Goal: Task Accomplishment & Management: Manage account settings

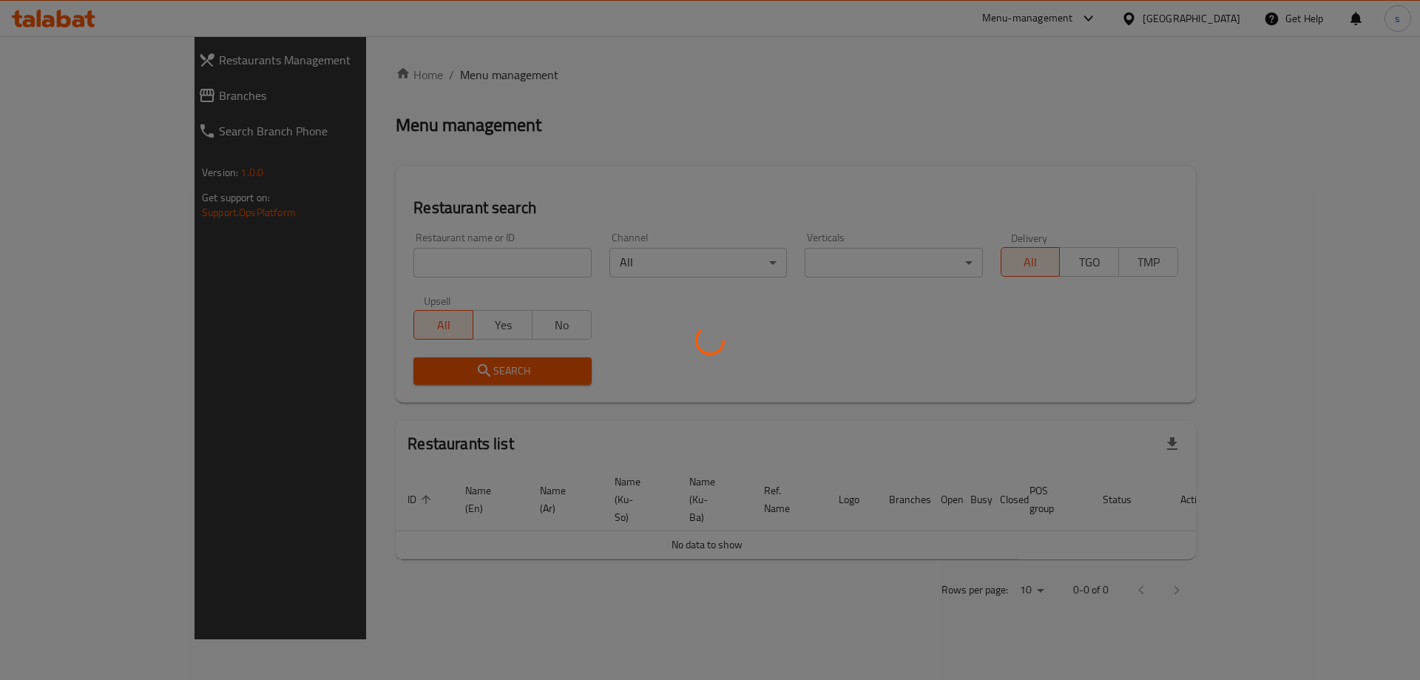
click at [339, 257] on div at bounding box center [710, 340] width 1420 height 680
click at [340, 264] on div at bounding box center [710, 340] width 1420 height 680
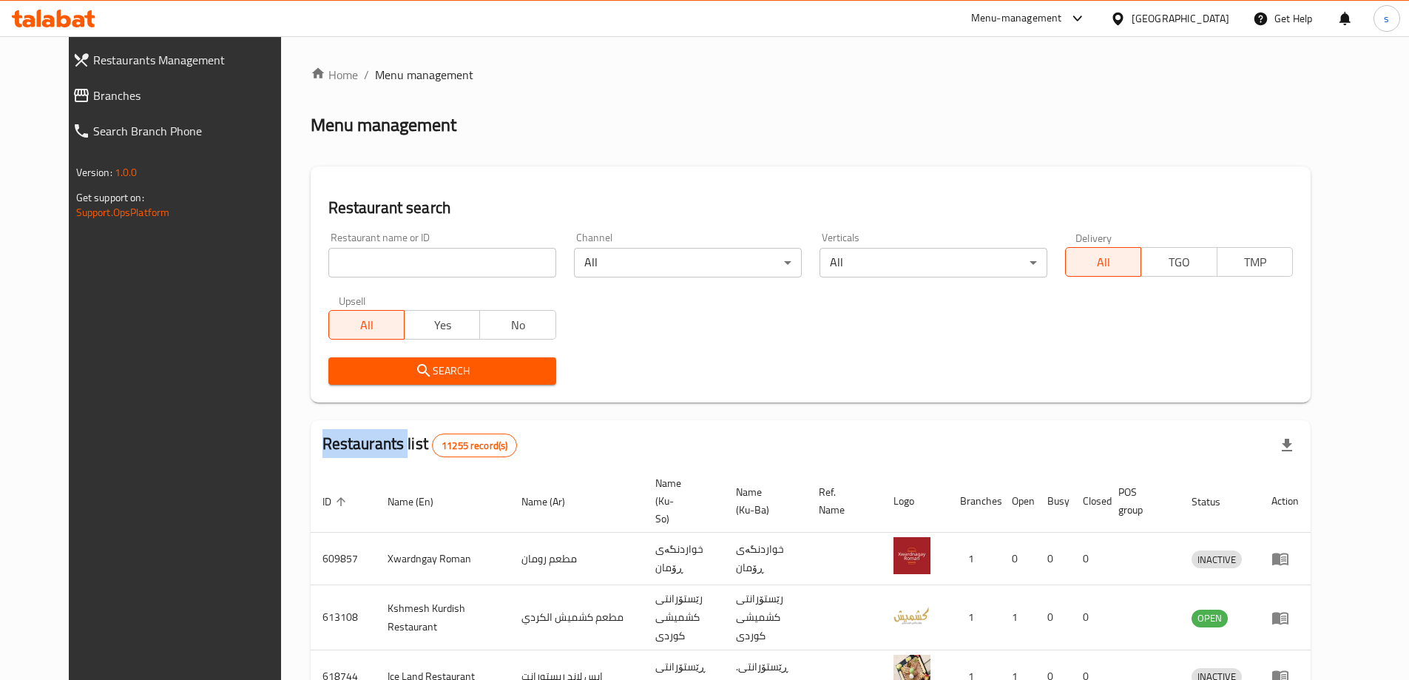
click at [340, 264] on div "Home / Menu management Menu management Restaurant search Restaurant name or ID …" at bounding box center [811, 578] width 1000 height 1025
click at [340, 264] on input "search" at bounding box center [442, 263] width 228 height 30
paste input "697715"
type input "697715"
click button "Search" at bounding box center [442, 370] width 228 height 27
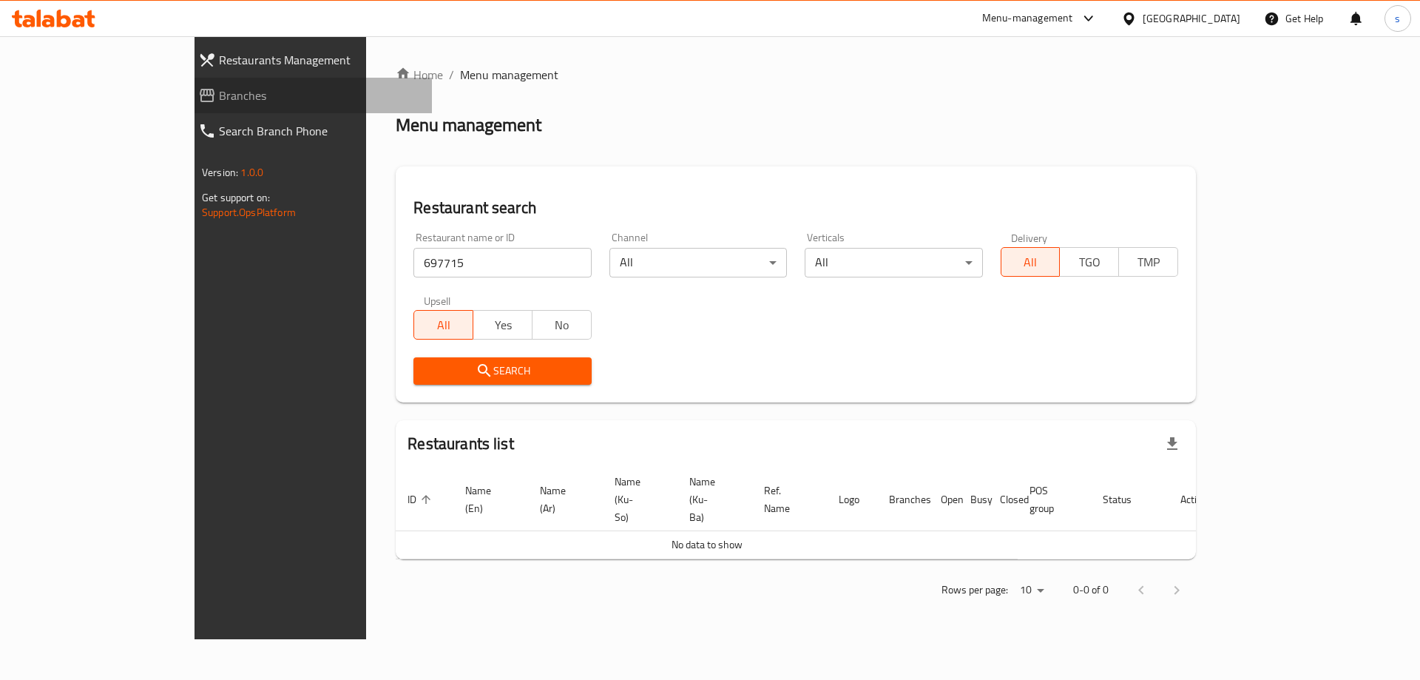
click at [186, 86] on link "Branches" at bounding box center [309, 96] width 246 height 36
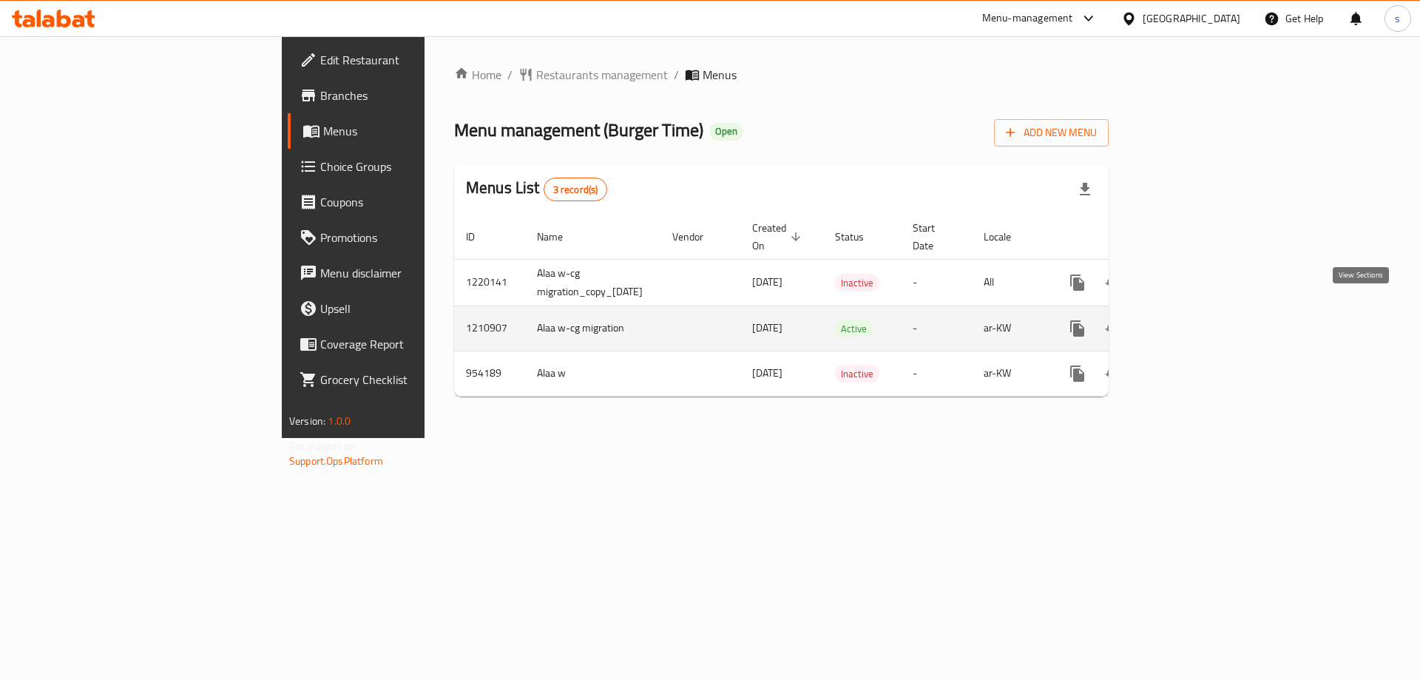
click at [1193, 320] on icon "enhanced table" at bounding box center [1184, 329] width 18 height 18
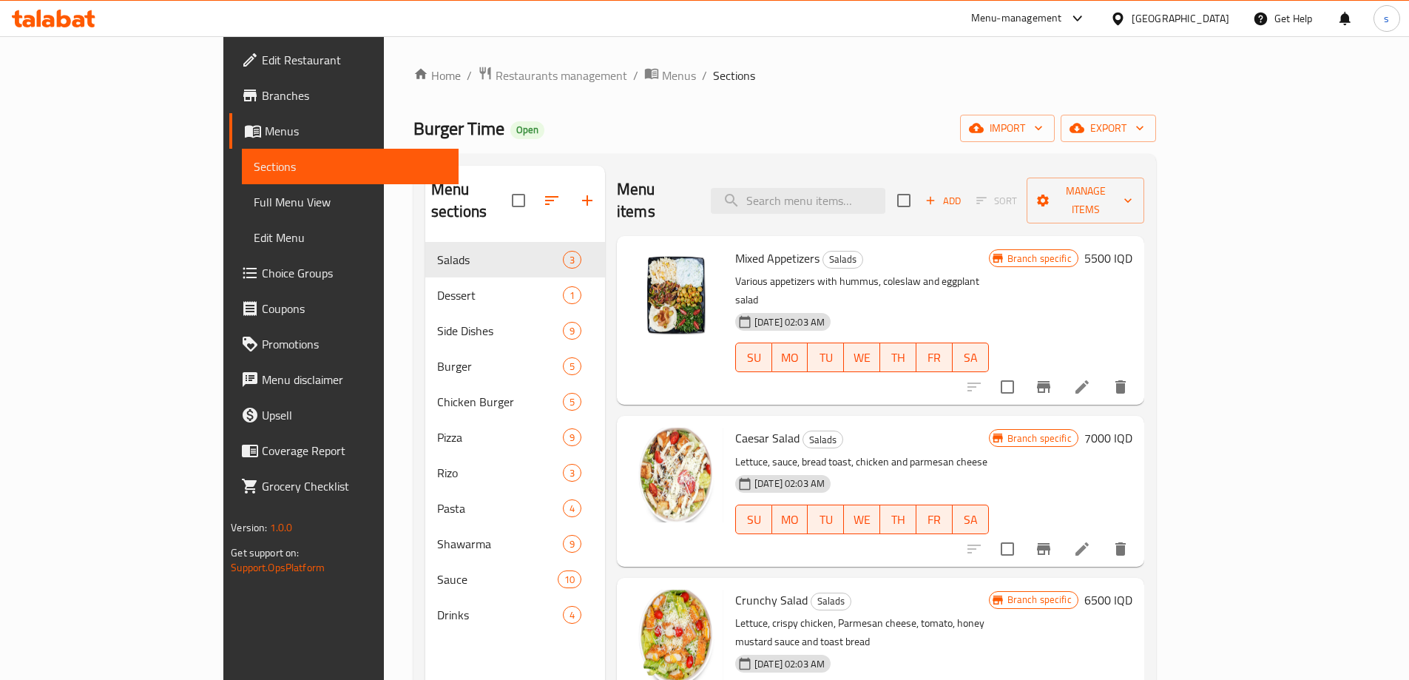
click at [854, 175] on div "Menu items Add Sort Manage items" at bounding box center [880, 201] width 527 height 70
click at [854, 188] on input "search" at bounding box center [798, 201] width 175 height 26
paste input "Meat Shawrma Burger"
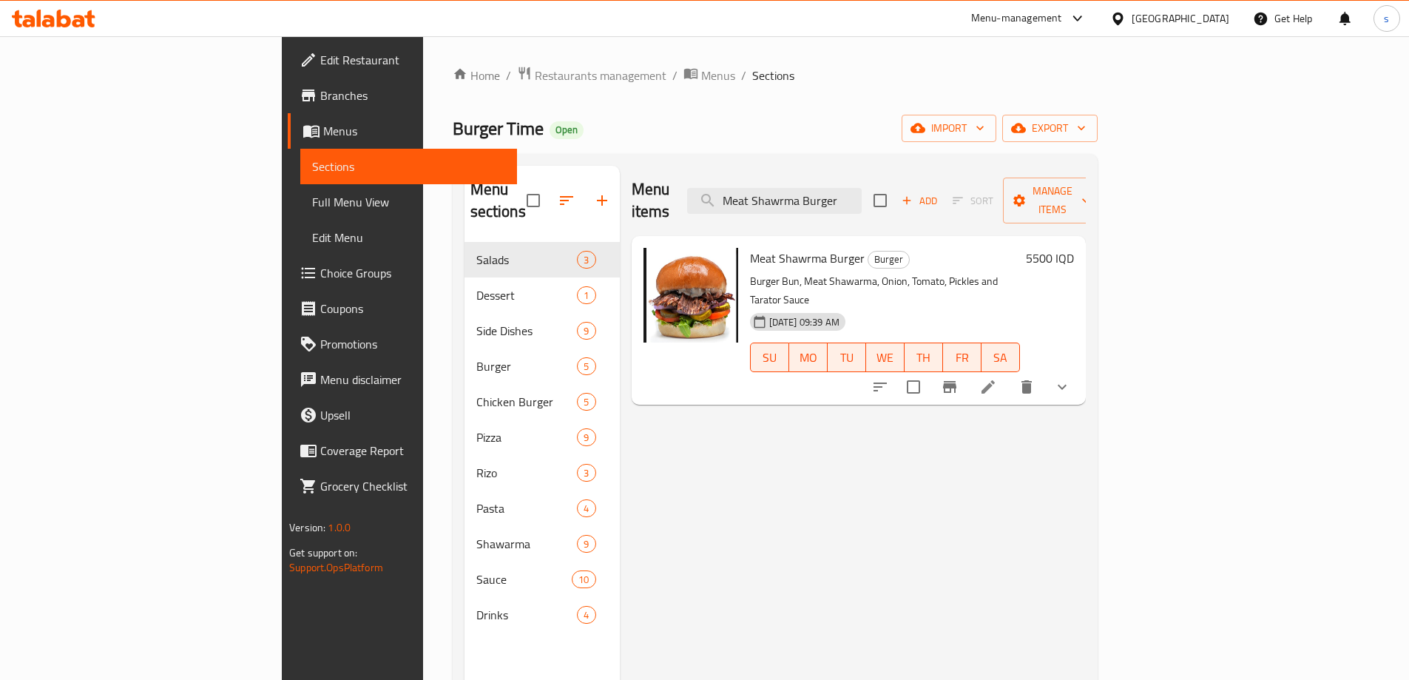
type input "Meat Shawrma Burger"
click at [1009, 374] on li at bounding box center [987, 387] width 41 height 27
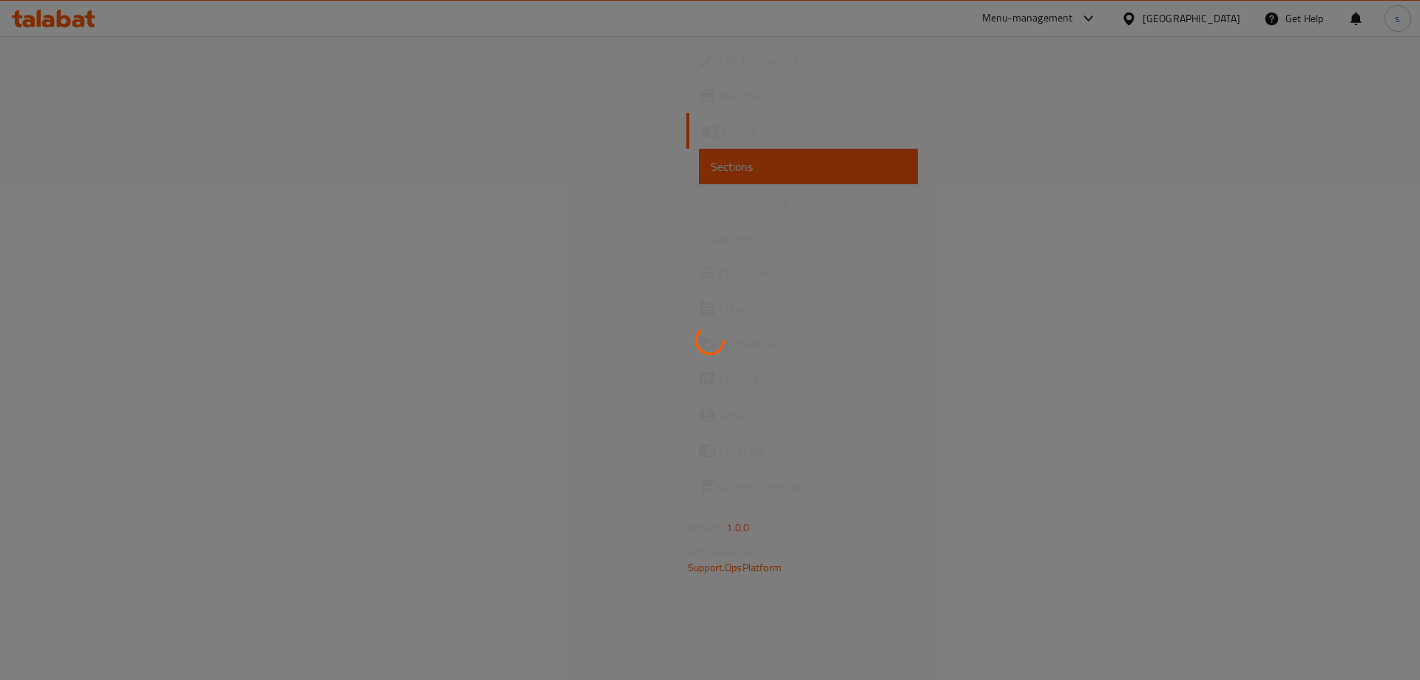
drag, startPoint x: 1419, startPoint y: 221, endPoint x: 1419, endPoint y: 231, distance: 10.4
click at [1419, 231] on div at bounding box center [710, 340] width 1420 height 680
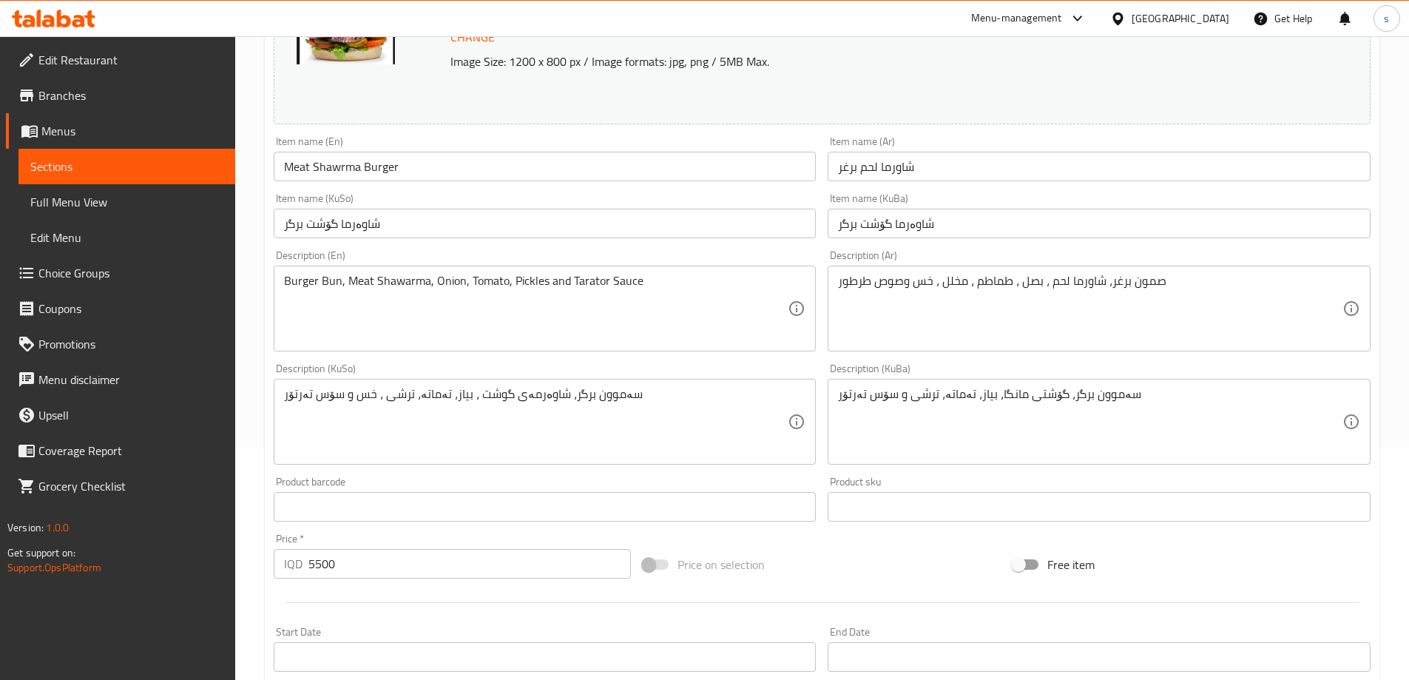
scroll to position [235, 0]
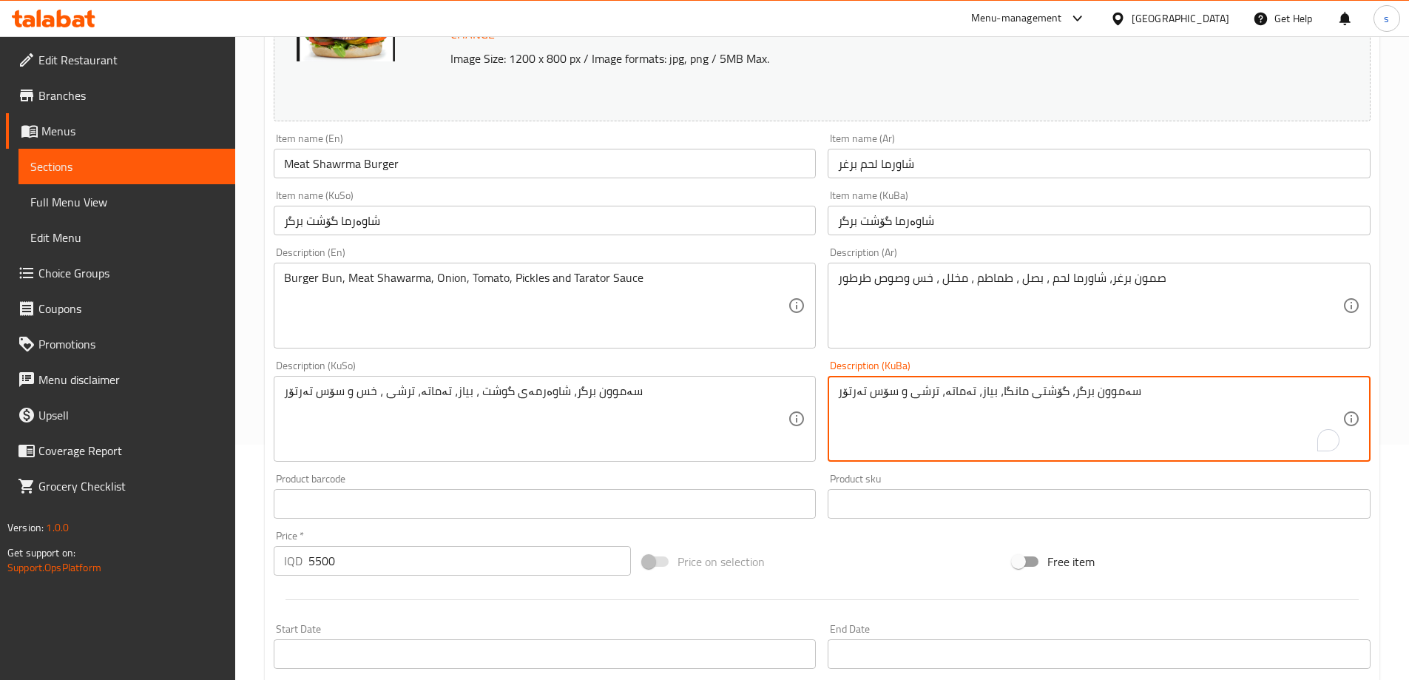
click at [1226, 444] on textarea "سەموون برگر، گۆشتی مانگا، بیاز، تەماتە، ترشی و سۆس تەرتۆر" at bounding box center [1090, 419] width 504 height 70
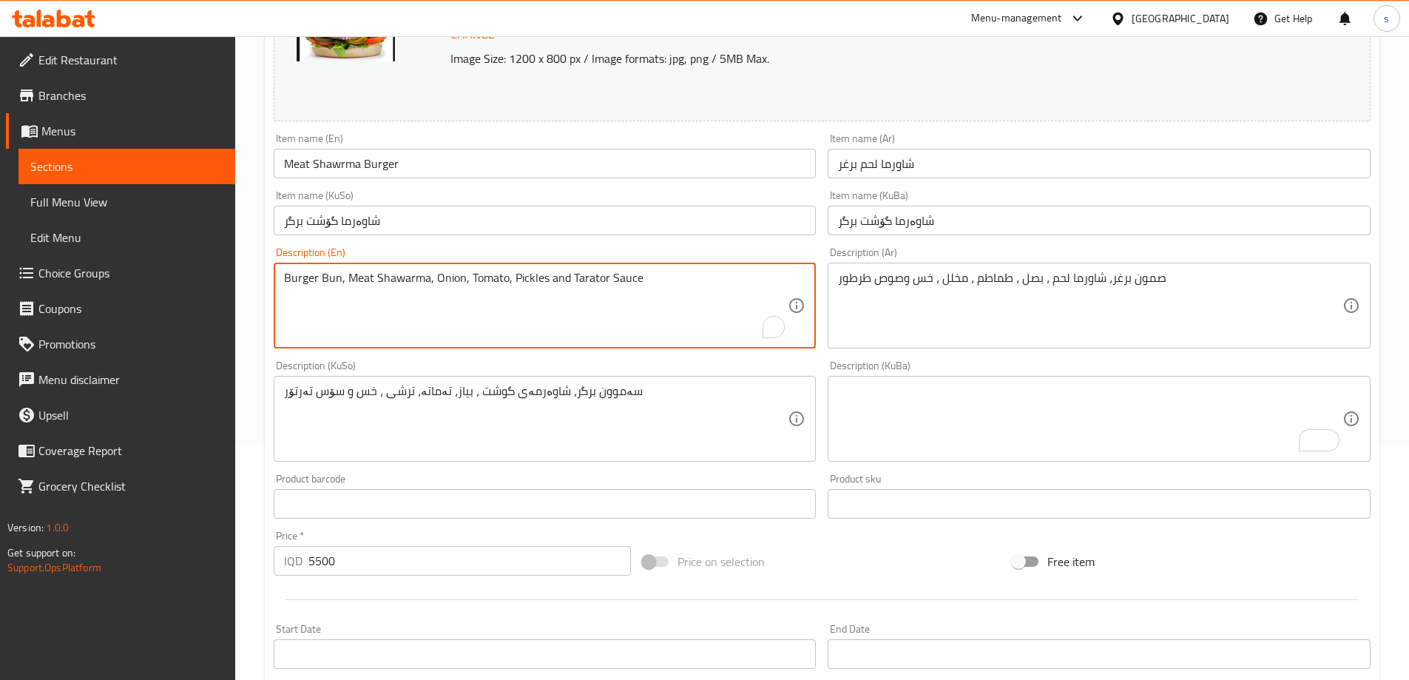
click at [635, 293] on textarea "Burger Bun, Meat Shawarma, Onion, Tomato, Pickles and Tarator Sauce" at bounding box center [536, 306] width 504 height 70
paste textarea "bun, meat shawarma, onion, tomato, pickles and tarator s"
type textarea "Burger bun, meat shawarma, onion, tomato, pickles and tarator sauce"
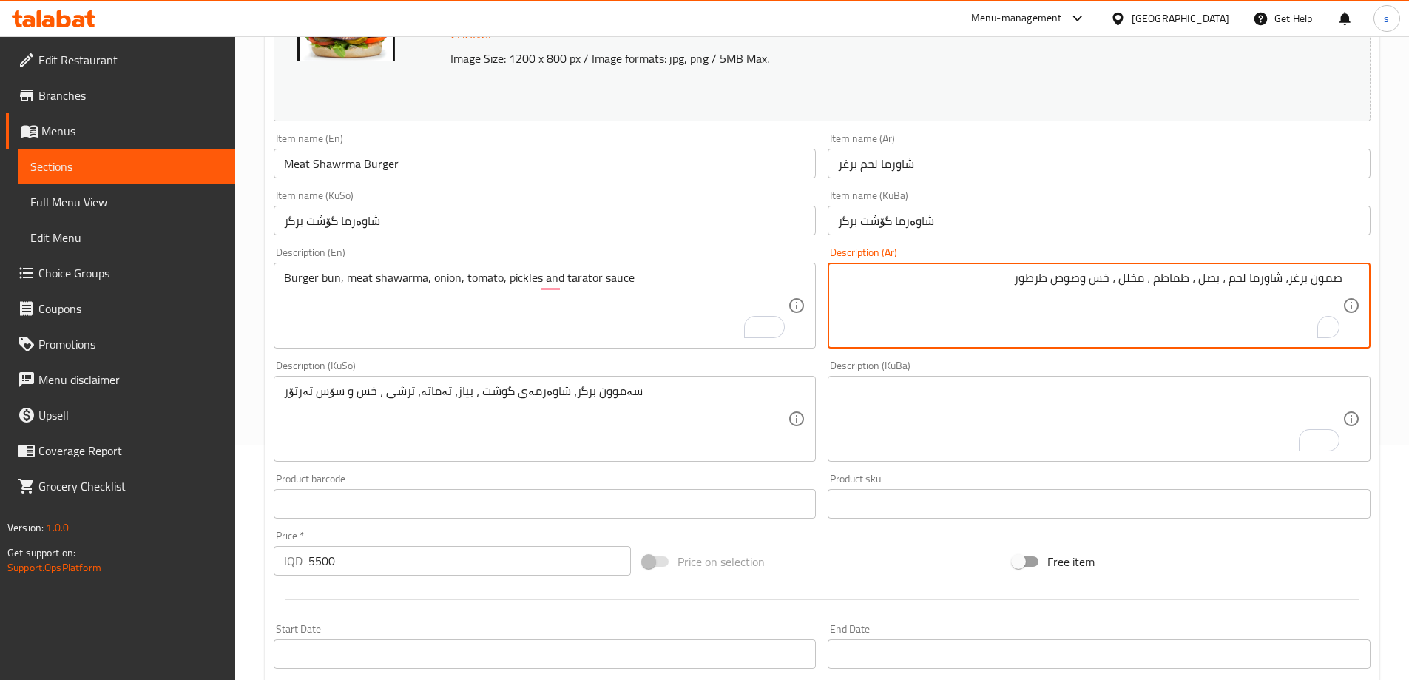
click at [1226, 281] on textarea "صمون برغر، شاورما لحم ، بصل ، طماطم ، مخلل ، خس وصوص طرطور" at bounding box center [1090, 306] width 504 height 70
click at [1297, 280] on textarea "صمون برغر، شاورما لحم، بصل، طماطم، مخلل، خس وصوص طرطور" at bounding box center [1090, 306] width 504 height 70
type textarea "صمون بر جر، شاورما لحم، بصل، طماطم، مخلل، خس وصوص طرطور"
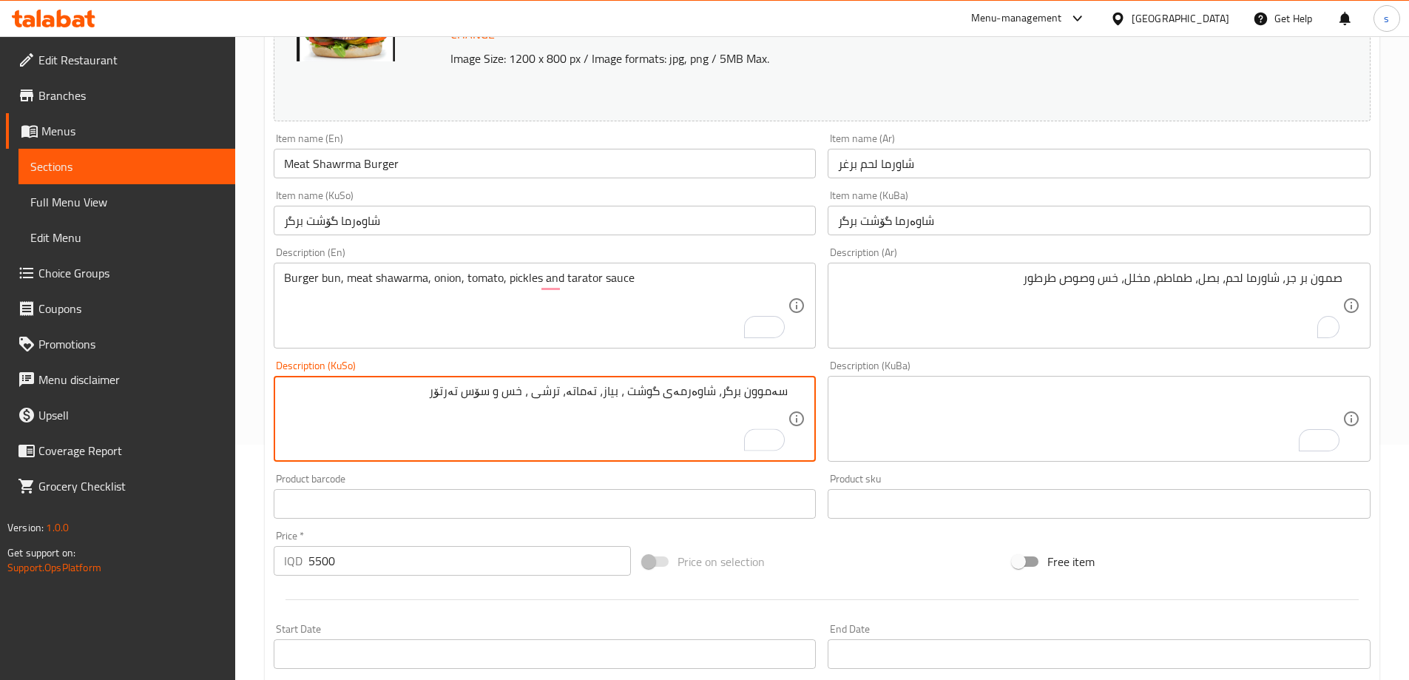
click at [748, 399] on textarea "سەموون برگر، شاوەرمەی گوشت ، بیاز، تەماتە، ترشی ، خس و سۆس تەرتۆر" at bounding box center [536, 419] width 504 height 70
click at [734, 393] on textarea "سەموونی برگر، شاوەرمەی گوشت ، بیاز، تەماتە، ترشی ، خس و سۆس تەرتۆر" at bounding box center [536, 419] width 504 height 70
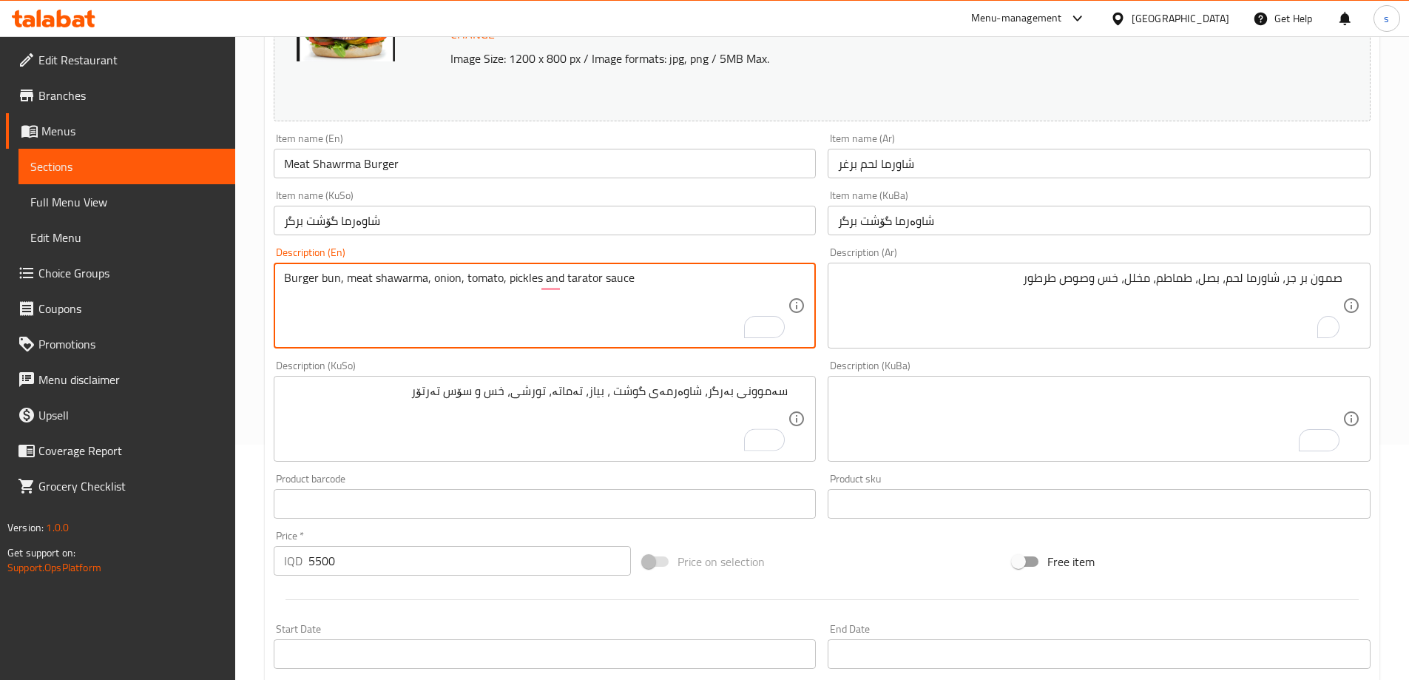
click at [582, 280] on textarea "Burger bun, meat shawarma, onion, tomato, pickles and tarator sauce" at bounding box center [536, 306] width 504 height 70
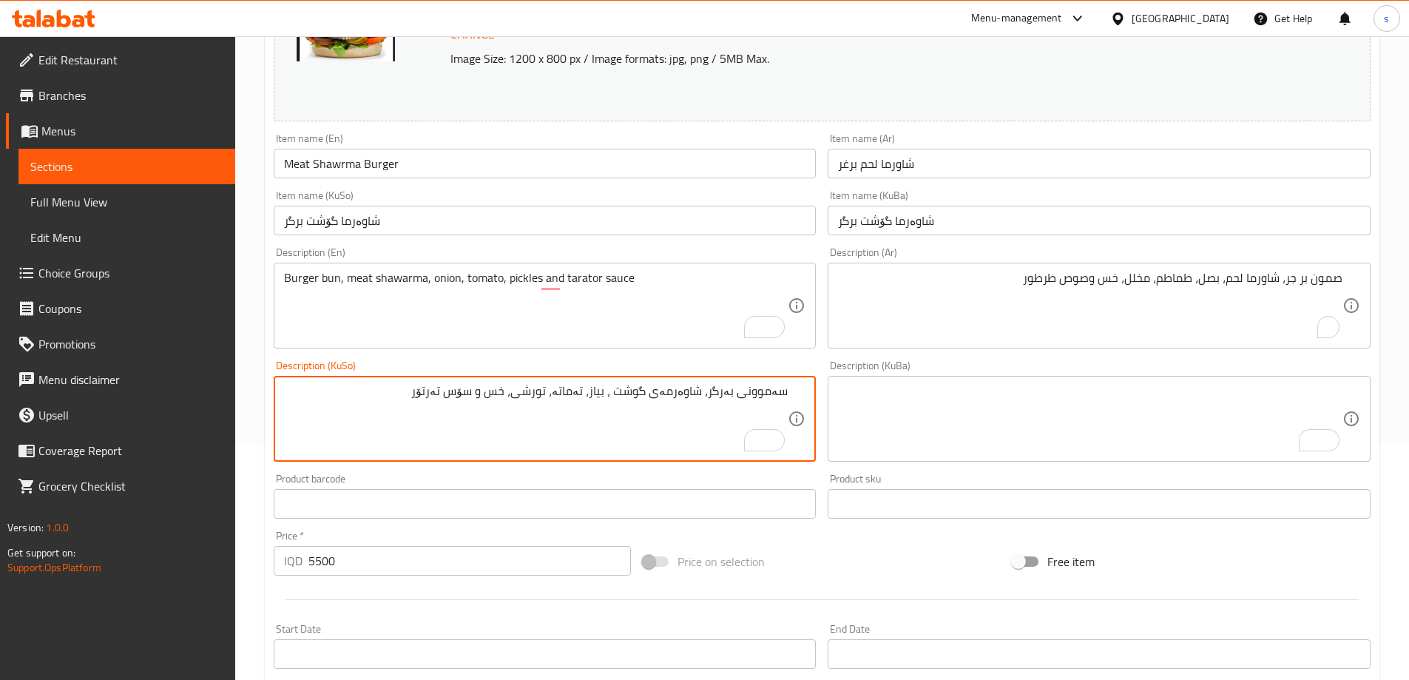
drag, startPoint x: 425, startPoint y: 399, endPoint x: 461, endPoint y: 402, distance: 35.7
paste textarea "و"
type textarea "سەموونی بەرگر، شاوەرمەی گوشت ، بیاز، تەماتە، تورشی، خس و سۆس تەرتور"
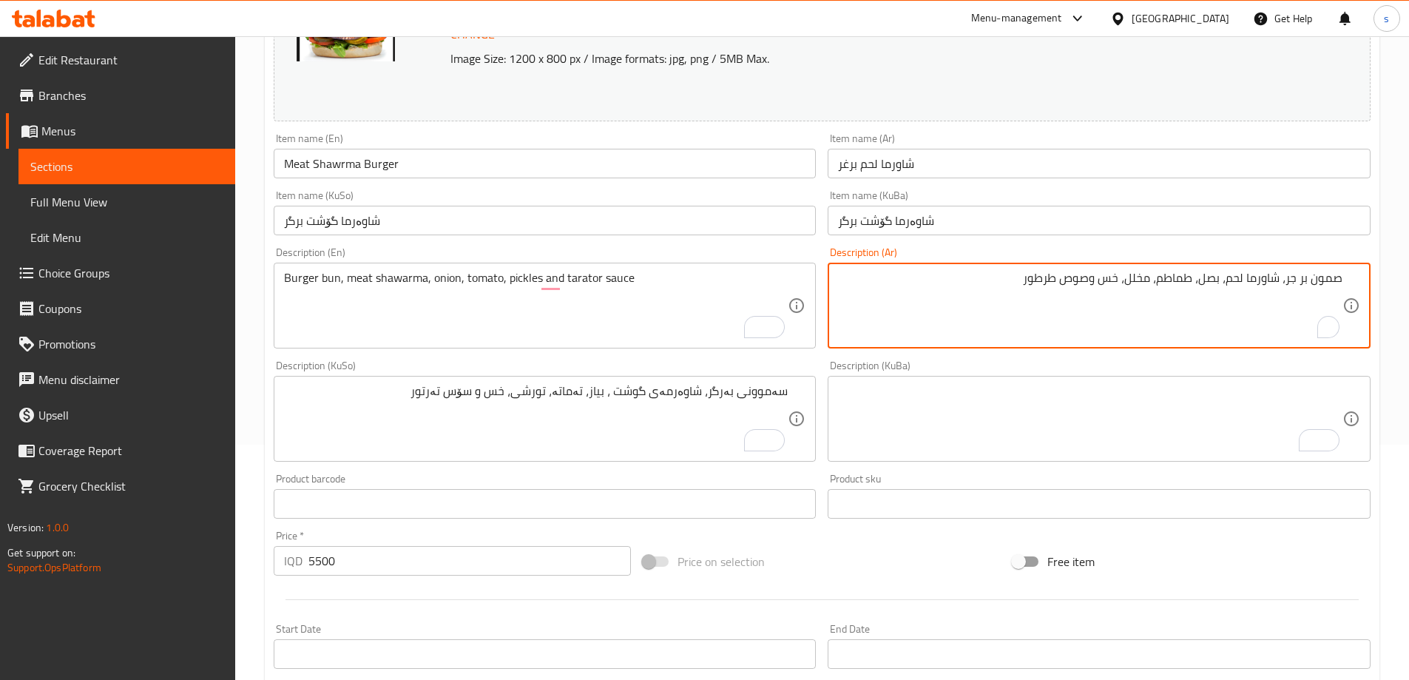
drag, startPoint x: 1059, startPoint y: 285, endPoint x: 1016, endPoint y: 288, distance: 43.0
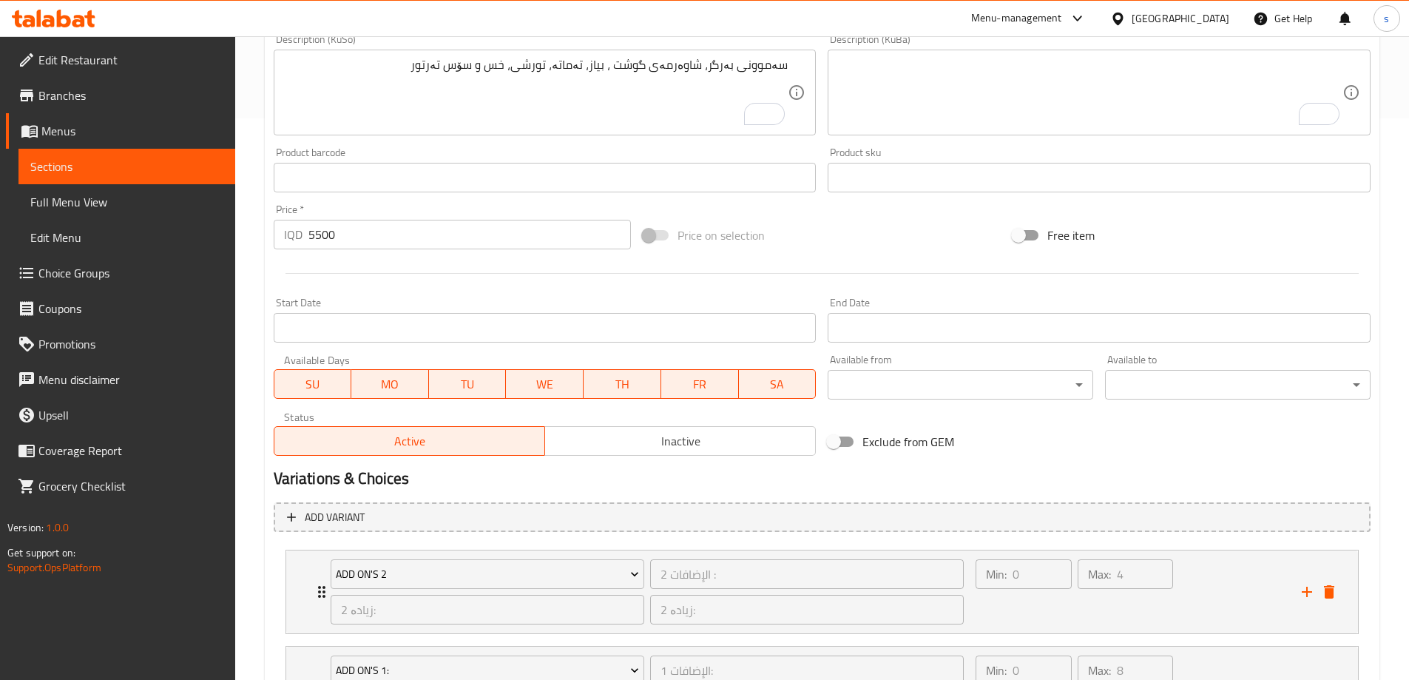
scroll to position [713, 0]
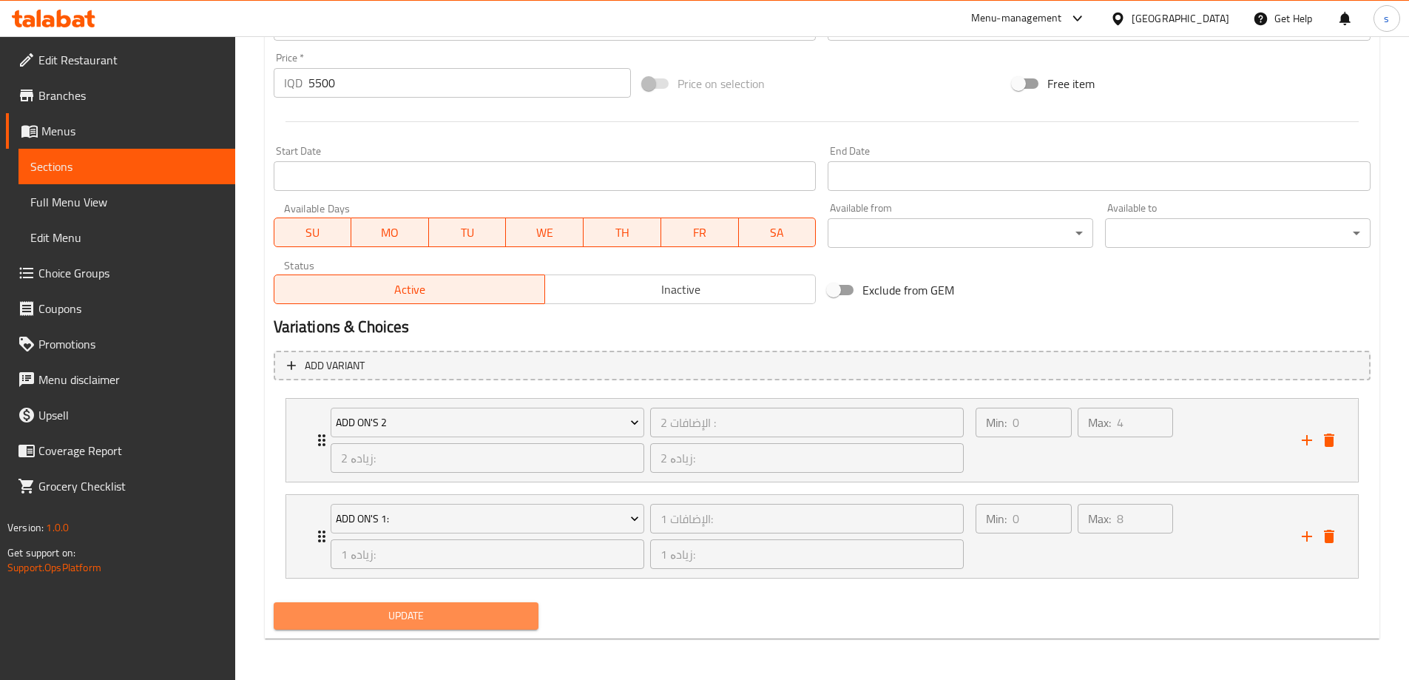
click at [436, 614] on span "Update" at bounding box center [406, 615] width 242 height 18
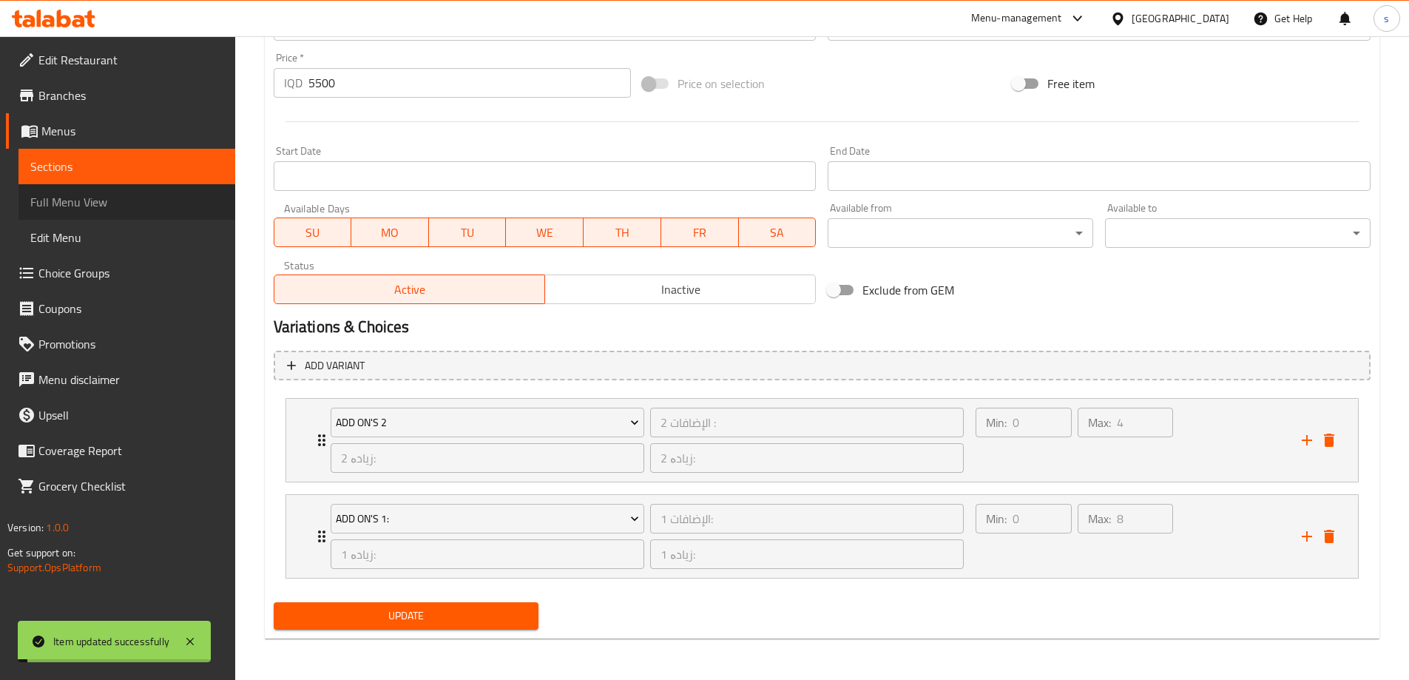
click at [88, 197] on span "Full Menu View" at bounding box center [126, 202] width 193 height 18
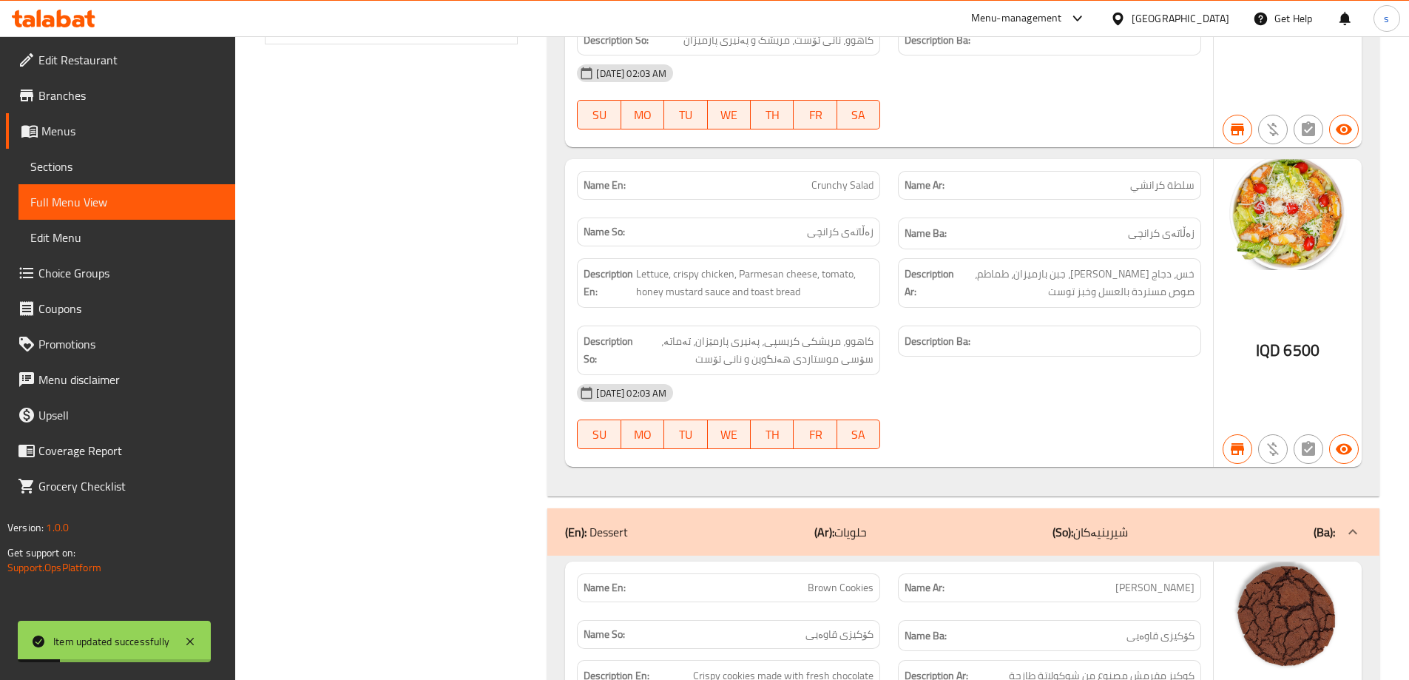
scroll to position [371, 0]
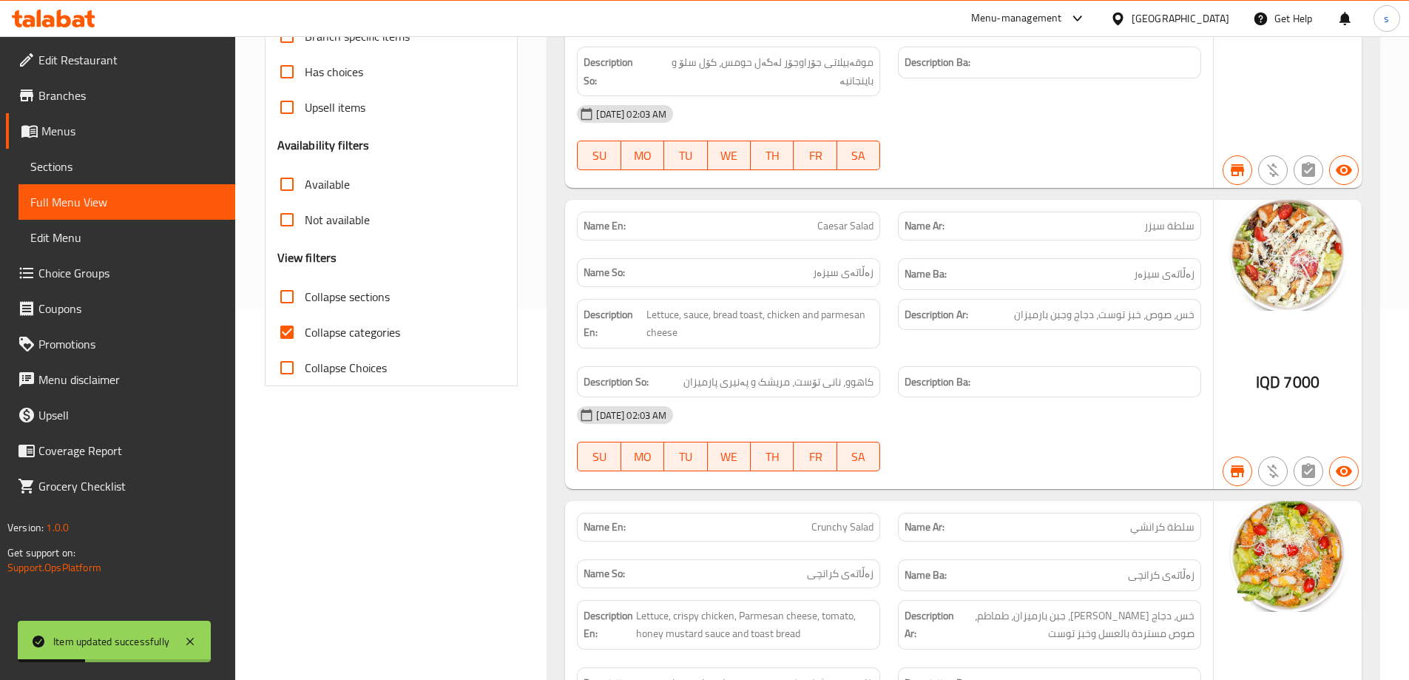
click at [292, 326] on input "Collapse categories" at bounding box center [287, 332] width 36 height 36
checkbox input "false"
click at [302, 292] on input "Collapse sections" at bounding box center [287, 297] width 36 height 36
checkbox input "true"
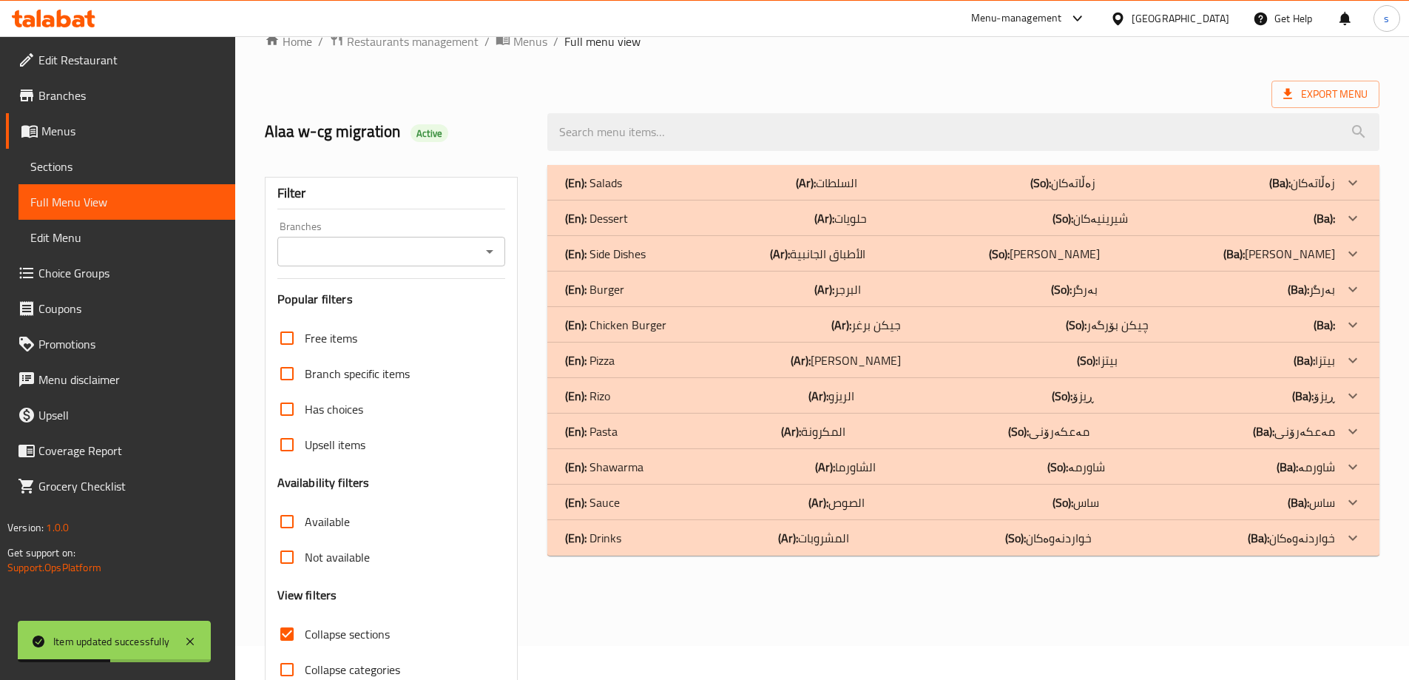
scroll to position [31, 0]
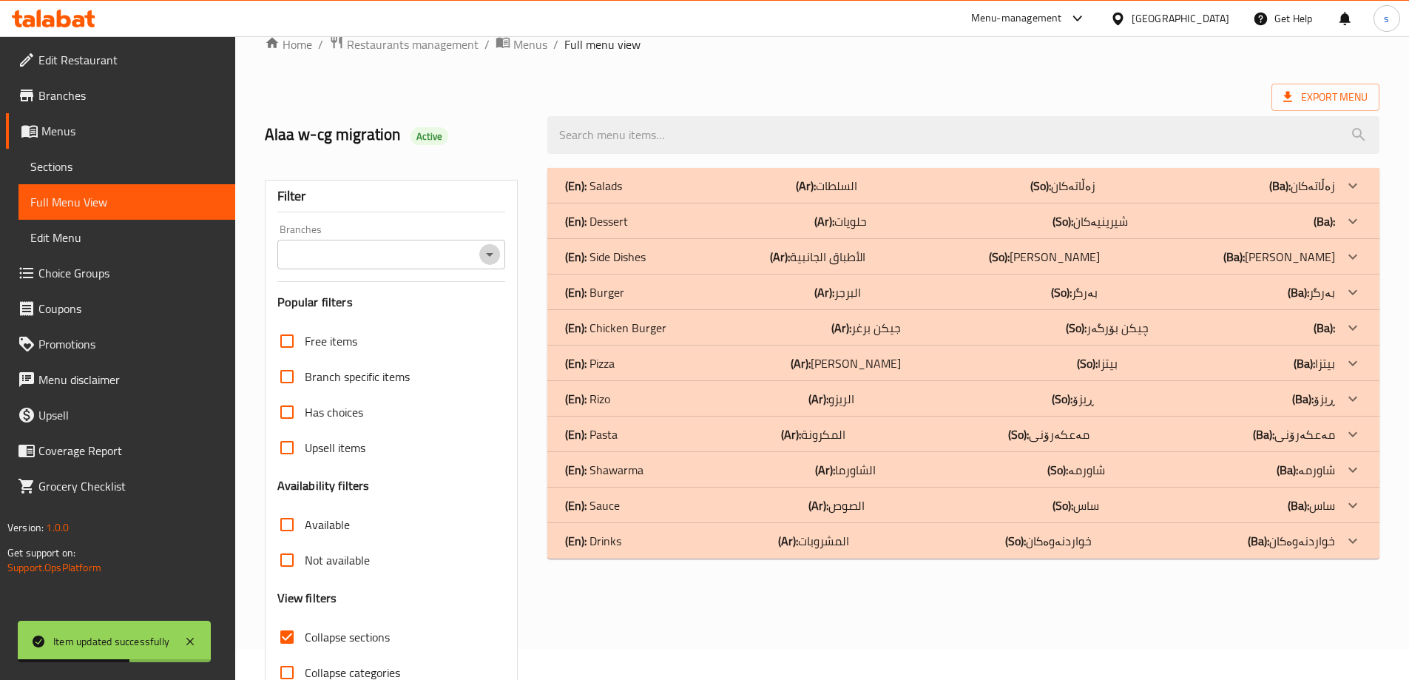
click at [493, 256] on icon "Open" at bounding box center [490, 255] width 18 height 18
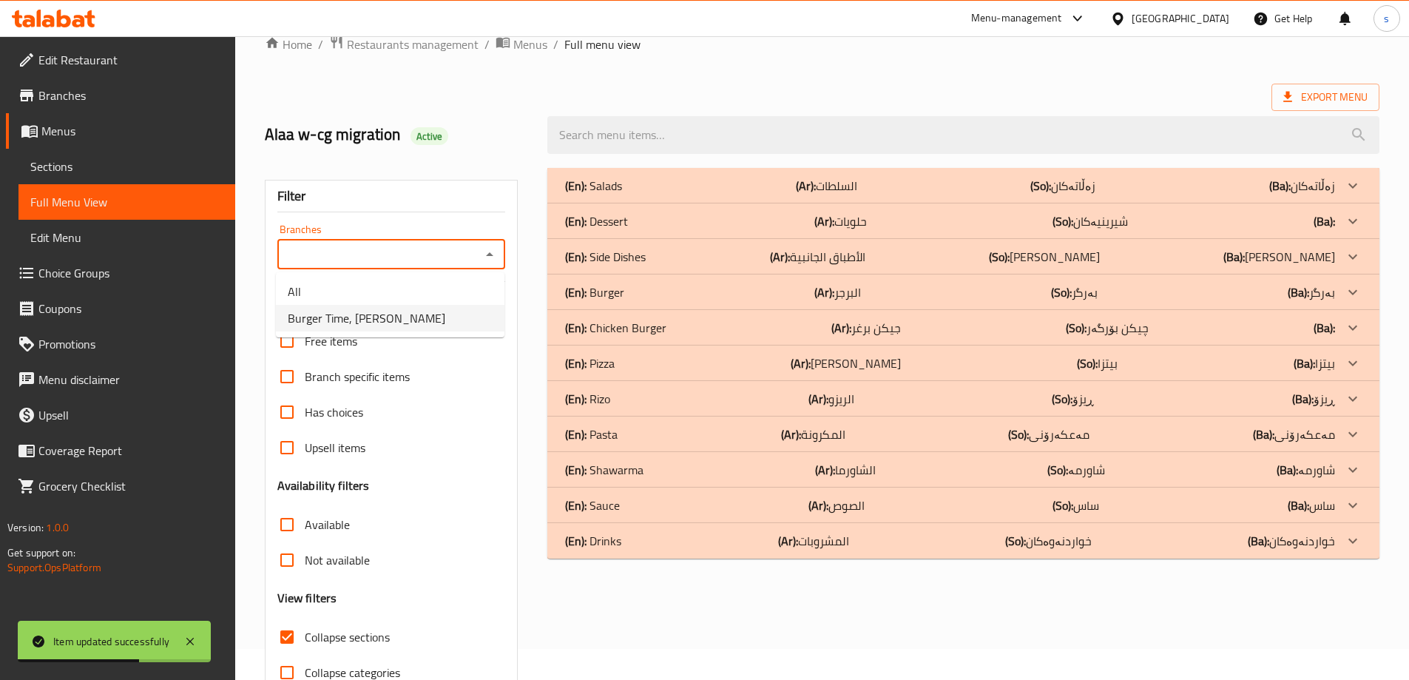
click at [435, 325] on li "Burger Time, [PERSON_NAME]" at bounding box center [390, 318] width 229 height 27
type input "Burger Time, [PERSON_NAME]"
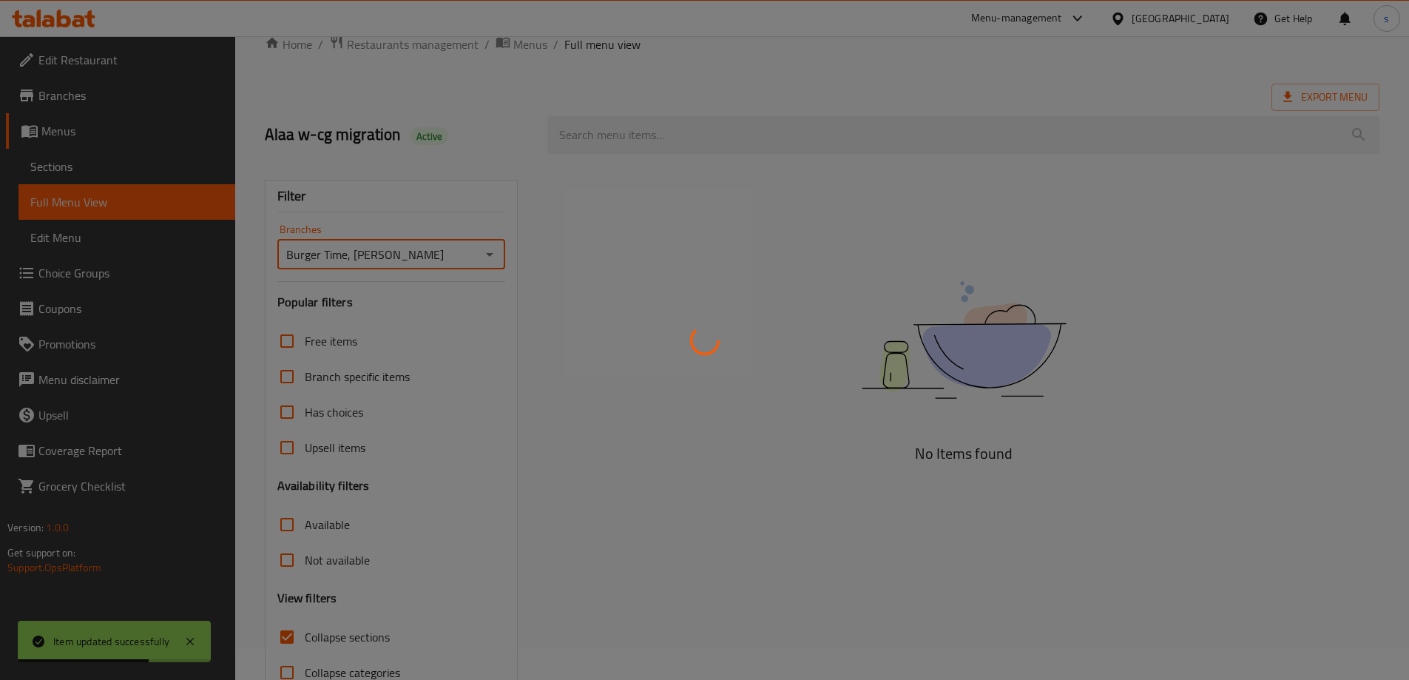
click at [617, 130] on div at bounding box center [704, 340] width 1409 height 680
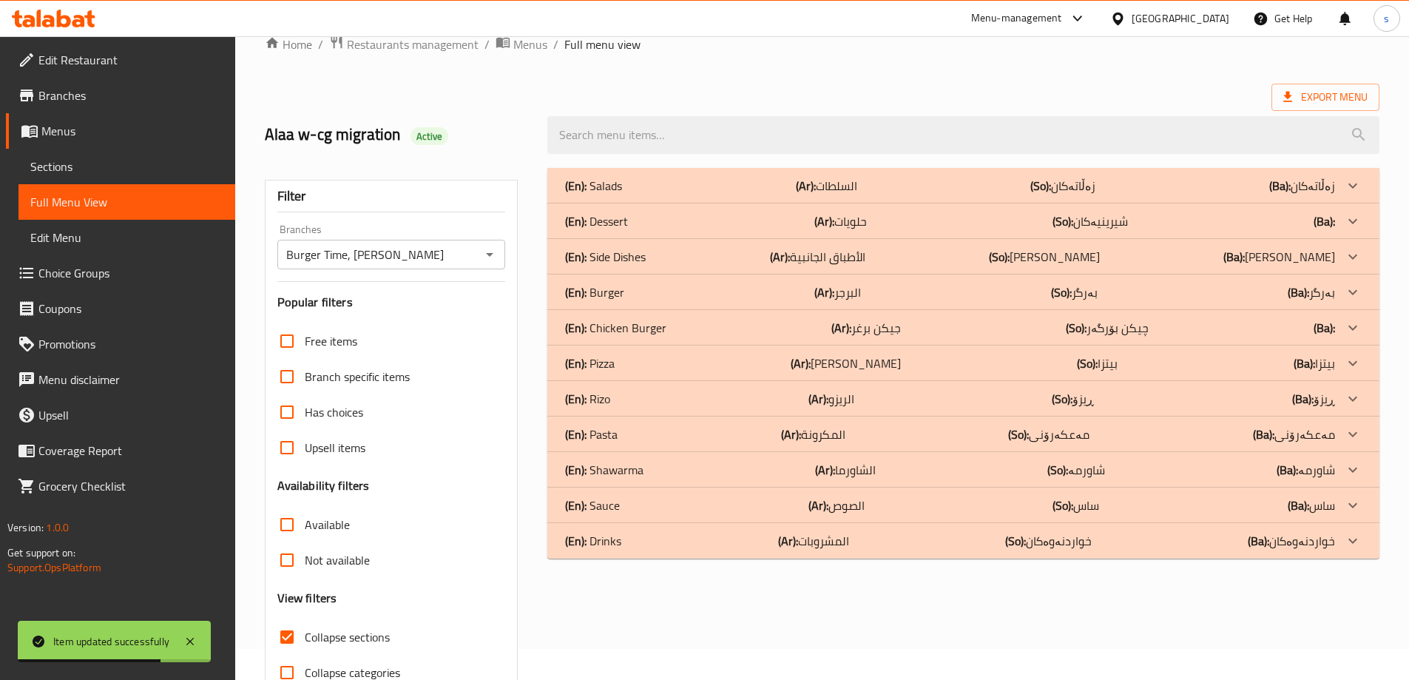
click at [617, 130] on input "search" at bounding box center [963, 135] width 832 height 38
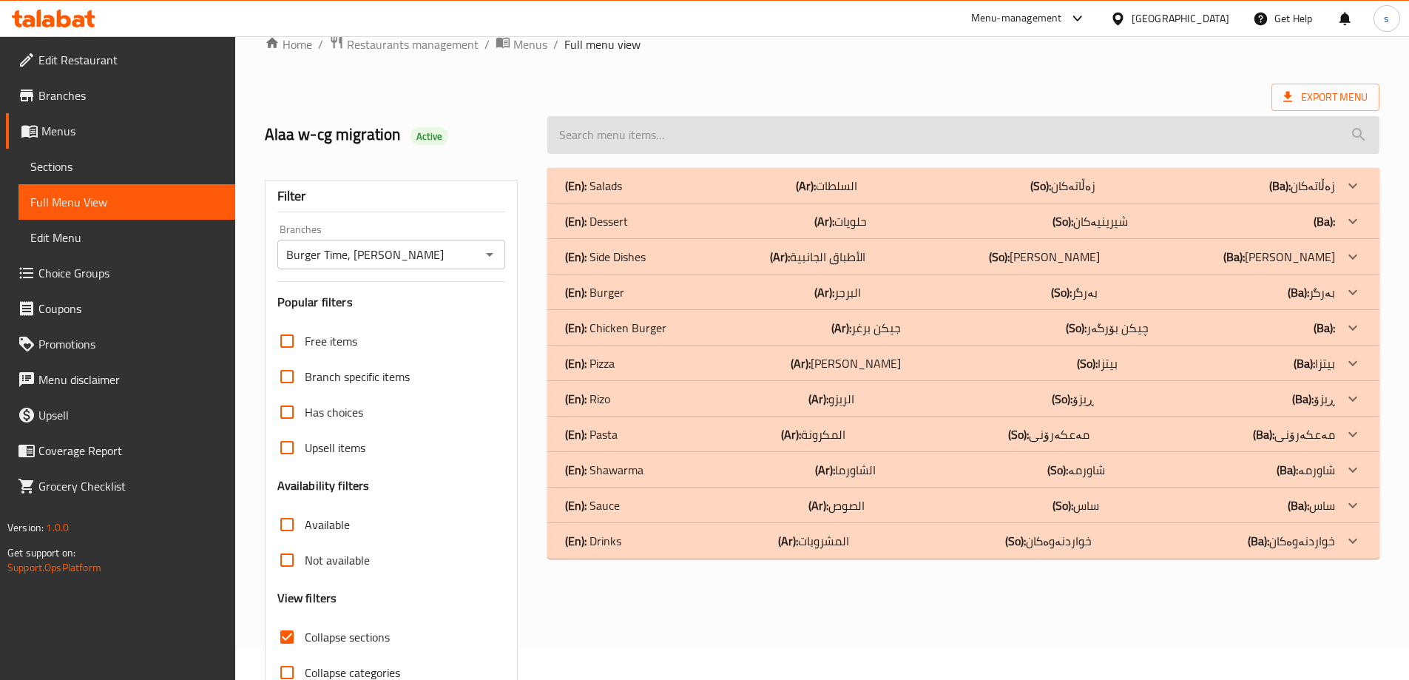
paste input "Meat Shawrma Burger"
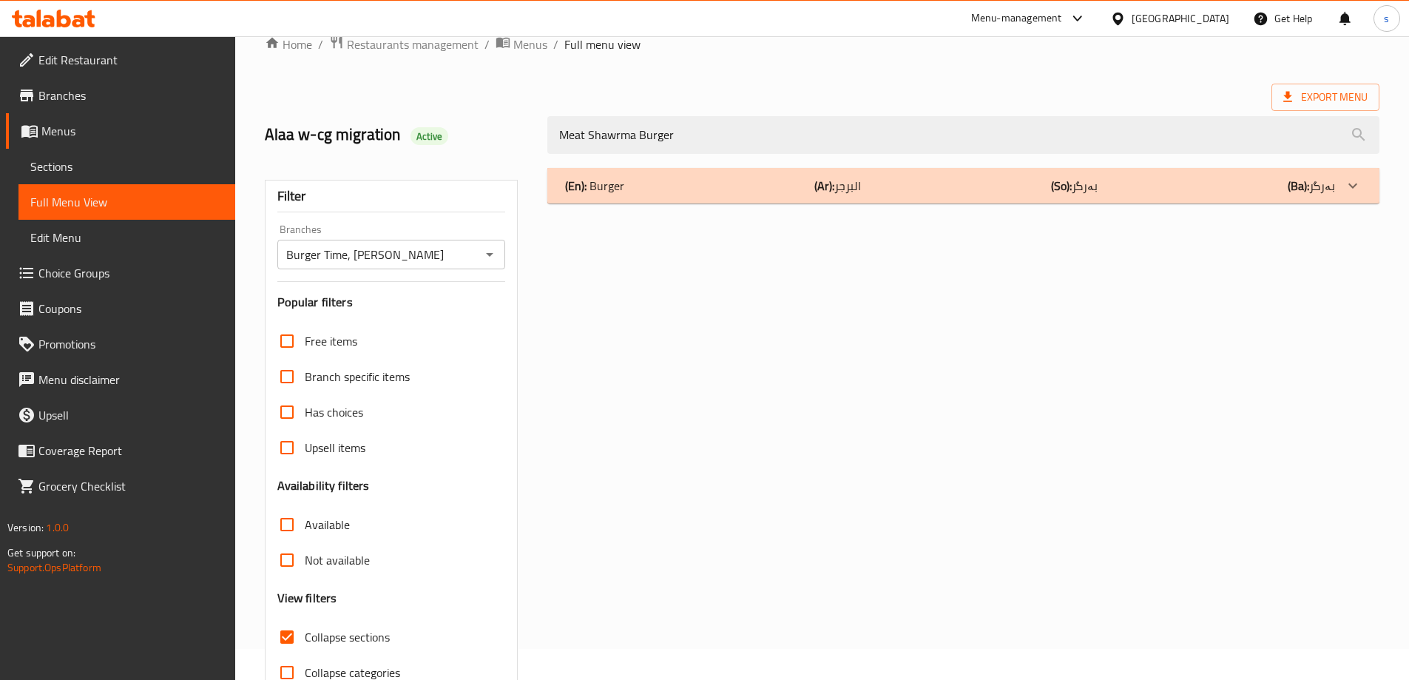
type input "Meat Shawrma Burger"
click at [706, 192] on div "(En): Burger (Ar): البرجر (So): بەرگر (Ba): بەرگر" at bounding box center [950, 186] width 770 height 18
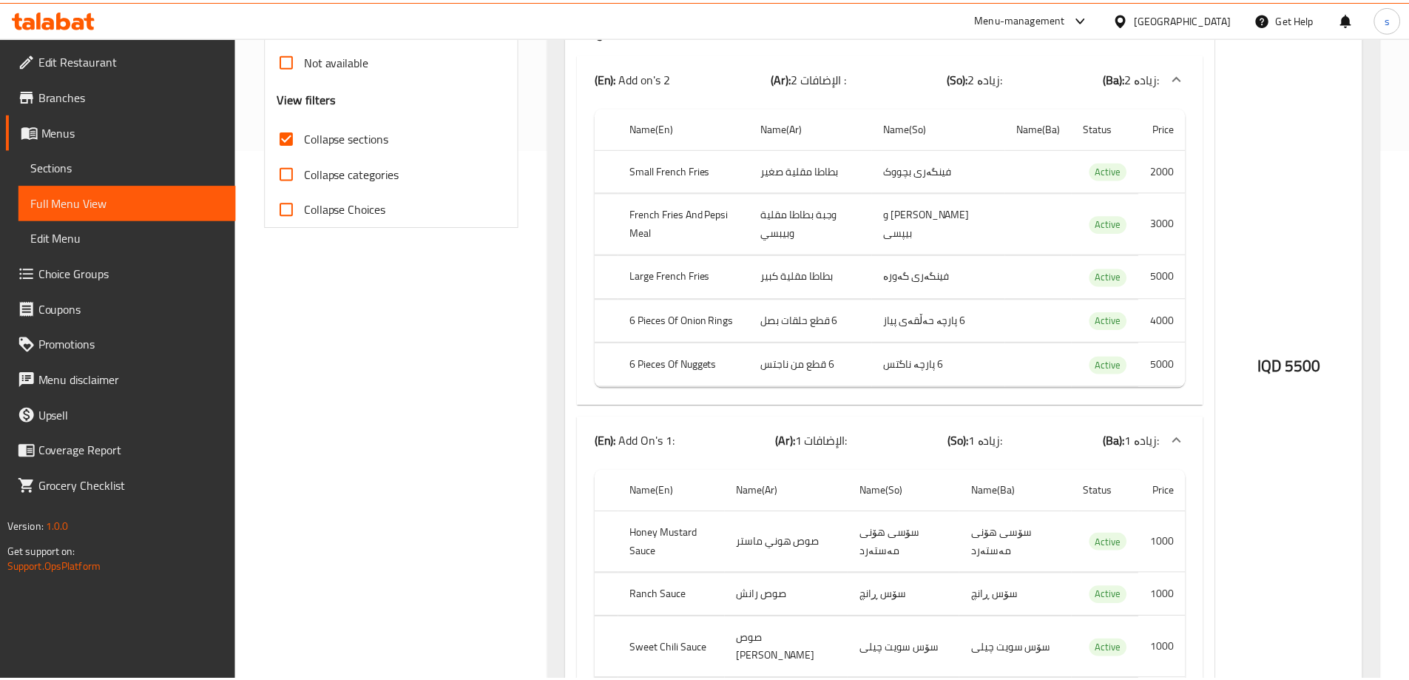
scroll to position [845, 0]
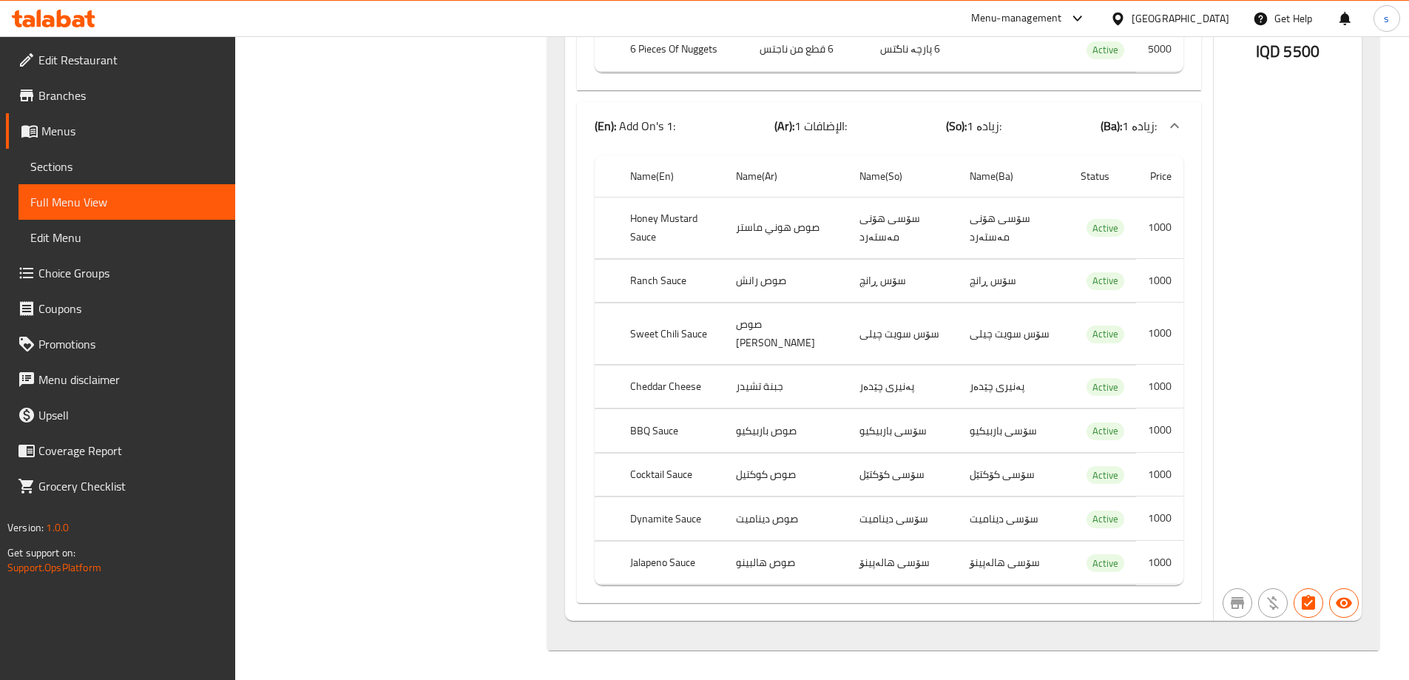
click at [102, 177] on link "Sections" at bounding box center [126, 167] width 217 height 36
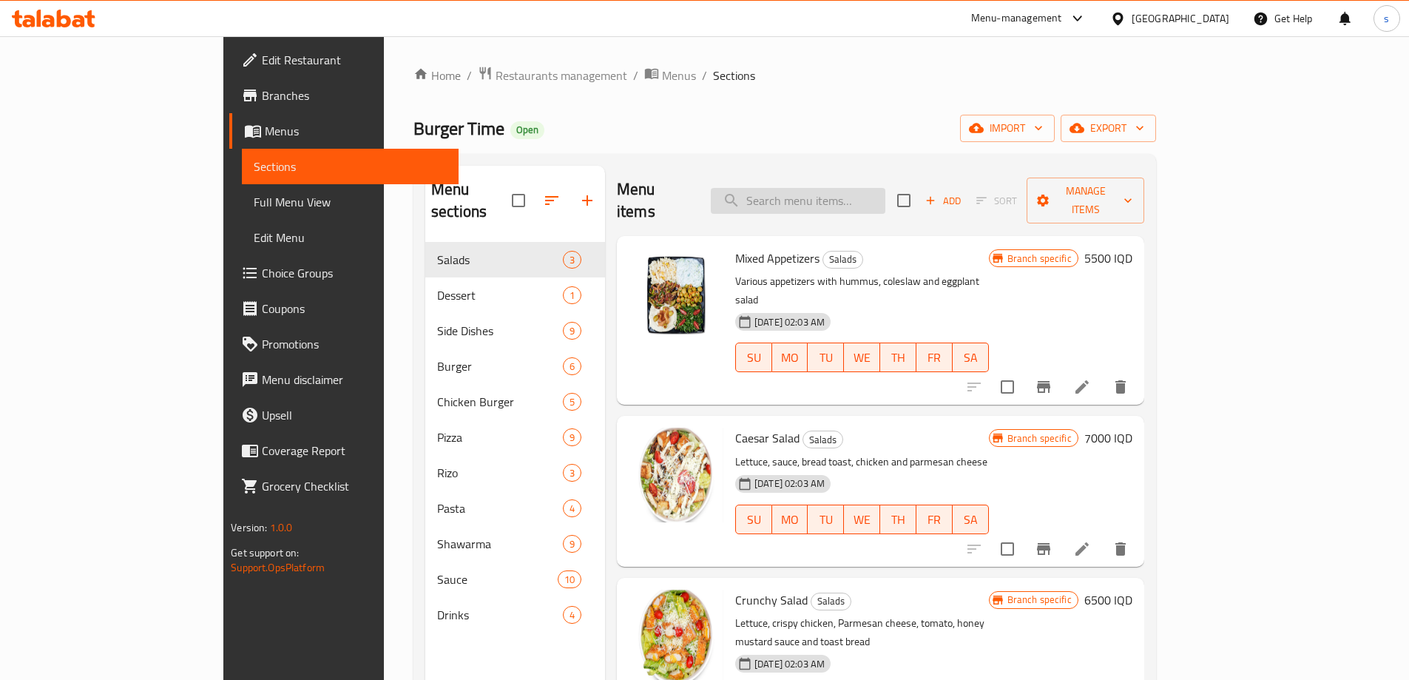
click at [885, 199] on input "search" at bounding box center [798, 201] width 175 height 26
paste input "Chicken Shawarma Burger"
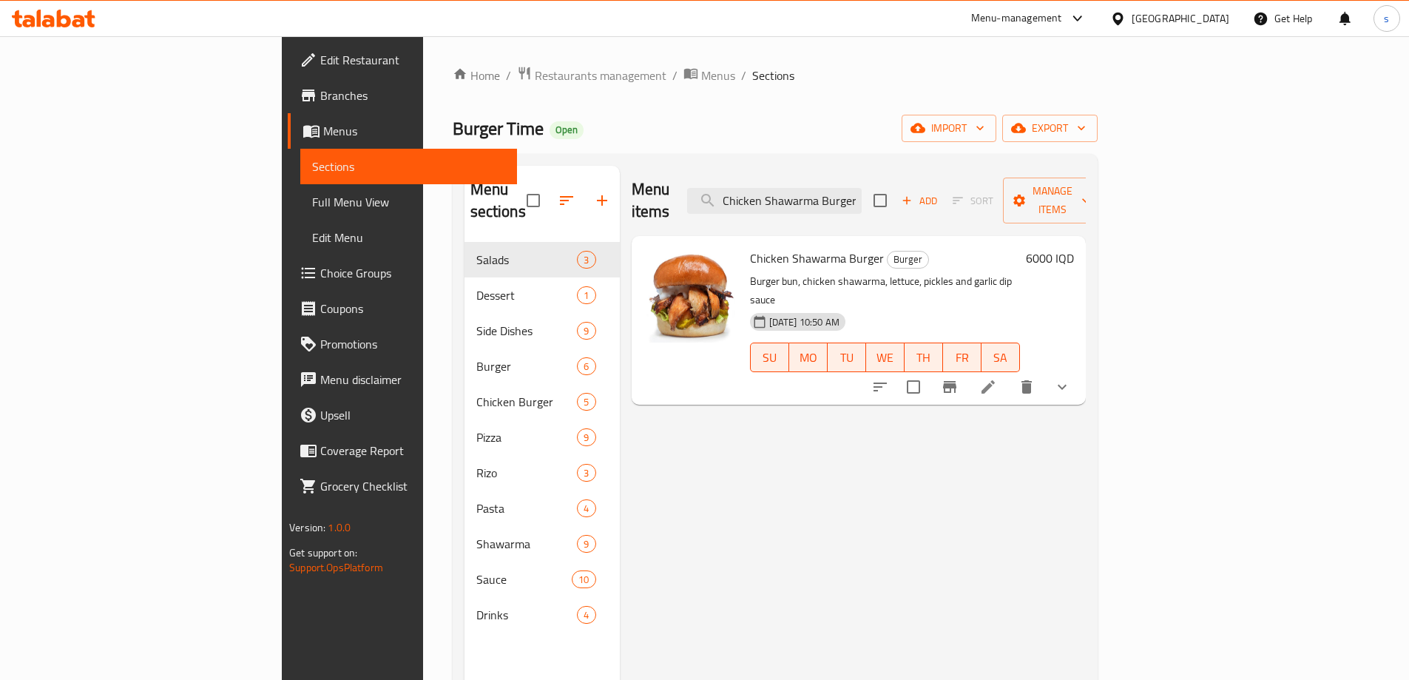
type input "Chicken Shawarma Burger"
click at [995, 380] on icon at bounding box center [987, 386] width 13 height 13
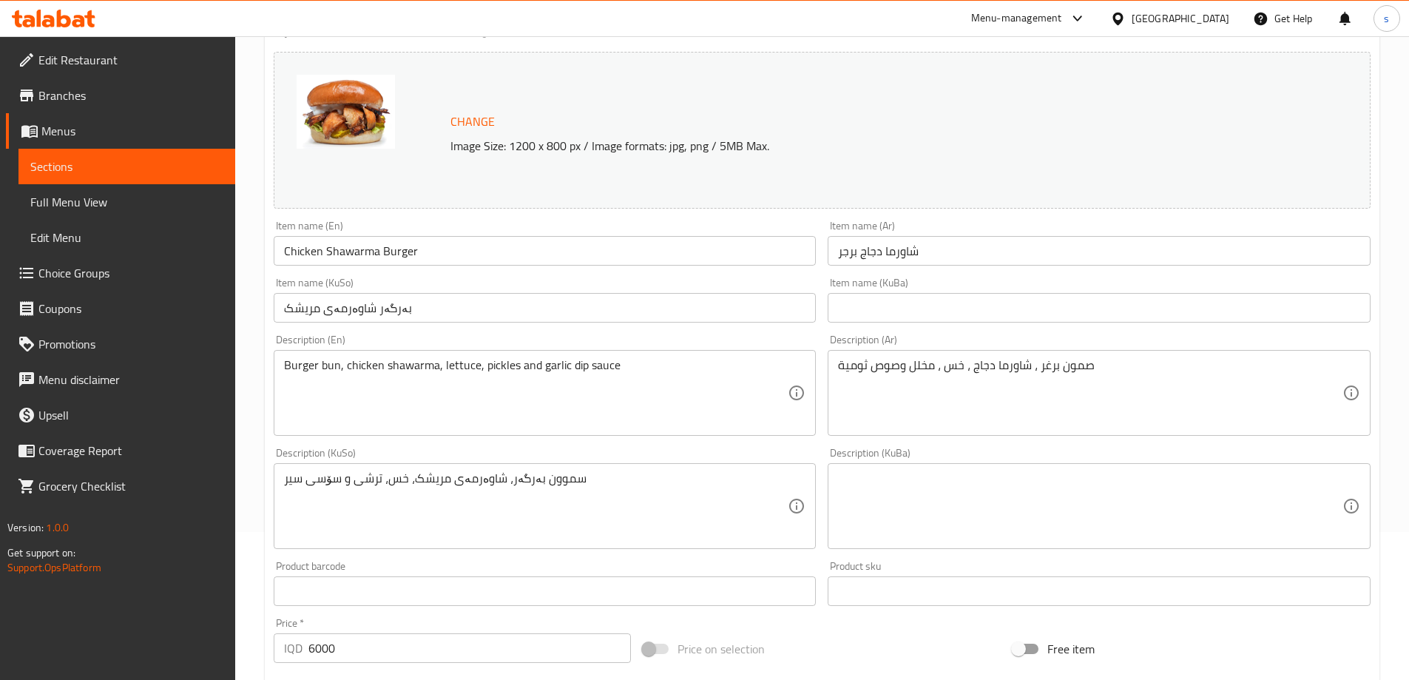
scroll to position [309, 0]
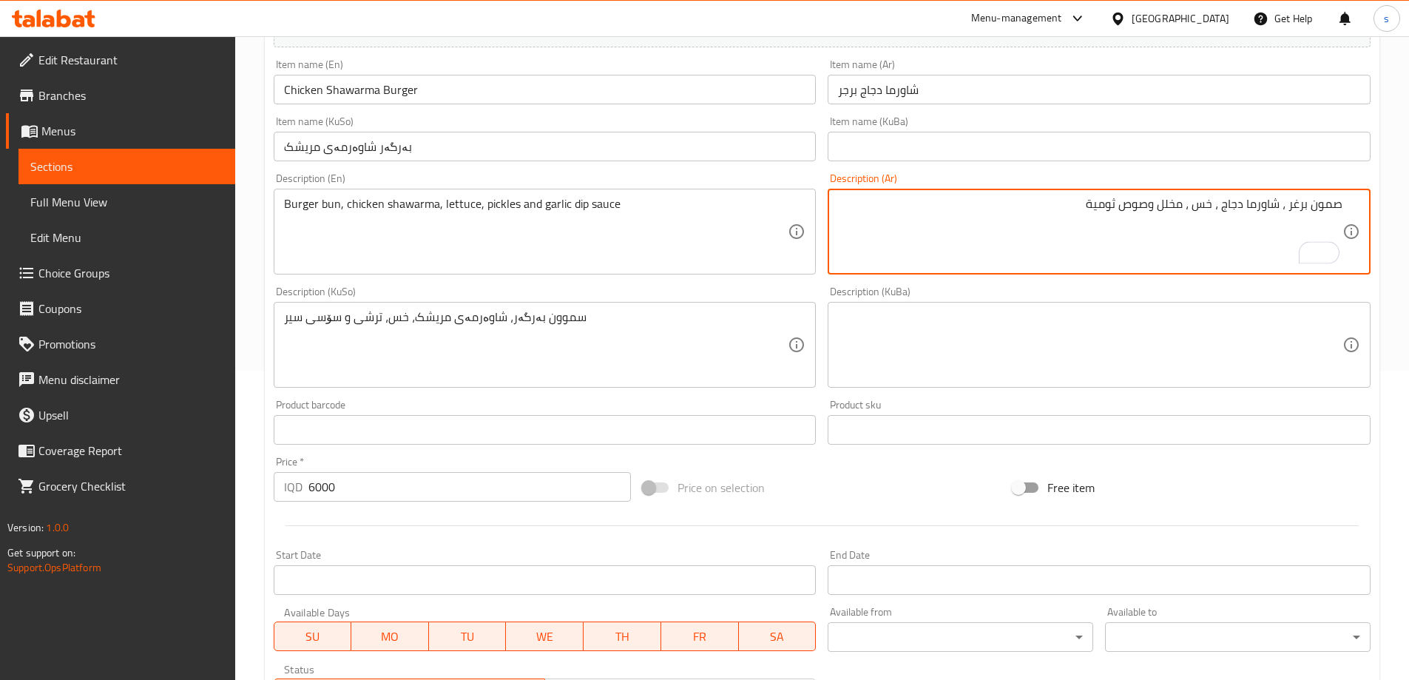
click at [1286, 209] on textarea "صمون برغر ، شاورما دجاج ، خس ، مخلل وصوص ثومية" at bounding box center [1090, 232] width 504 height 70
type textarea "صمون برجر، شاورما دجاج، خس، مخلل وصوص ثومية"
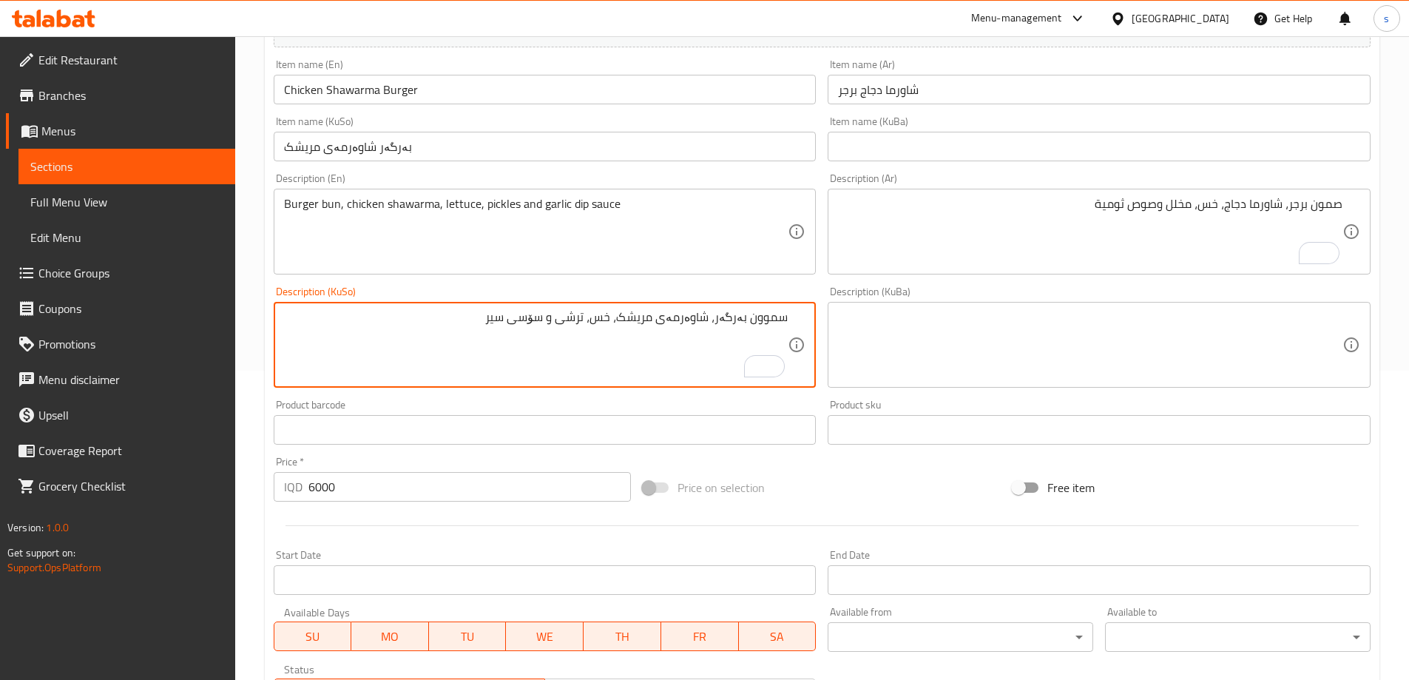
click at [751, 327] on textarea "سموون بەرگەر، شاوەرمەی مریشک، خس، ترشی و سۆسی سیر" at bounding box center [536, 345] width 504 height 70
type textarea "سەموونی بەرگر، شاورمەی مریشک، [GEOGRAPHIC_DATA]، تورشی و سۆسی سیراو"
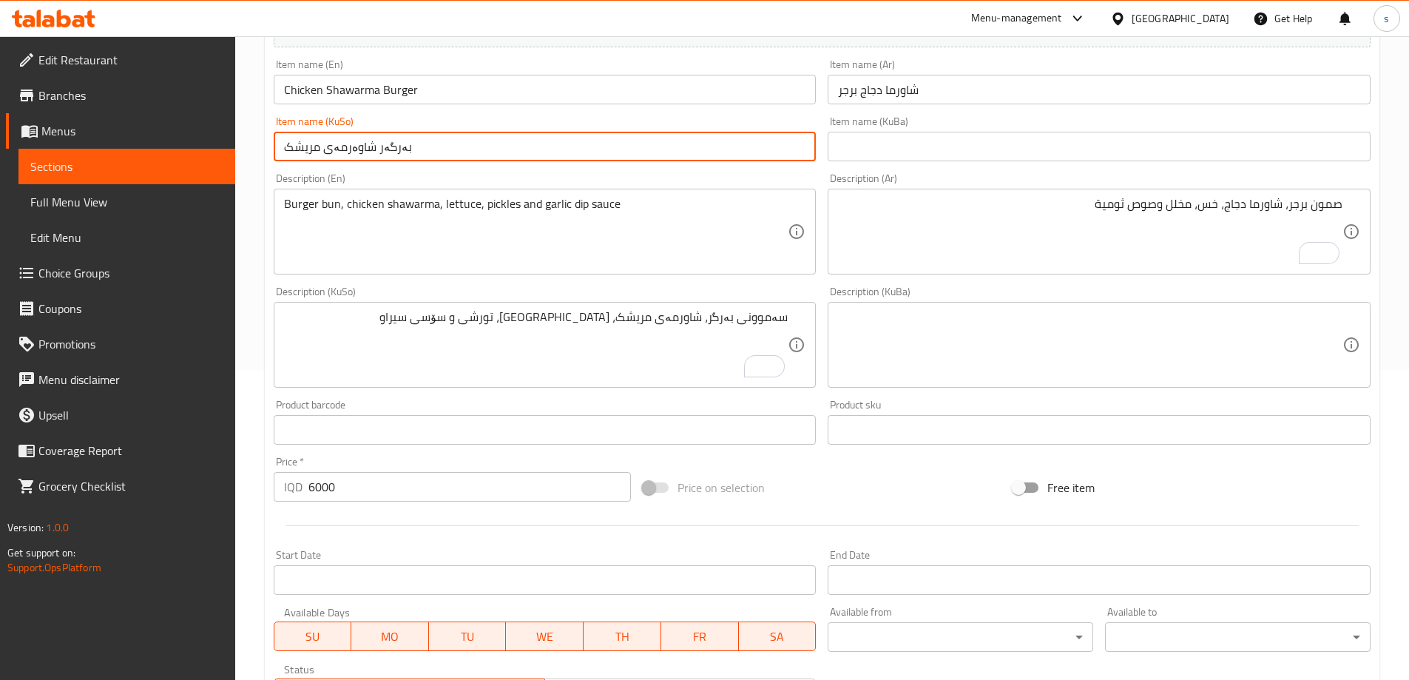
click at [382, 149] on input "بەرگەر شاوەرمەی مریشک" at bounding box center [545, 147] width 543 height 30
type input "بەرگری شاورمەی مریشک"
click at [839, 93] on input "شاورما دجاج برجر" at bounding box center [1099, 90] width 543 height 30
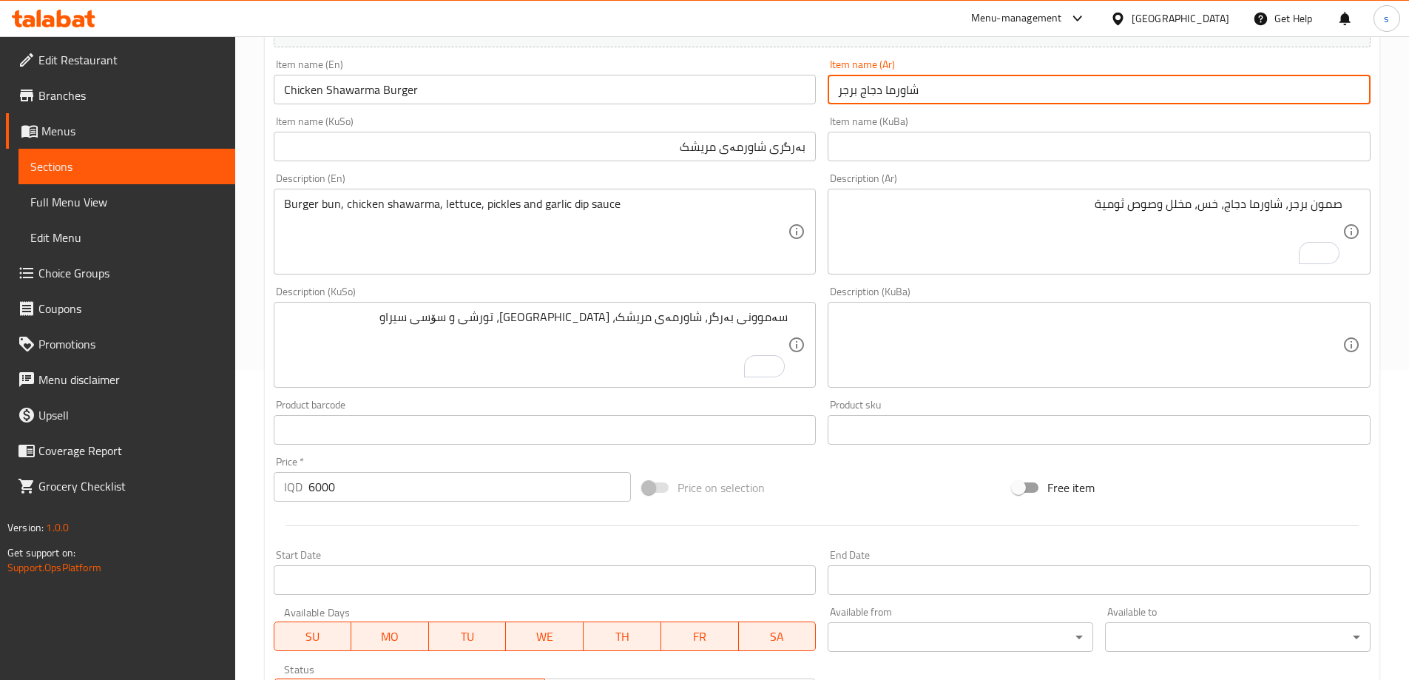
click at [839, 93] on input "شاورما دجاج برجر" at bounding box center [1099, 90] width 543 height 30
click at [1299, 84] on input "شاورما دجاج برجر" at bounding box center [1099, 90] width 543 height 30
click at [1294, 87] on input "شاورما دجاج برجر" at bounding box center [1099, 90] width 543 height 30
click at [1362, 91] on input "شاورما دجاج" at bounding box center [1099, 90] width 543 height 30
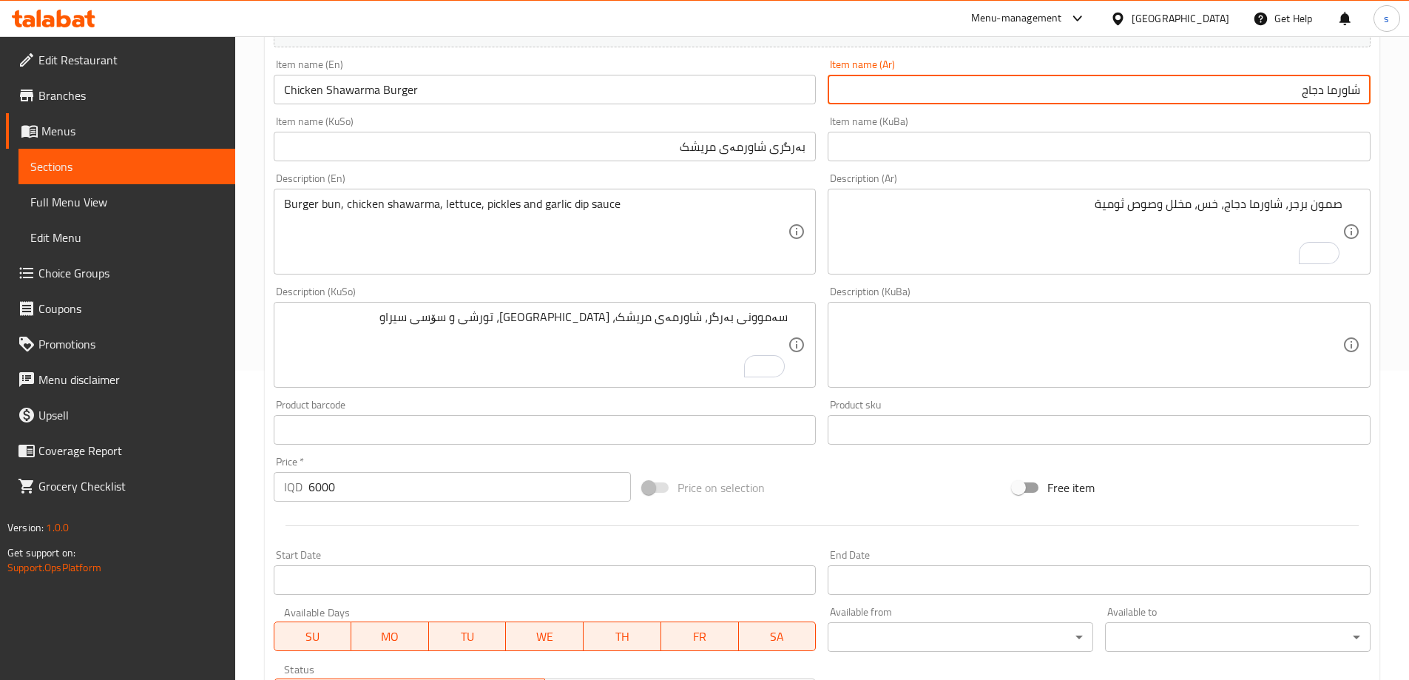
paste input "برجر"
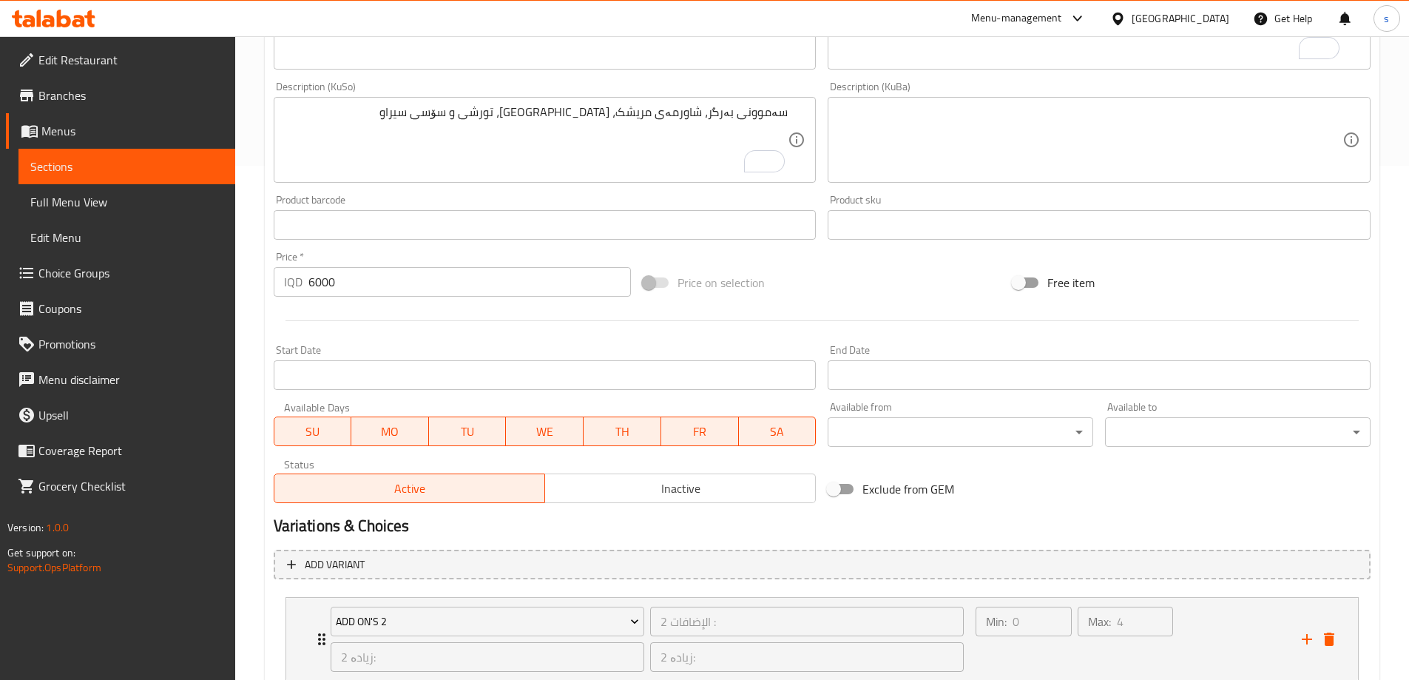
scroll to position [713, 0]
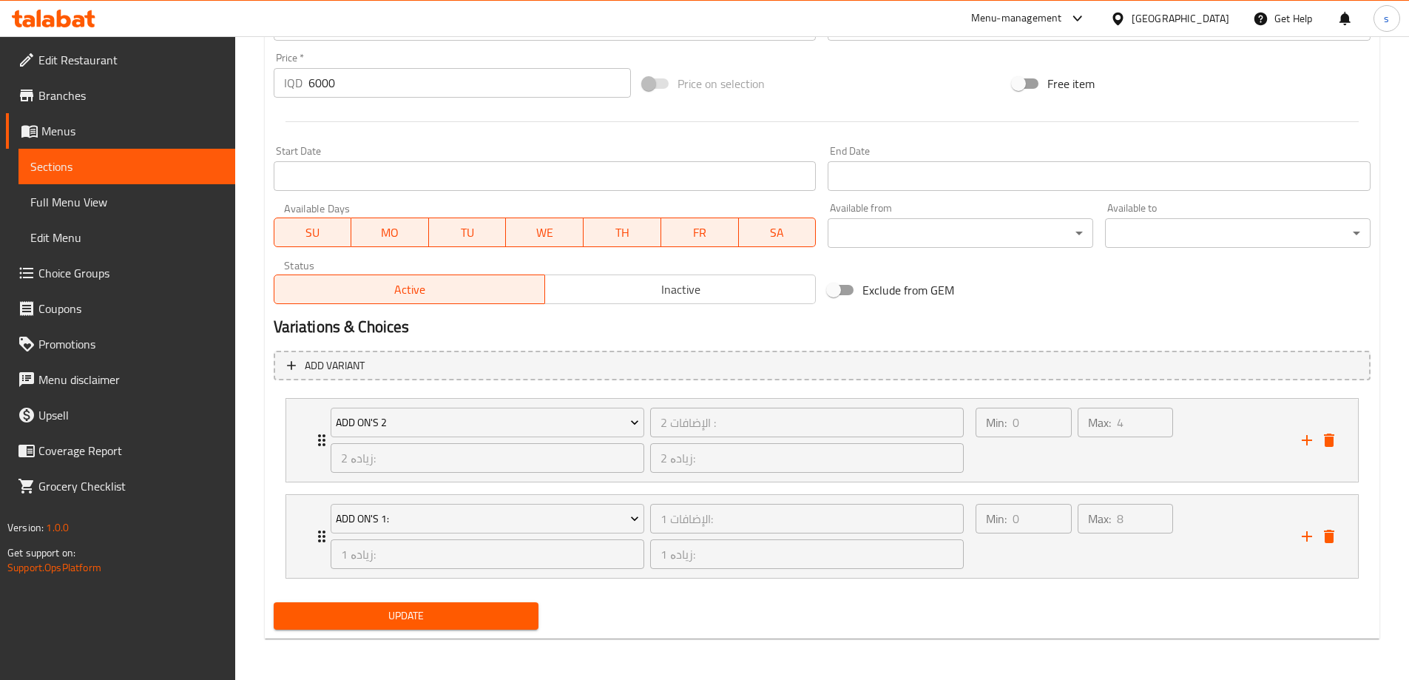
type input "برجر شاورما دجاج"
click at [354, 612] on span "Update" at bounding box center [406, 615] width 242 height 18
click at [127, 197] on span "Full Menu View" at bounding box center [126, 202] width 193 height 18
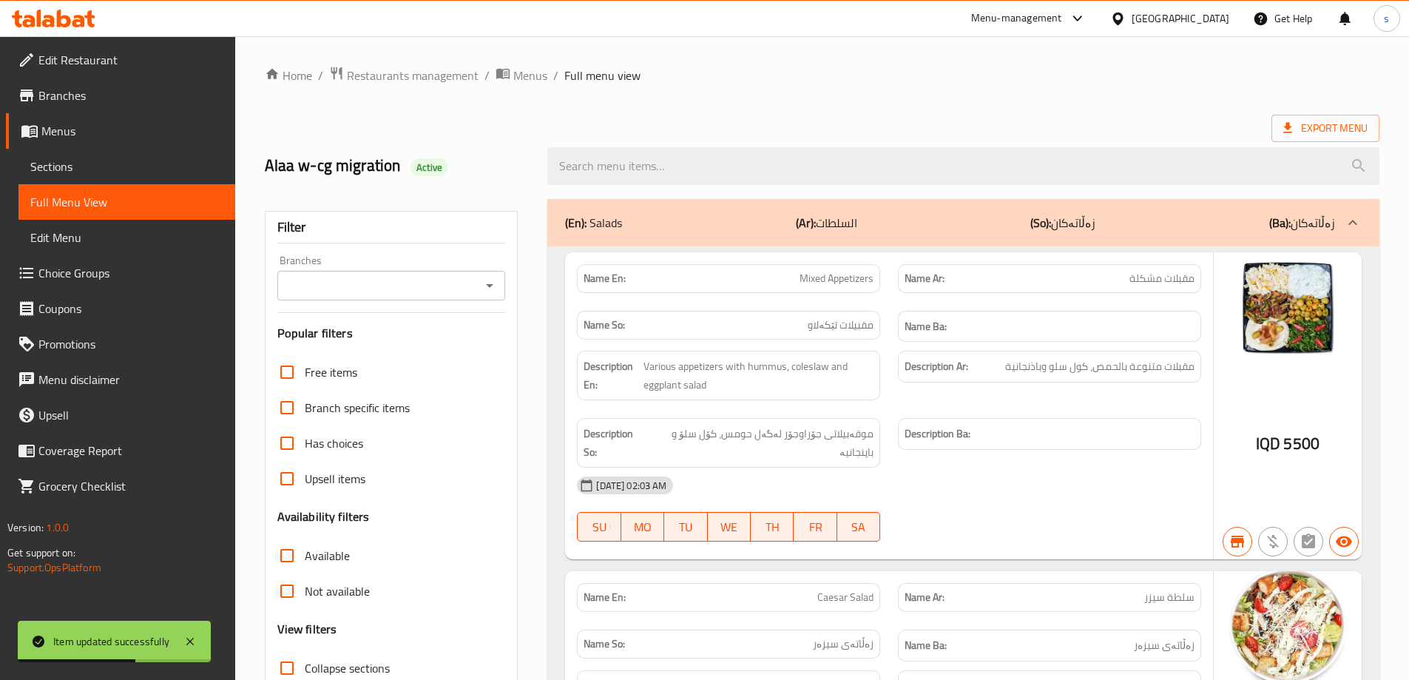
click at [477, 285] on div "Branches" at bounding box center [391, 286] width 229 height 30
click at [493, 280] on icon "Open" at bounding box center [490, 286] width 18 height 18
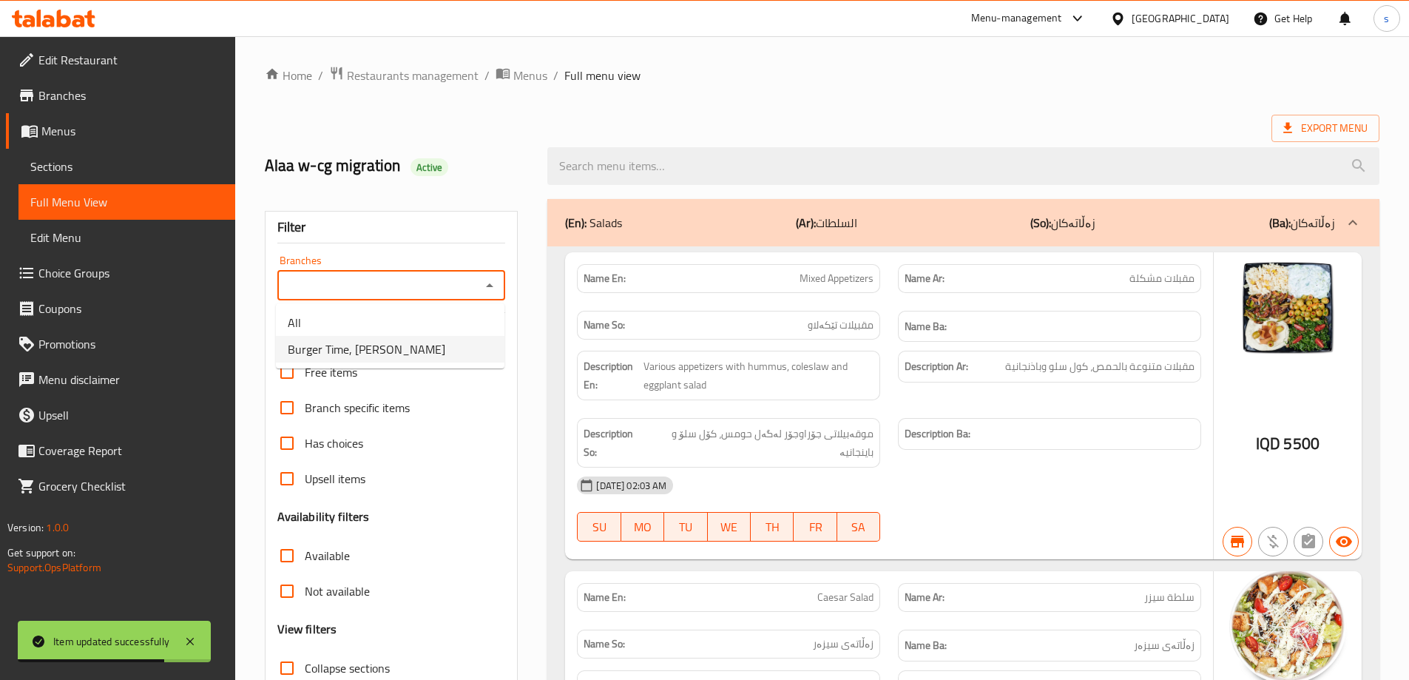
click at [453, 349] on li "Burger Time, [PERSON_NAME]" at bounding box center [390, 349] width 229 height 27
type input "Burger Time, [PERSON_NAME]"
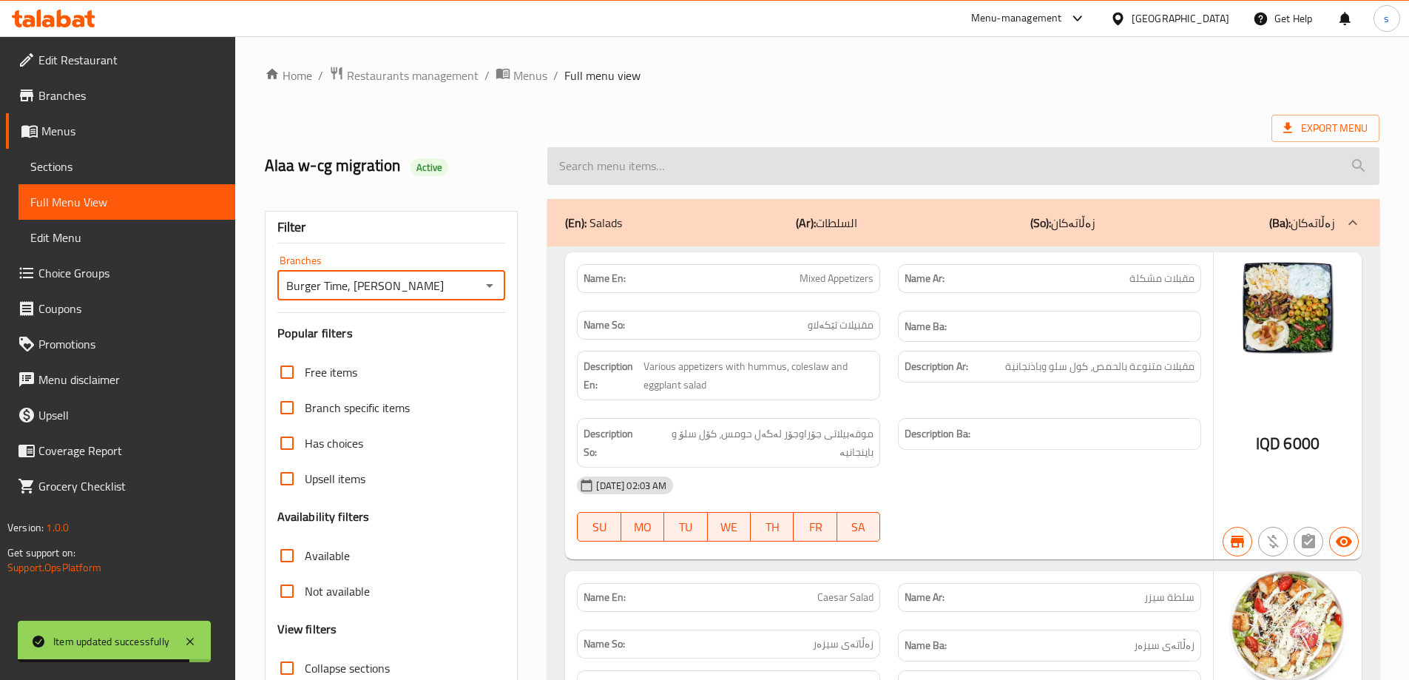
click at [714, 161] on input "search" at bounding box center [963, 166] width 832 height 38
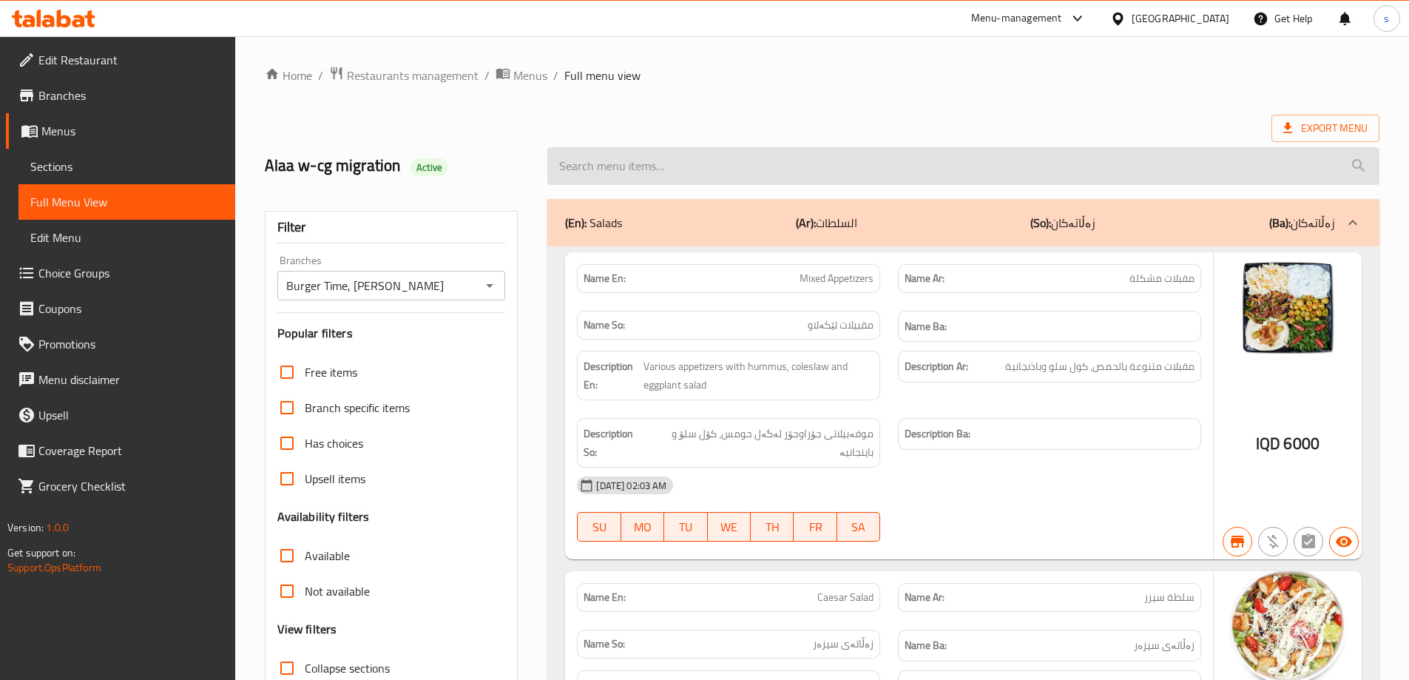
paste input "Chicken Shawarma Burger"
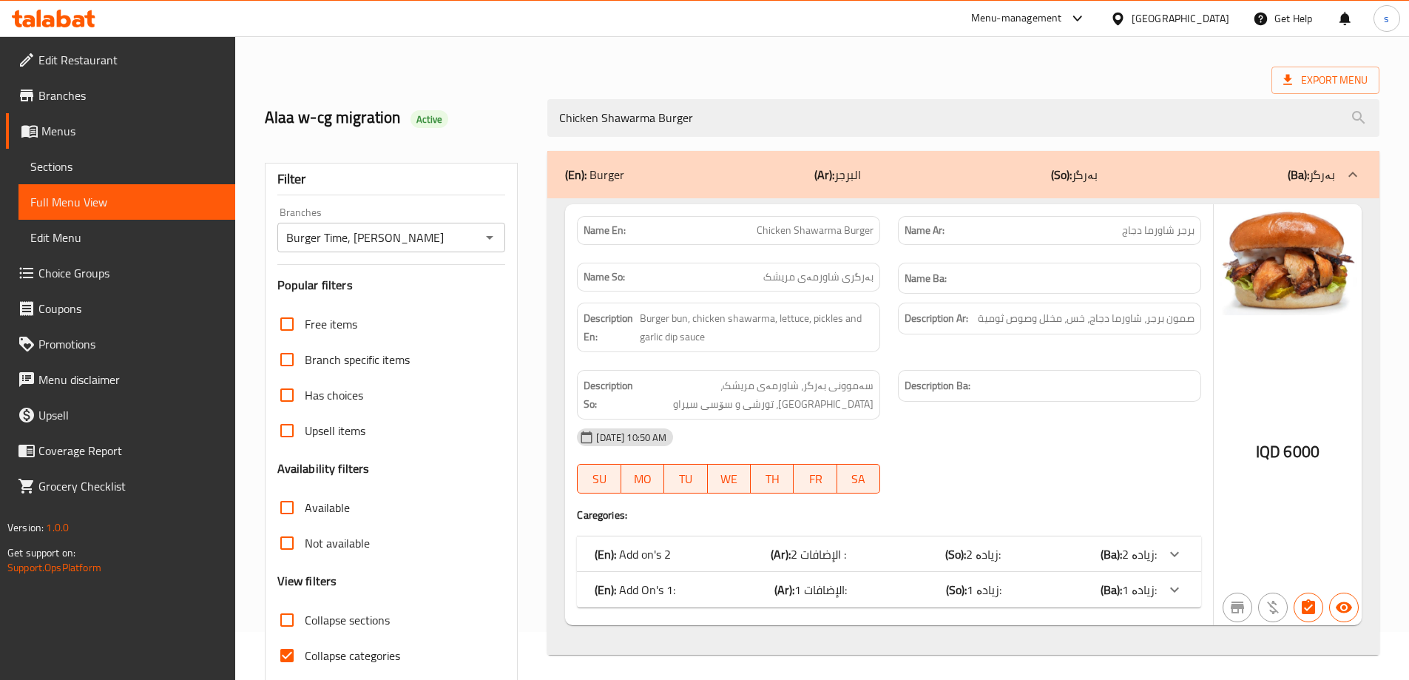
scroll to position [107, 0]
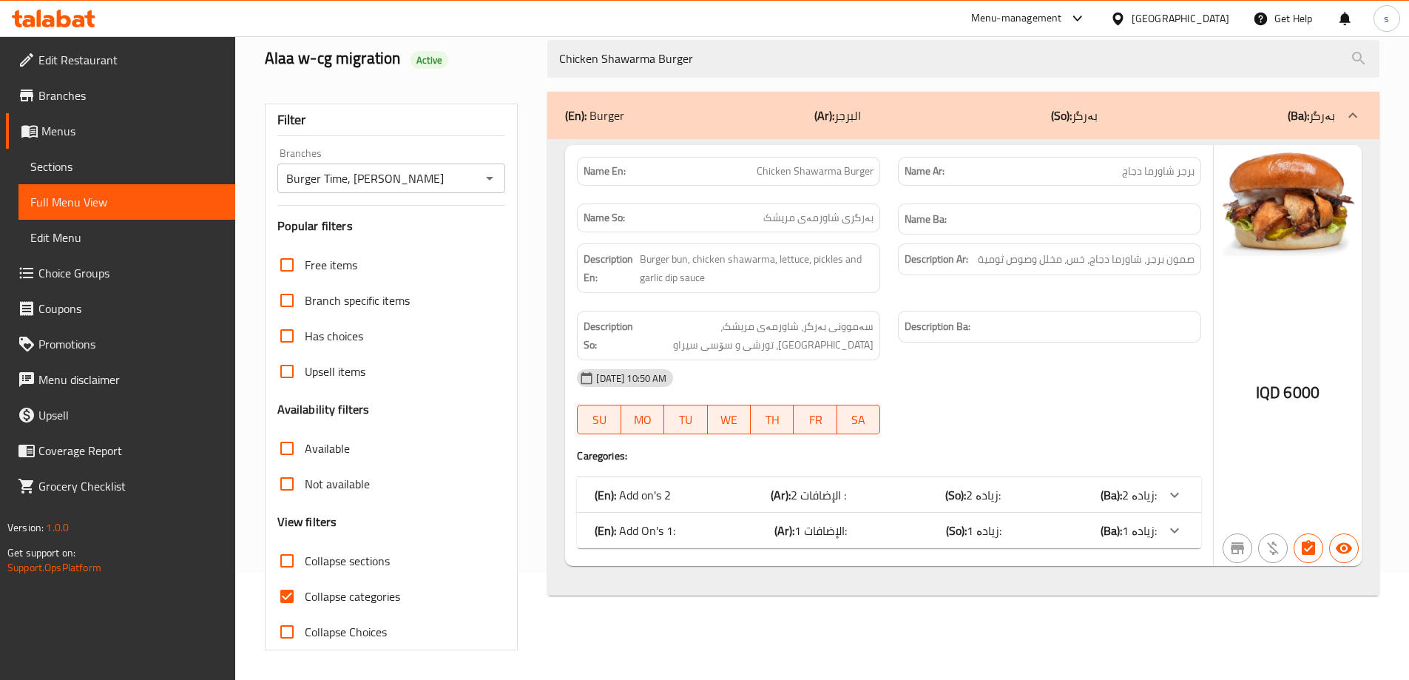
type input "Chicken Shawarma Burger"
click at [277, 600] on input "Collapse categories" at bounding box center [287, 596] width 36 height 36
checkbox input "false"
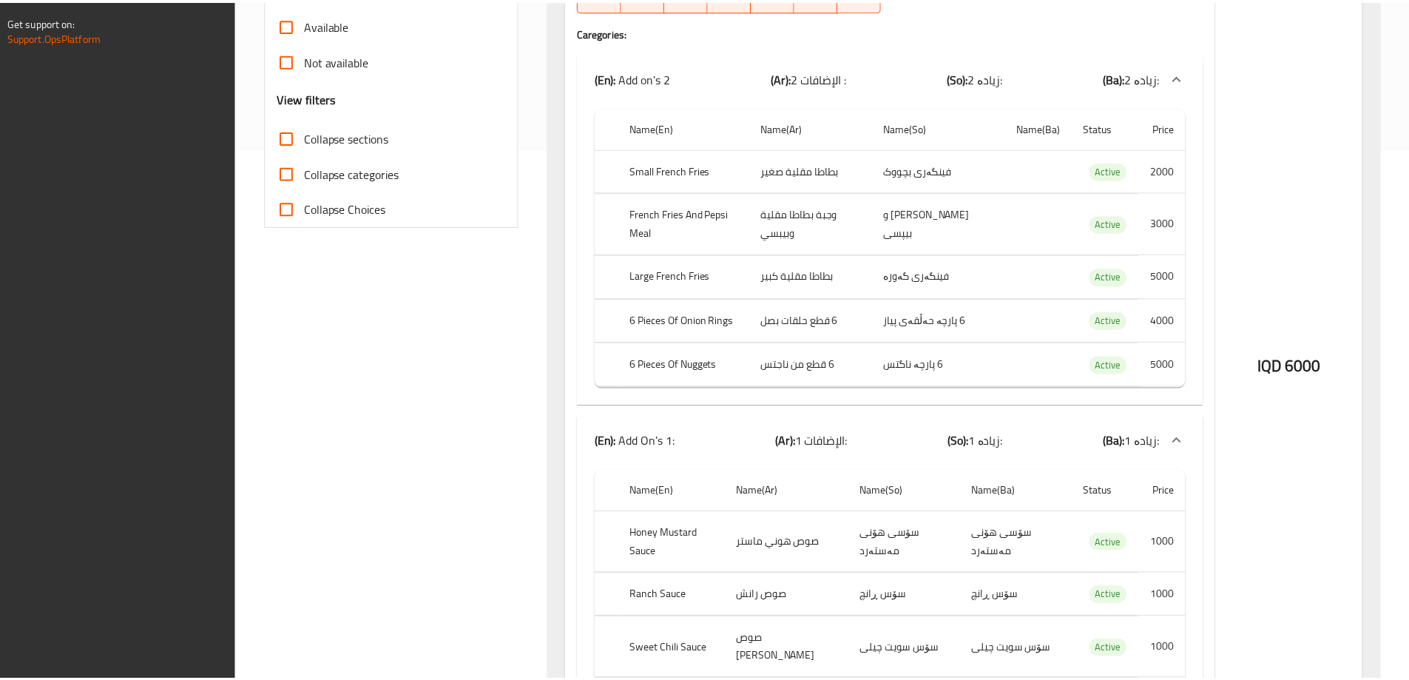
scroll to position [845, 0]
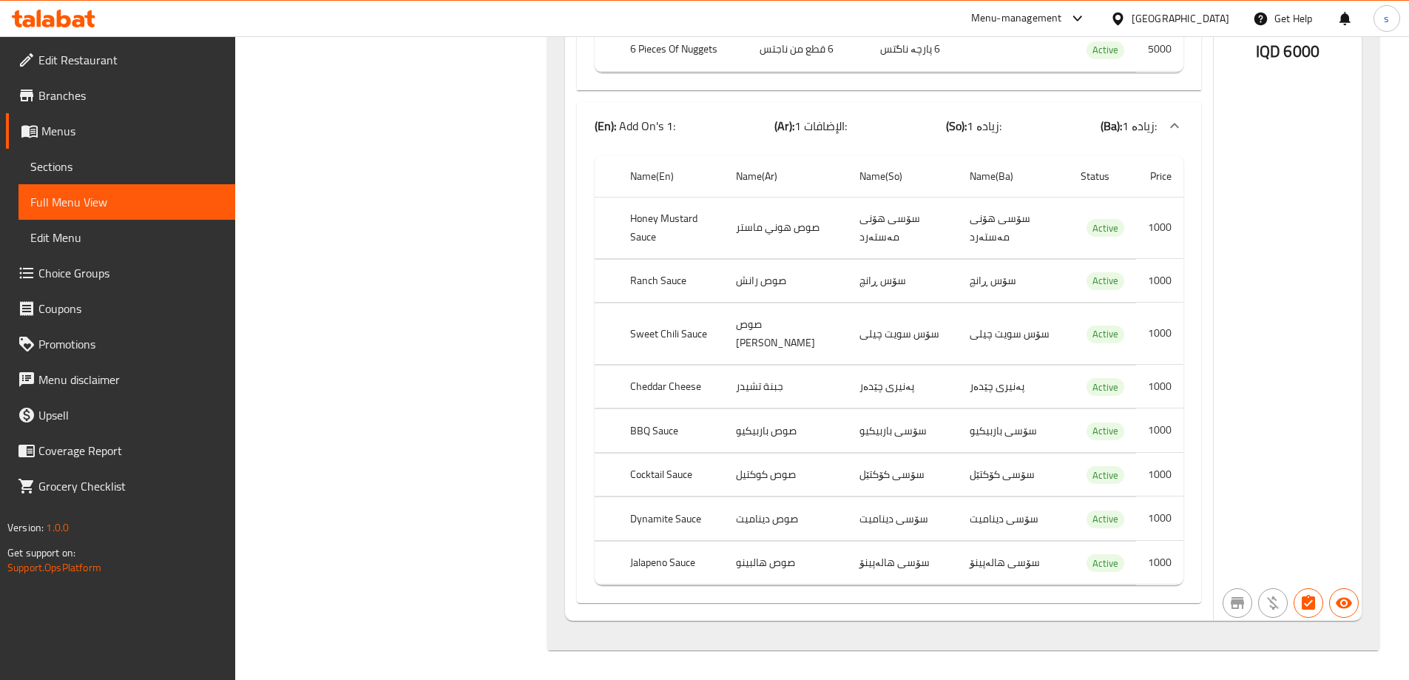
click at [88, 17] on icon at bounding box center [89, 18] width 10 height 17
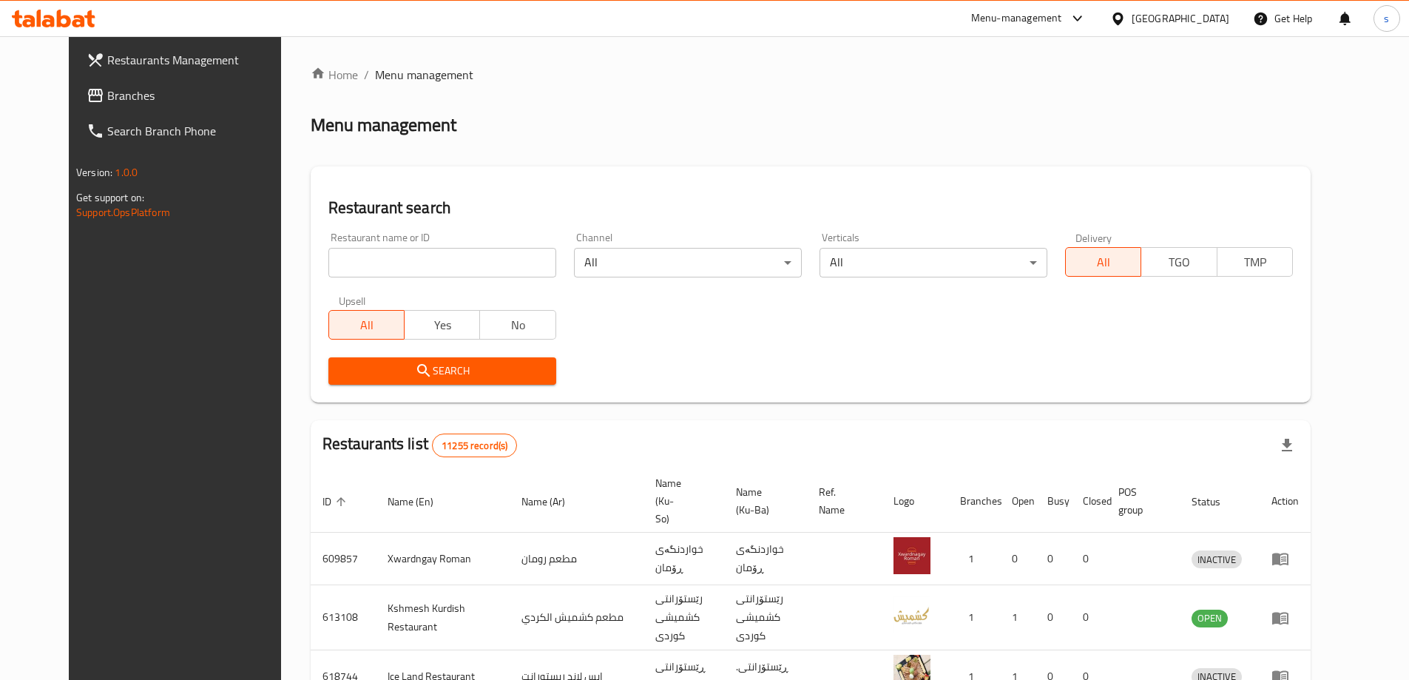
click at [115, 92] on span "Branches" at bounding box center [199, 96] width 185 height 18
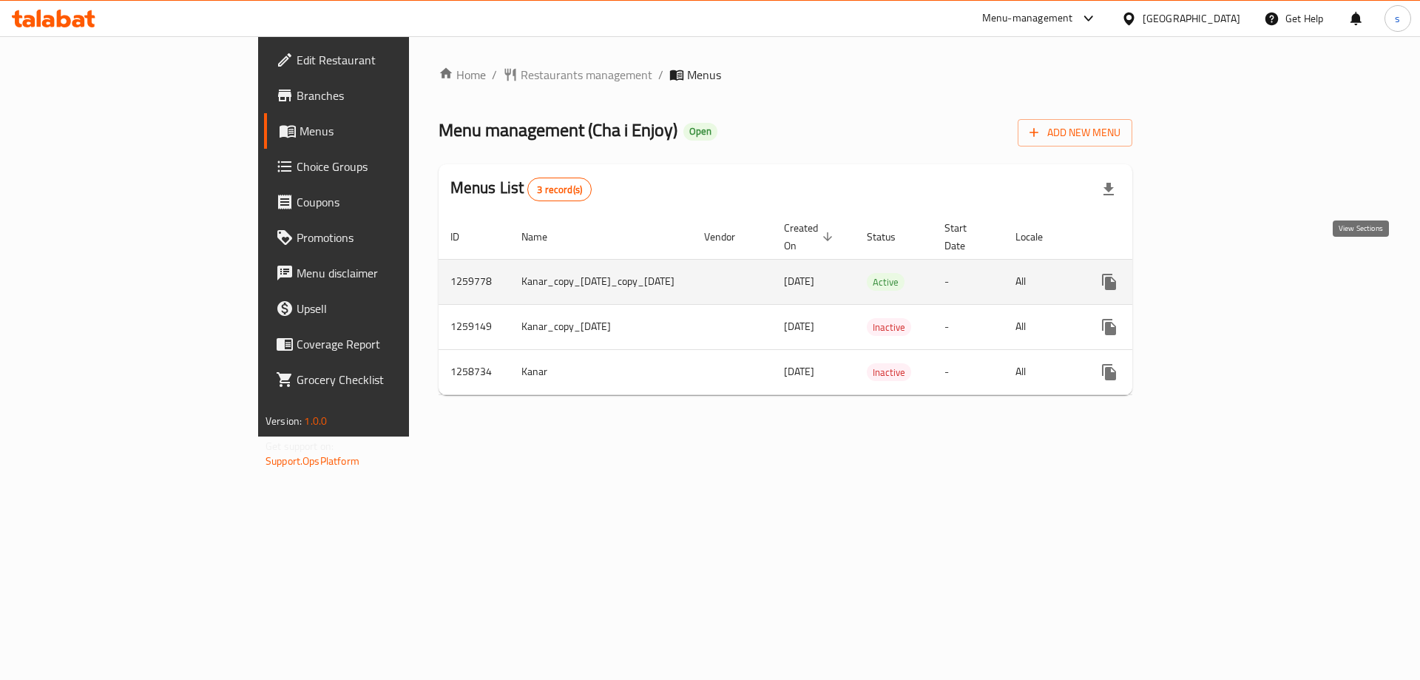
click at [1225, 273] on icon "enhanced table" at bounding box center [1216, 282] width 18 height 18
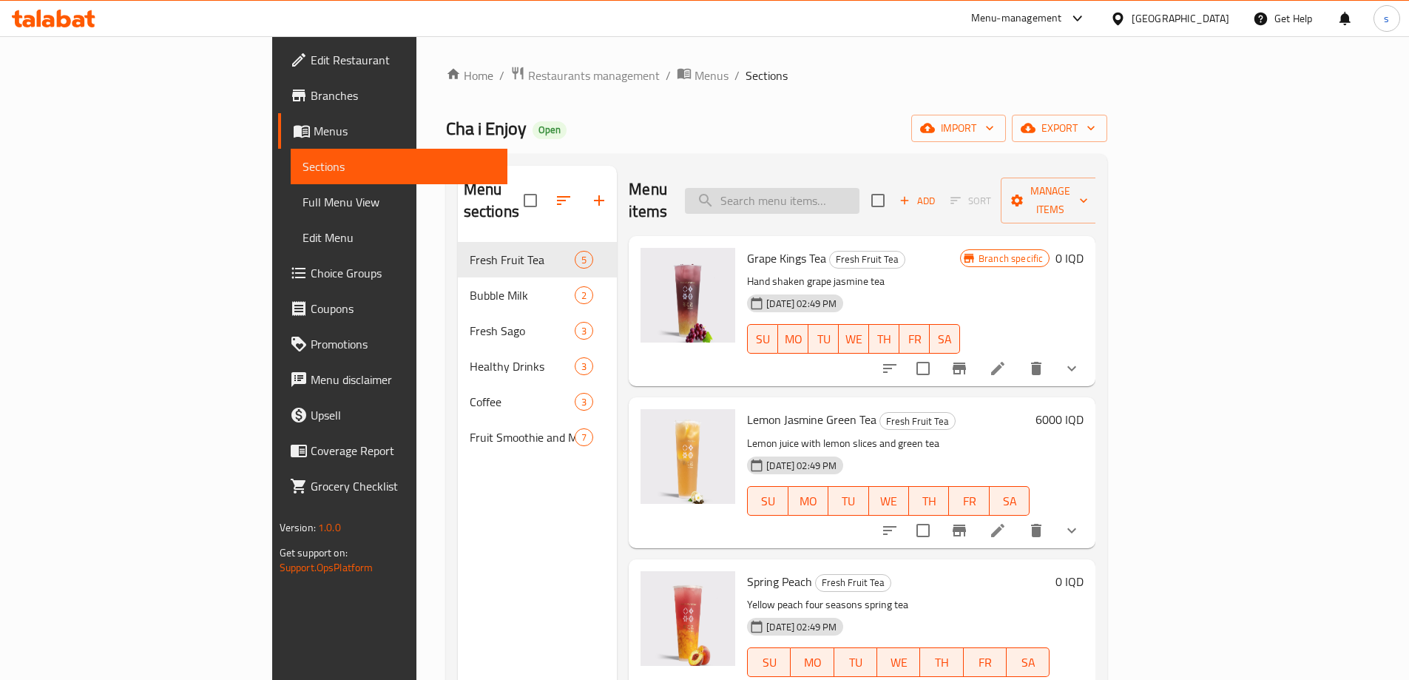
click at [859, 193] on input "search" at bounding box center [772, 201] width 175 height 26
paste input "Mango Pomelo Sago"
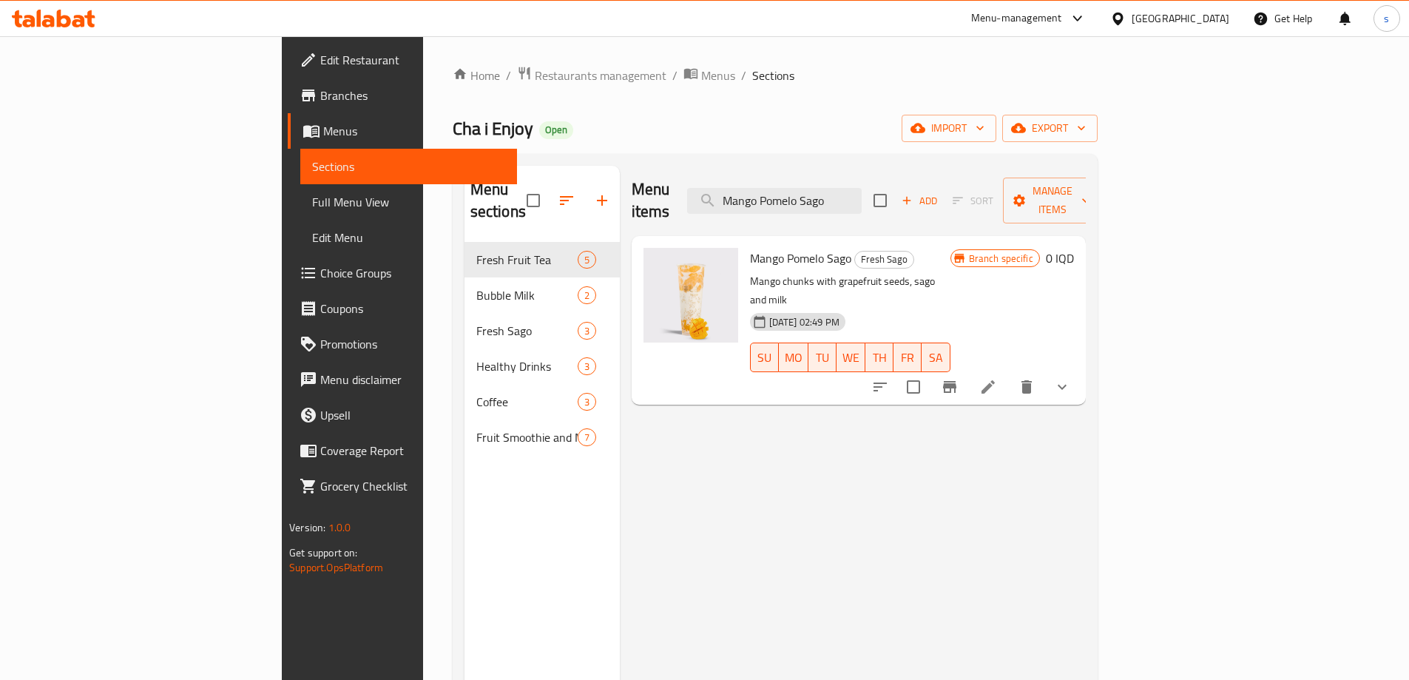
type input "Mango Pomelo Sago"
click at [1071, 378] on icon "show more" at bounding box center [1062, 387] width 18 height 18
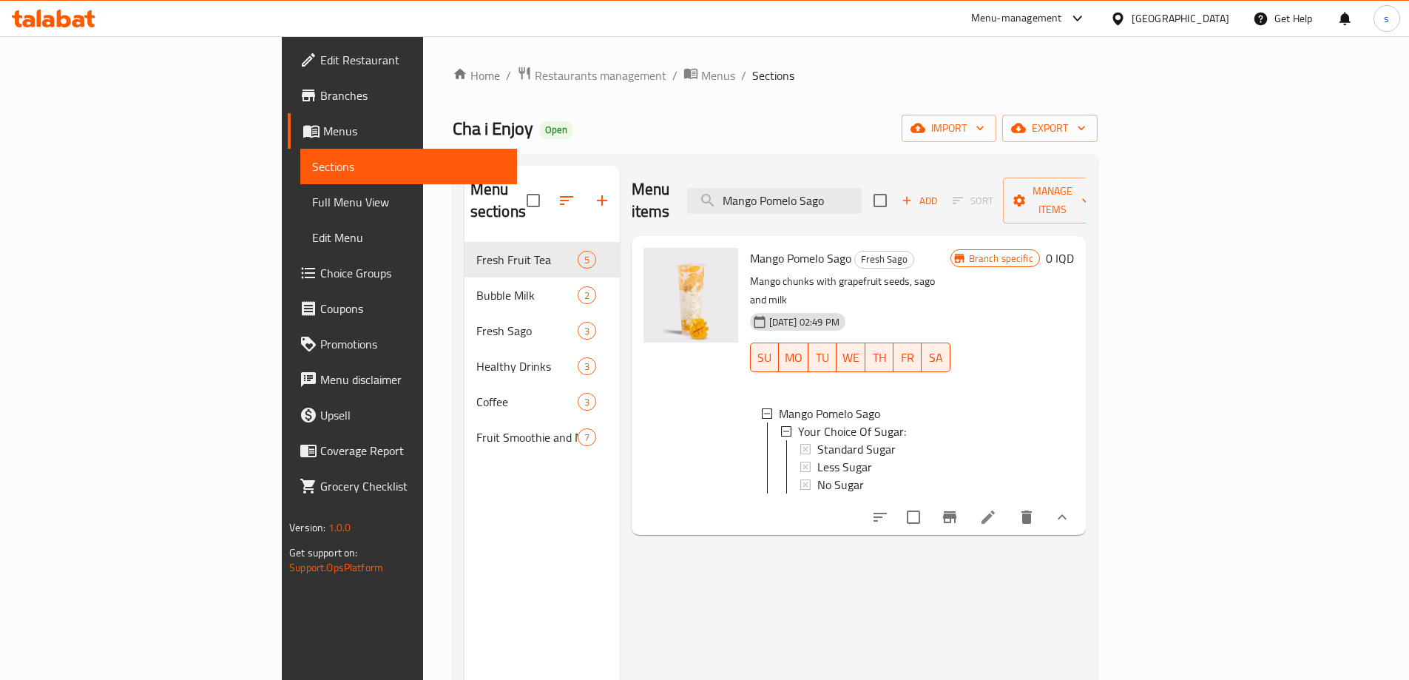
click at [956, 511] on icon "Branch-specific-item" at bounding box center [949, 517] width 13 height 12
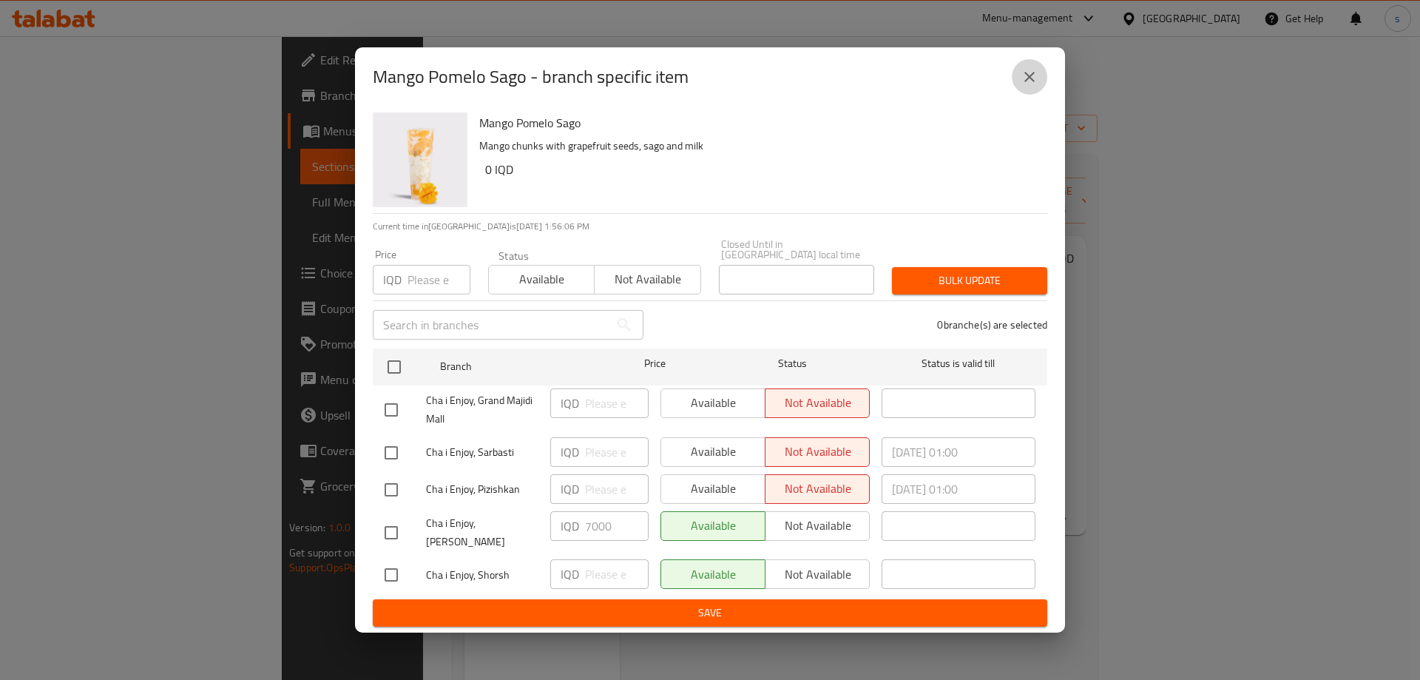
click at [1031, 95] on button "close" at bounding box center [1030, 77] width 36 height 36
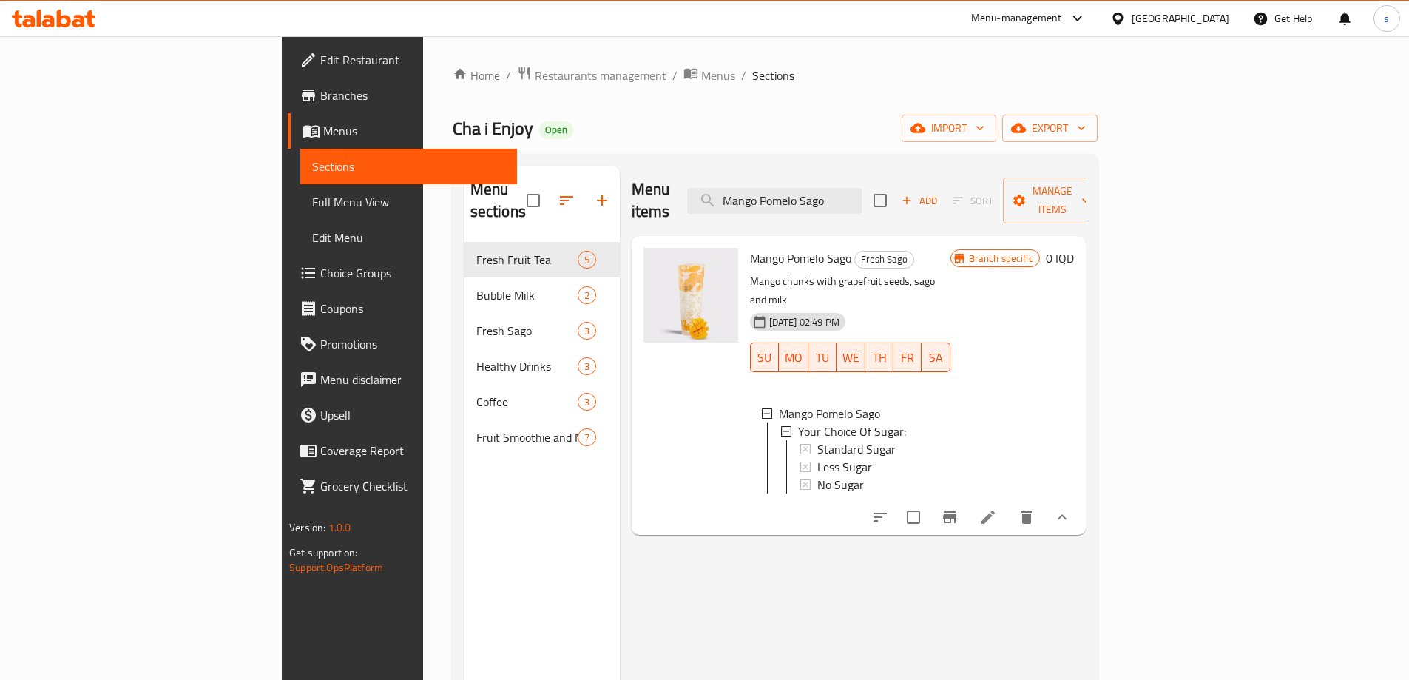
click at [312, 203] on span "Full Menu View" at bounding box center [408, 202] width 193 height 18
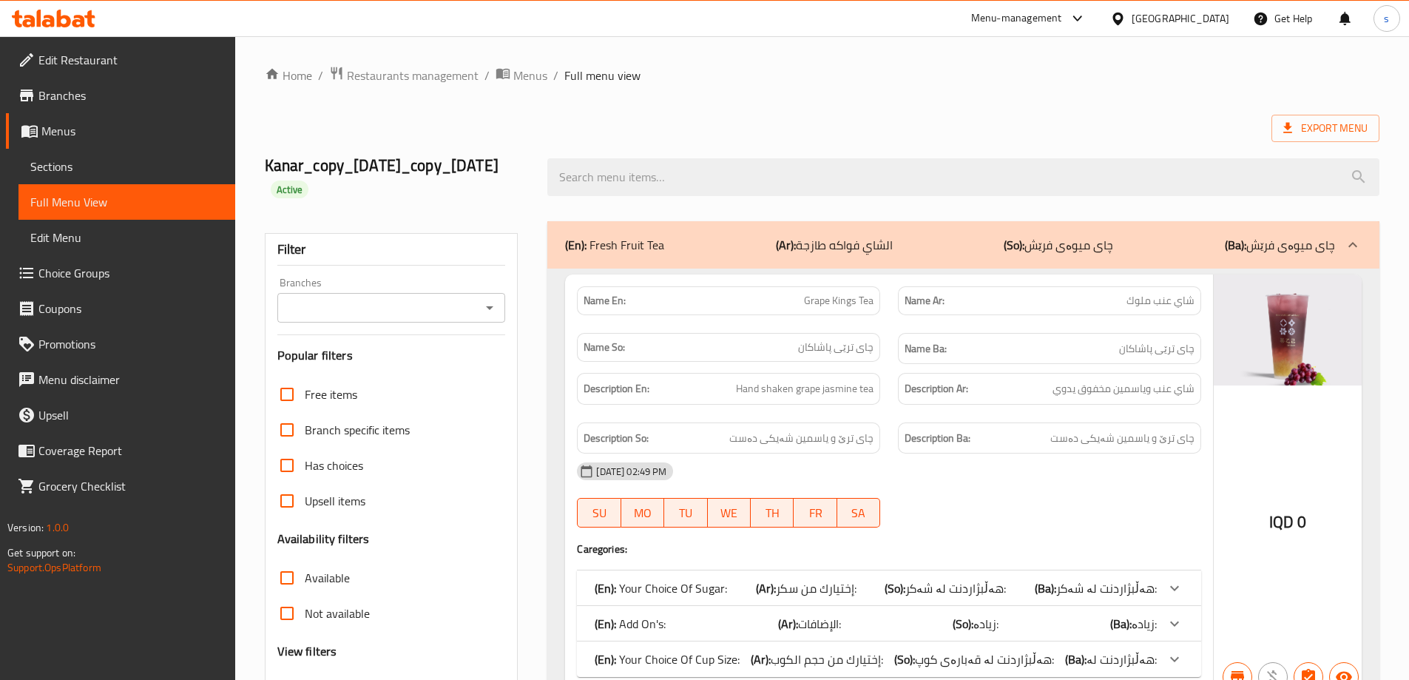
click at [480, 305] on button "Open" at bounding box center [489, 307] width 21 height 21
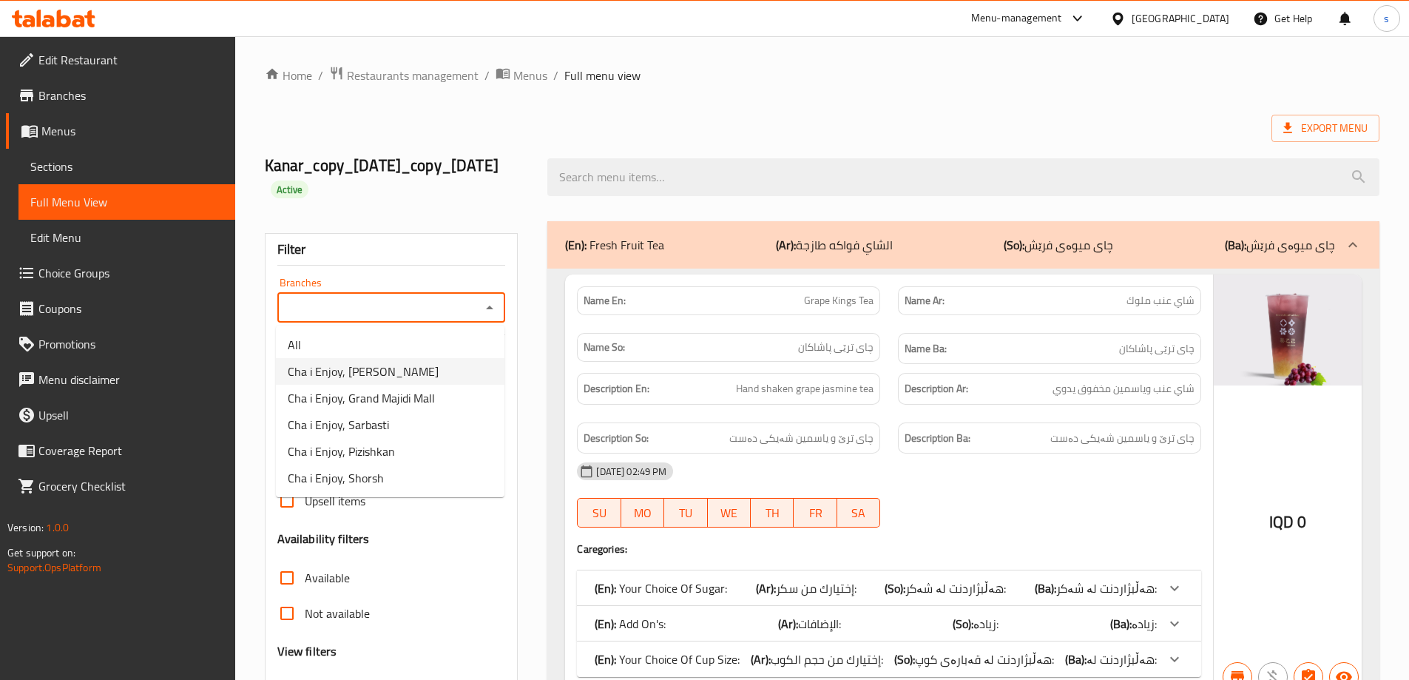
click at [478, 362] on li "Cha i Enjoy, Naz Naz" at bounding box center [390, 371] width 229 height 27
type input "Cha i Enjoy, Naz Naz"
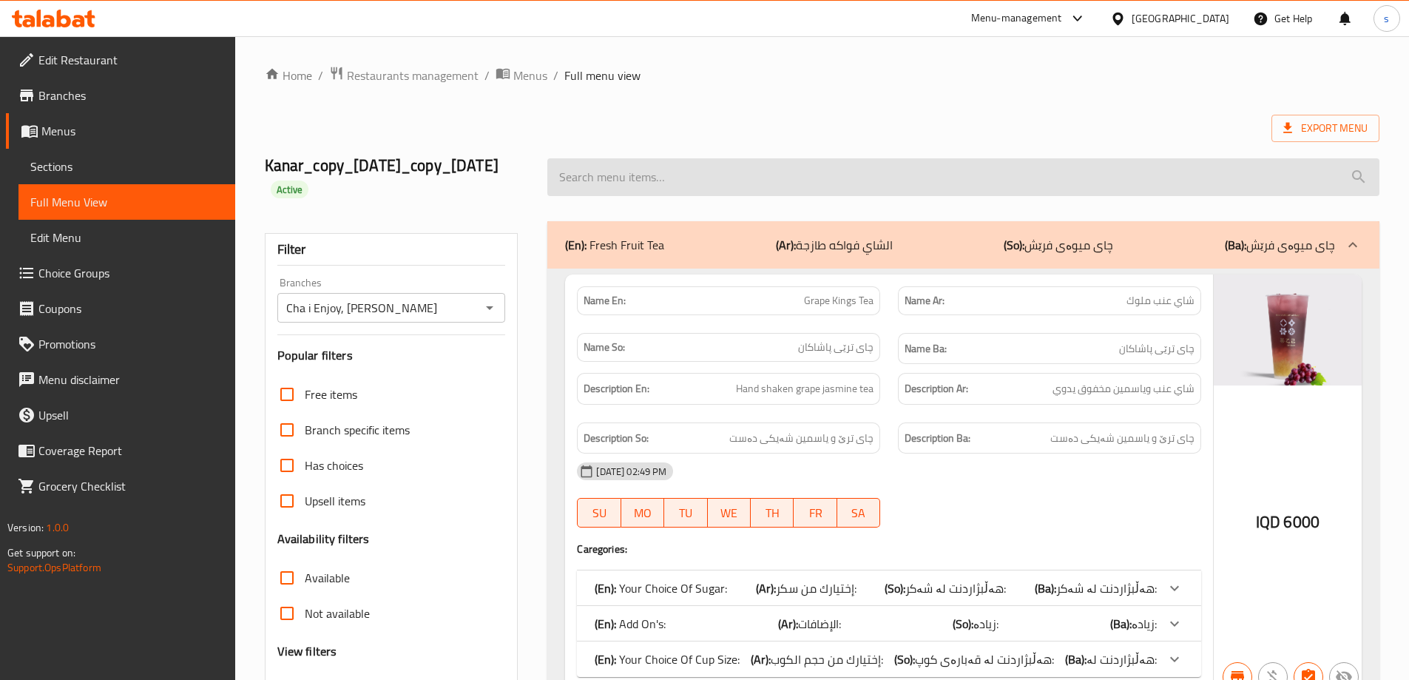
click at [629, 175] on input "search" at bounding box center [963, 177] width 832 height 38
paste input "Mango Pomelo Sago"
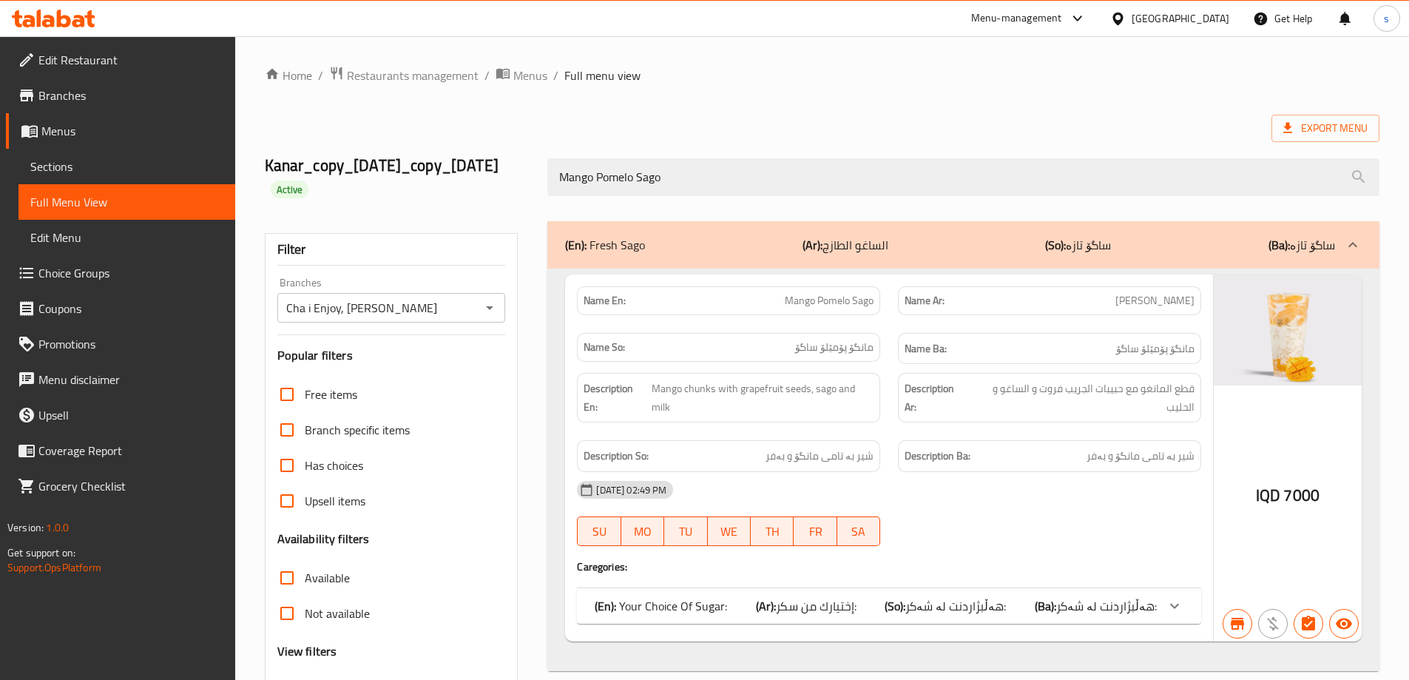
scroll to position [129, 0]
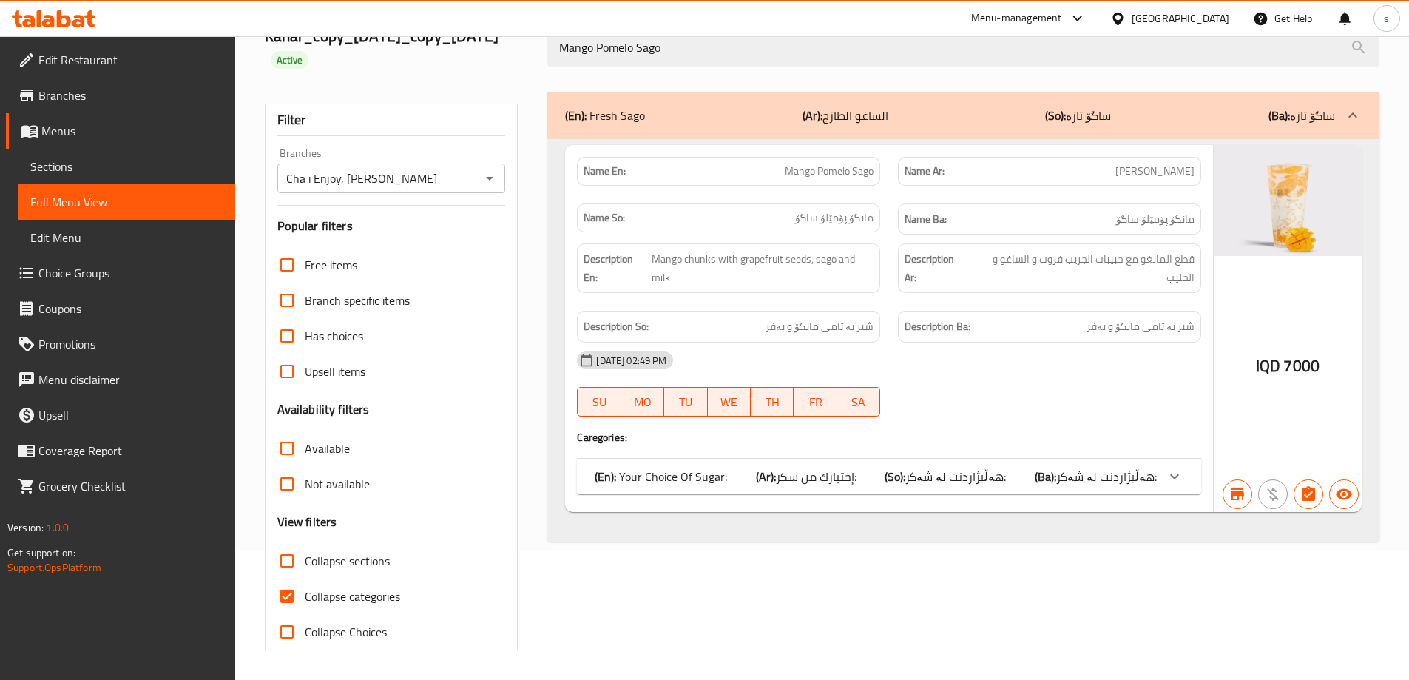
type input "Mango Pomelo Sago"
click at [296, 592] on input "Collapse categories" at bounding box center [287, 596] width 36 height 36
checkbox input "false"
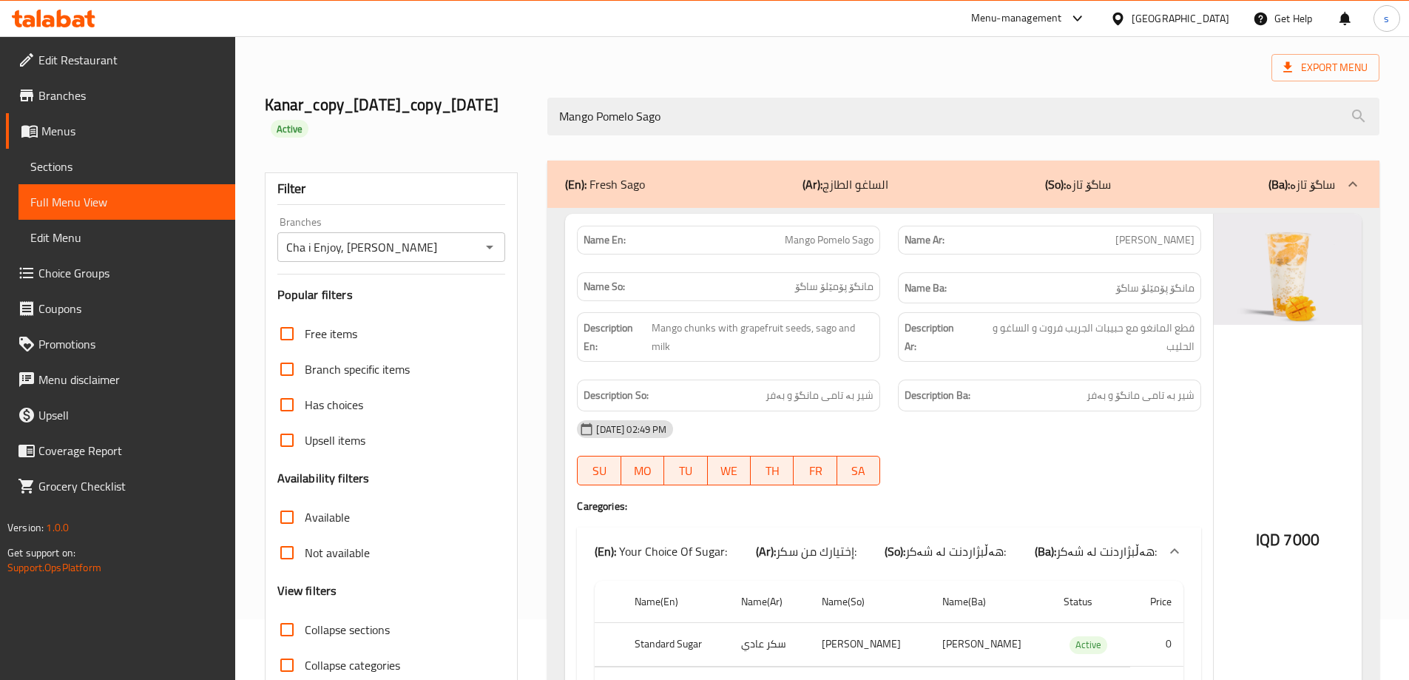
scroll to position [1, 0]
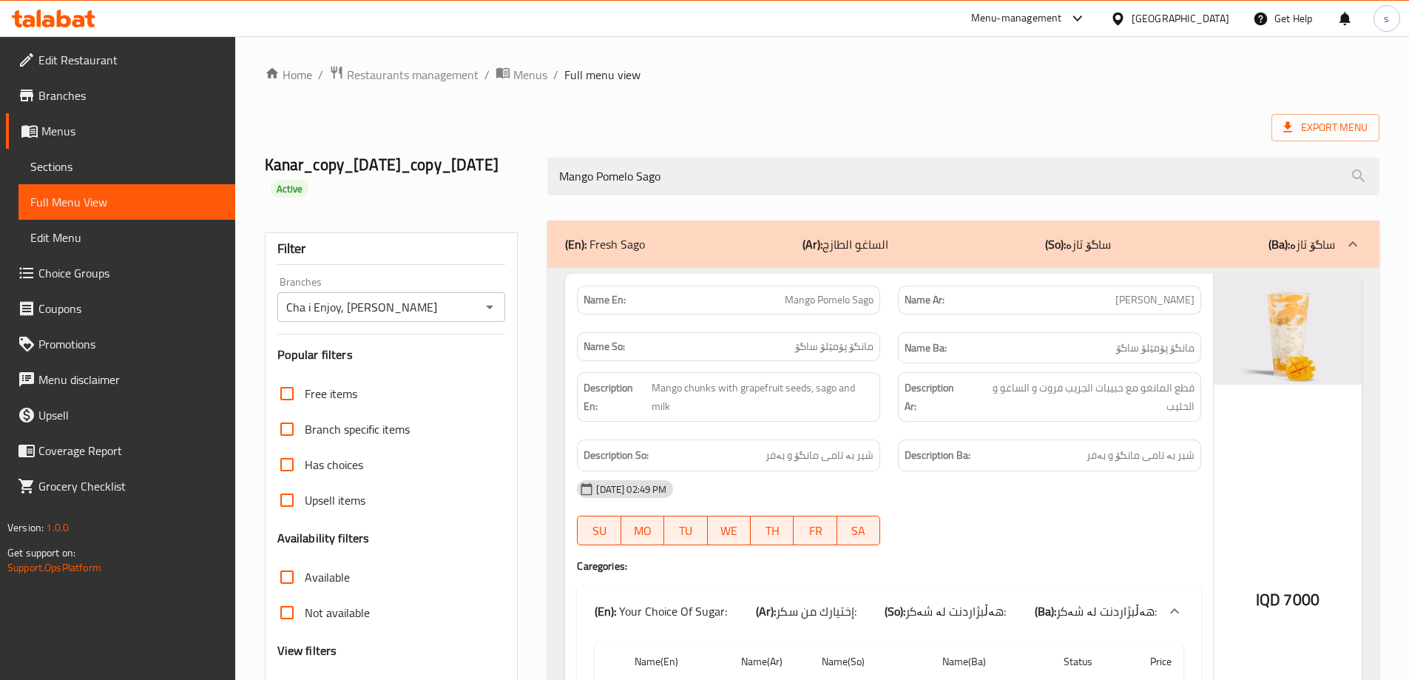
click at [476, 302] on input "Cha i Enjoy, Naz Naz" at bounding box center [379, 307] width 195 height 21
click at [493, 308] on icon "Open" at bounding box center [490, 307] width 18 height 18
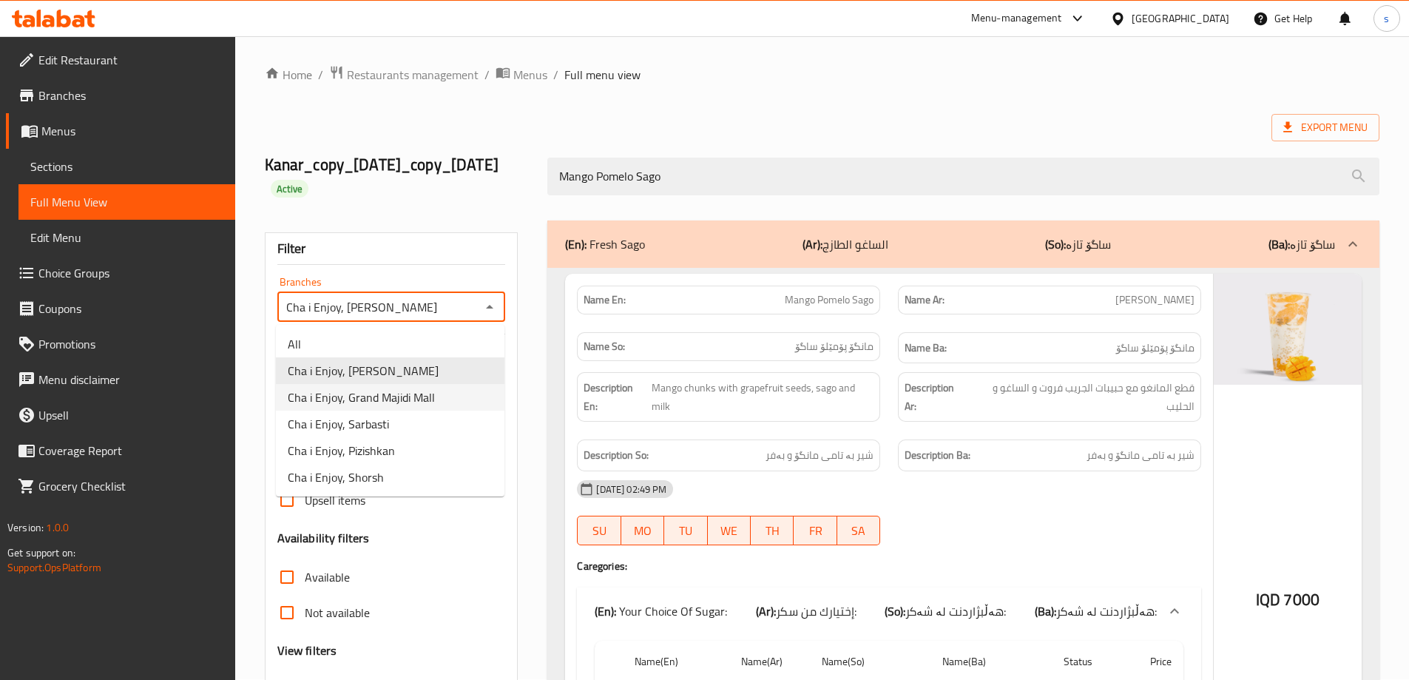
click at [470, 387] on li "Cha i Enjoy, Grand Majidi Mall" at bounding box center [390, 397] width 229 height 27
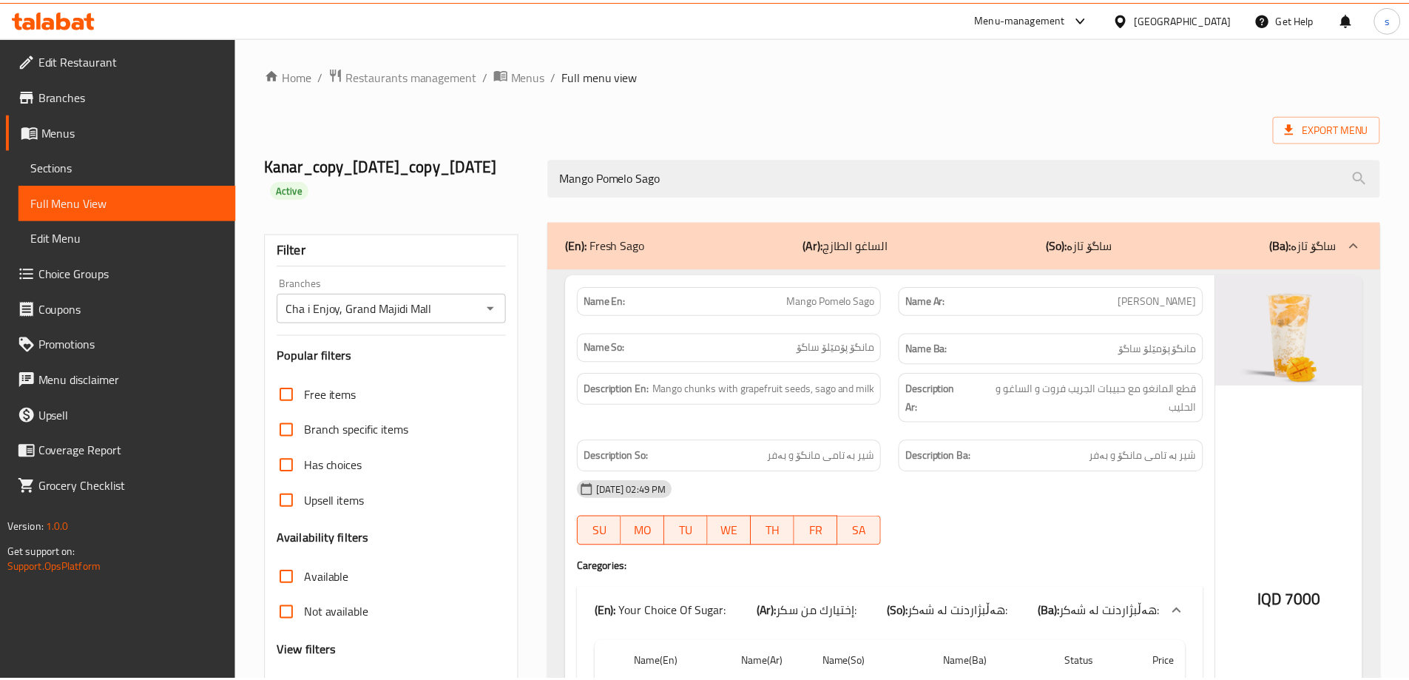
scroll to position [231, 0]
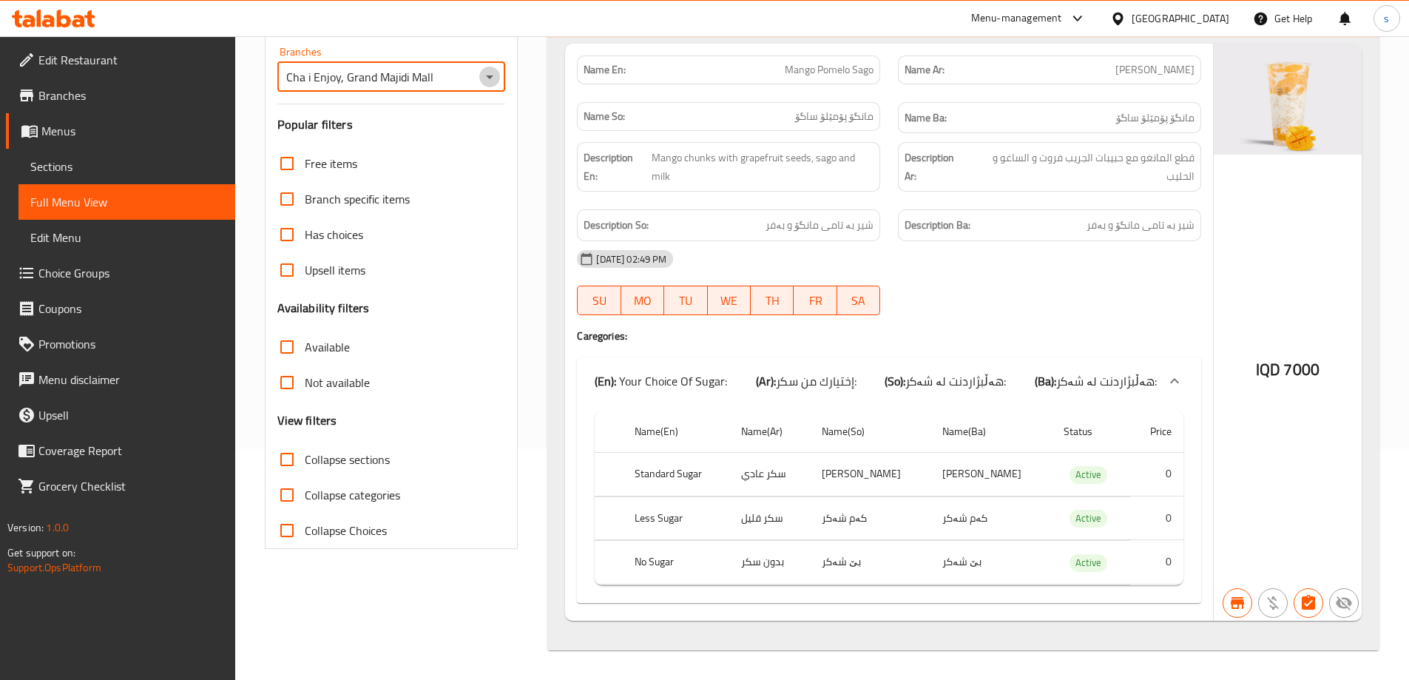
click at [490, 79] on icon "Open" at bounding box center [490, 77] width 18 height 18
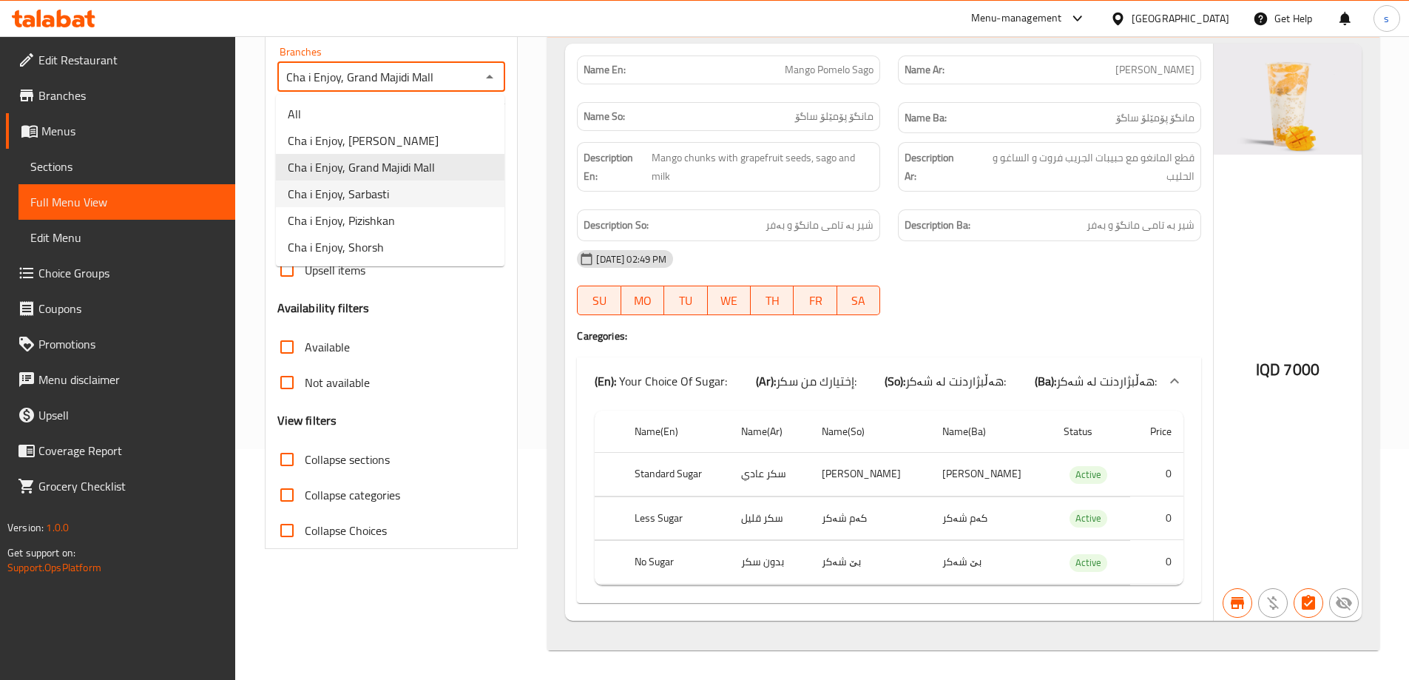
click at [438, 200] on li "Cha i Enjoy, Sarbasti" at bounding box center [390, 193] width 229 height 27
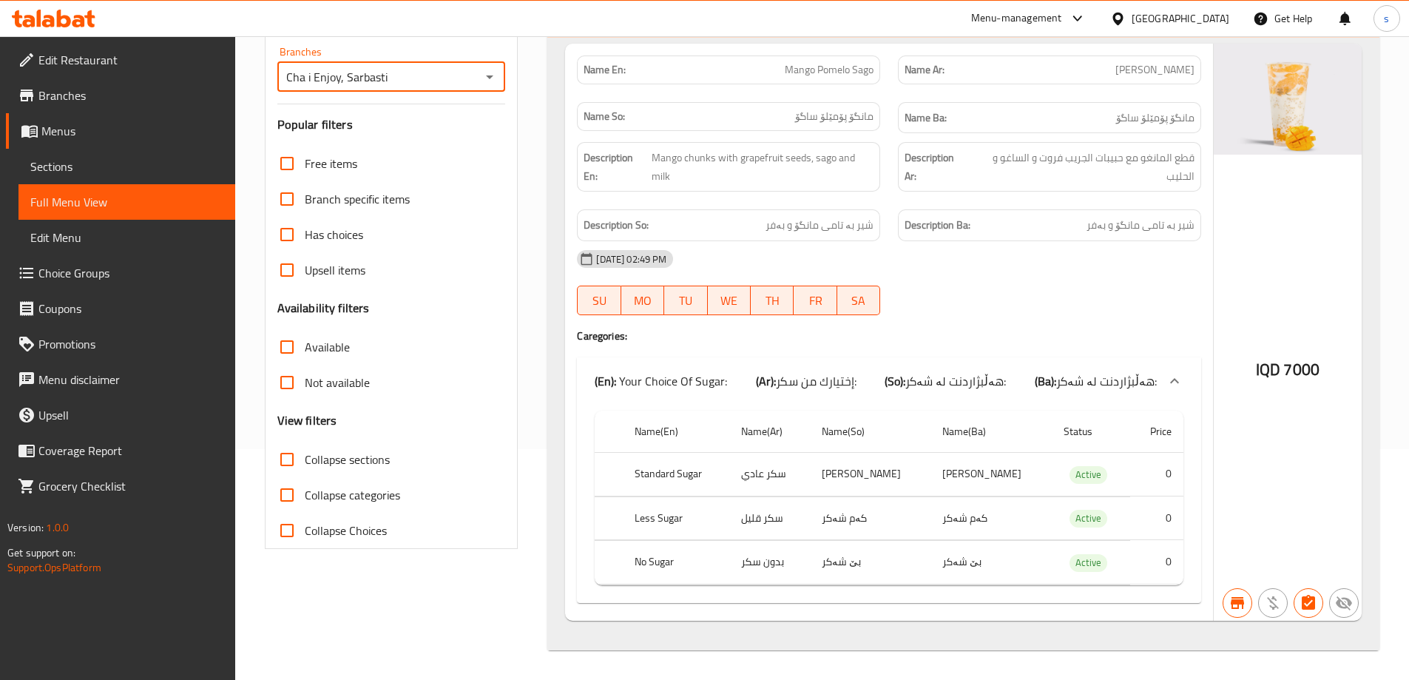
click at [495, 72] on icon "Open" at bounding box center [490, 77] width 18 height 18
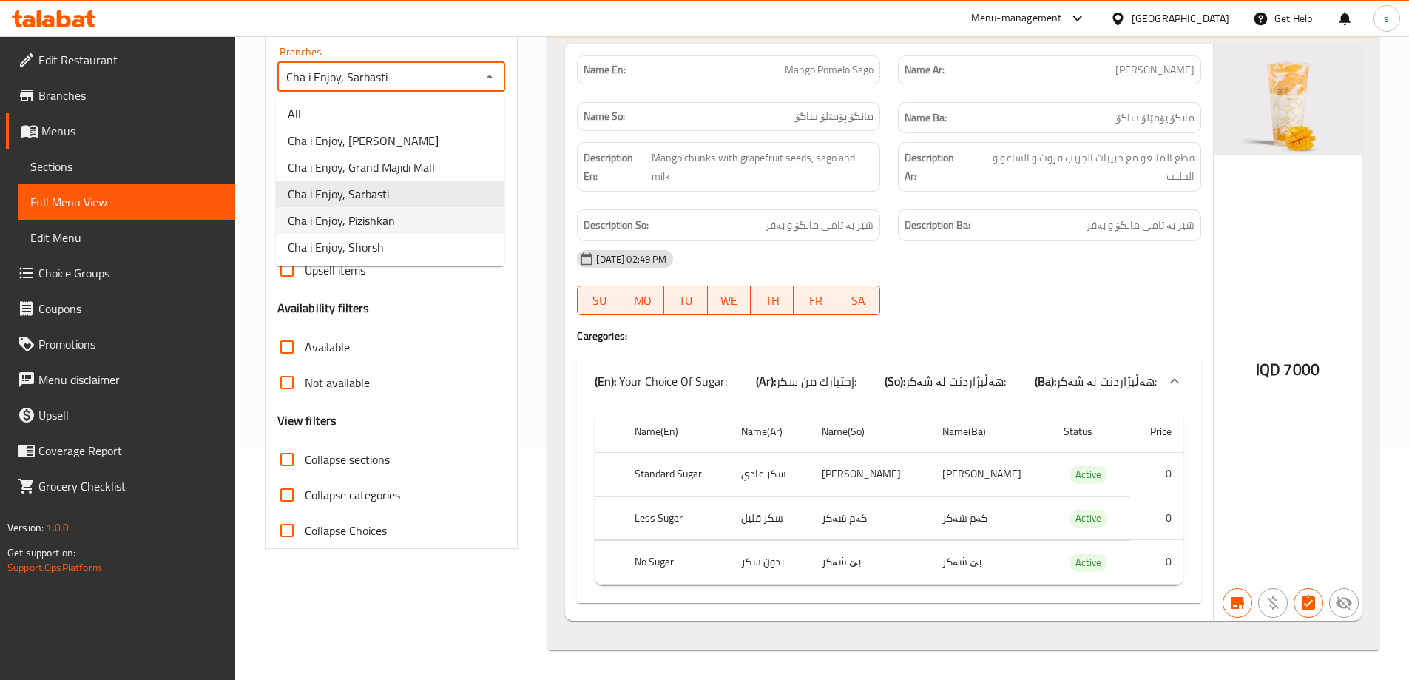
click at [459, 224] on li "Cha i Enjoy, Pizishkan" at bounding box center [390, 220] width 229 height 27
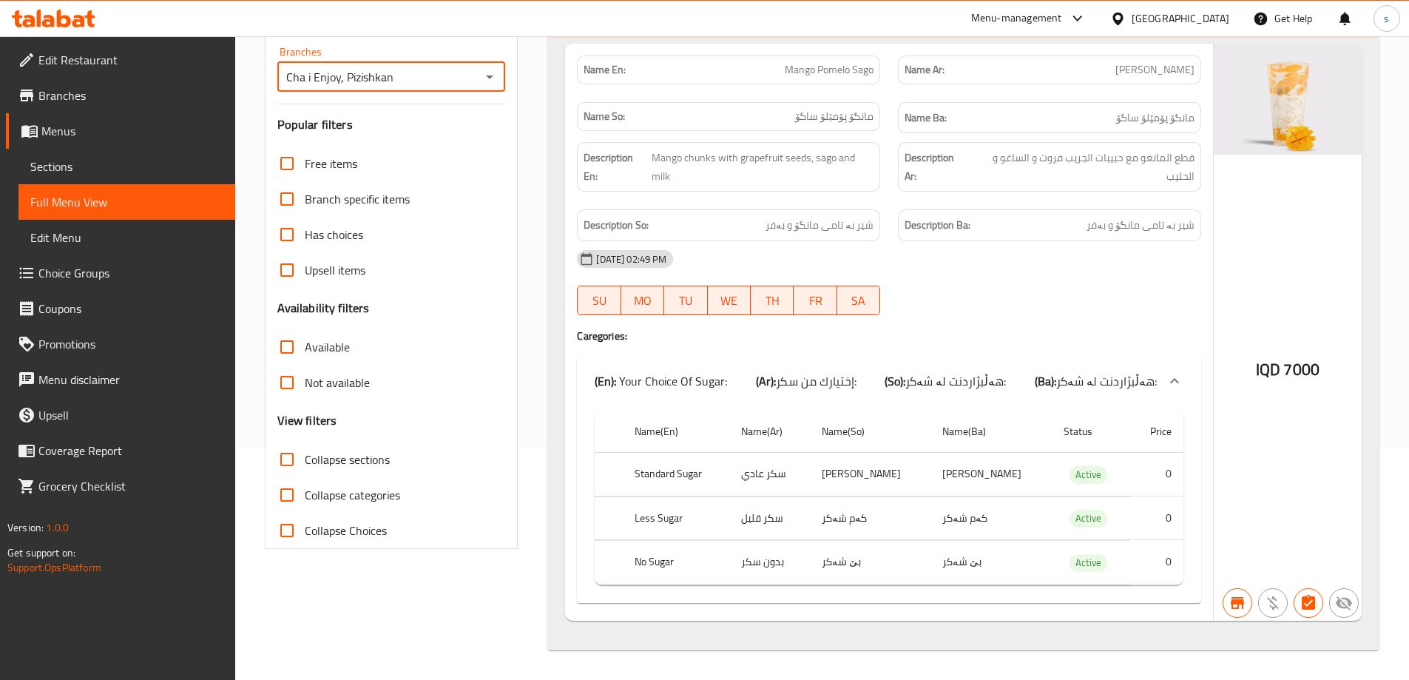
click at [462, 78] on input "Cha i Enjoy, Pizishkan" at bounding box center [379, 77] width 195 height 21
click at [490, 72] on icon "Open" at bounding box center [490, 77] width 18 height 18
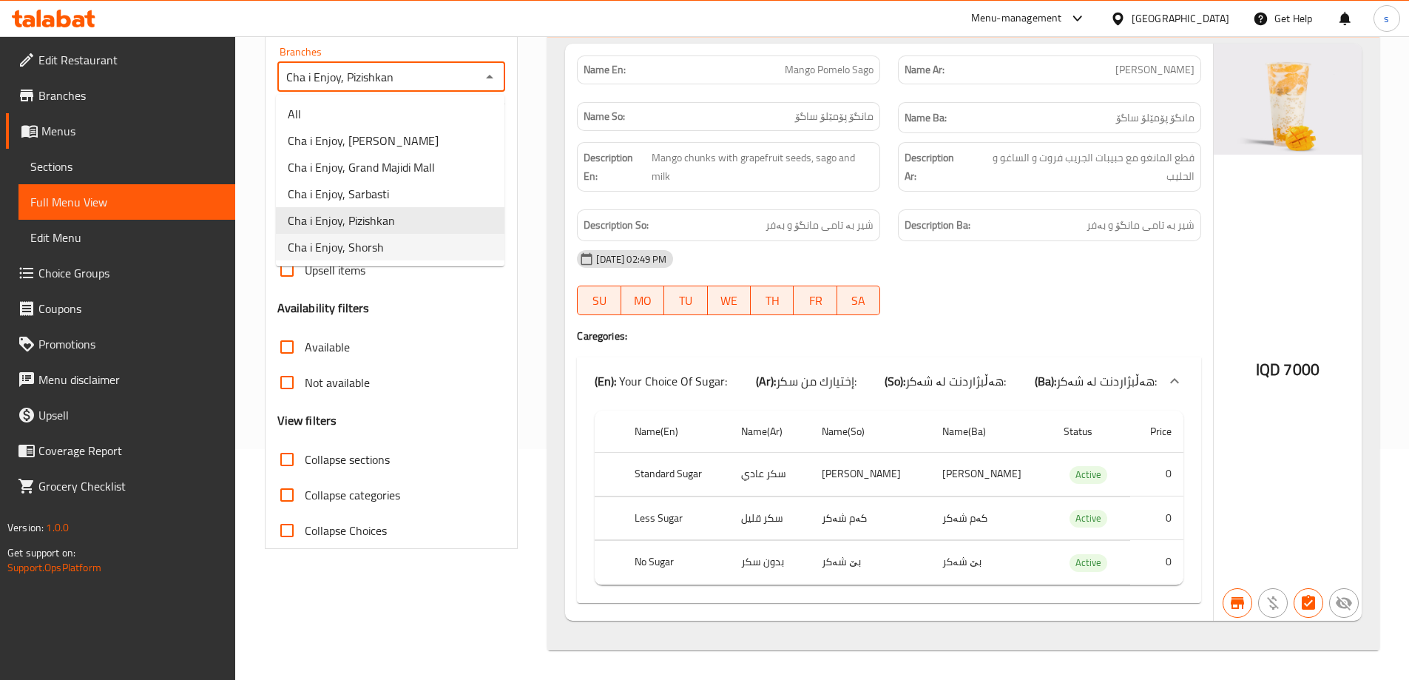
click at [437, 240] on li "Cha i Enjoy, Shorsh" at bounding box center [390, 247] width 229 height 27
type input "Cha i Enjoy, Shorsh"
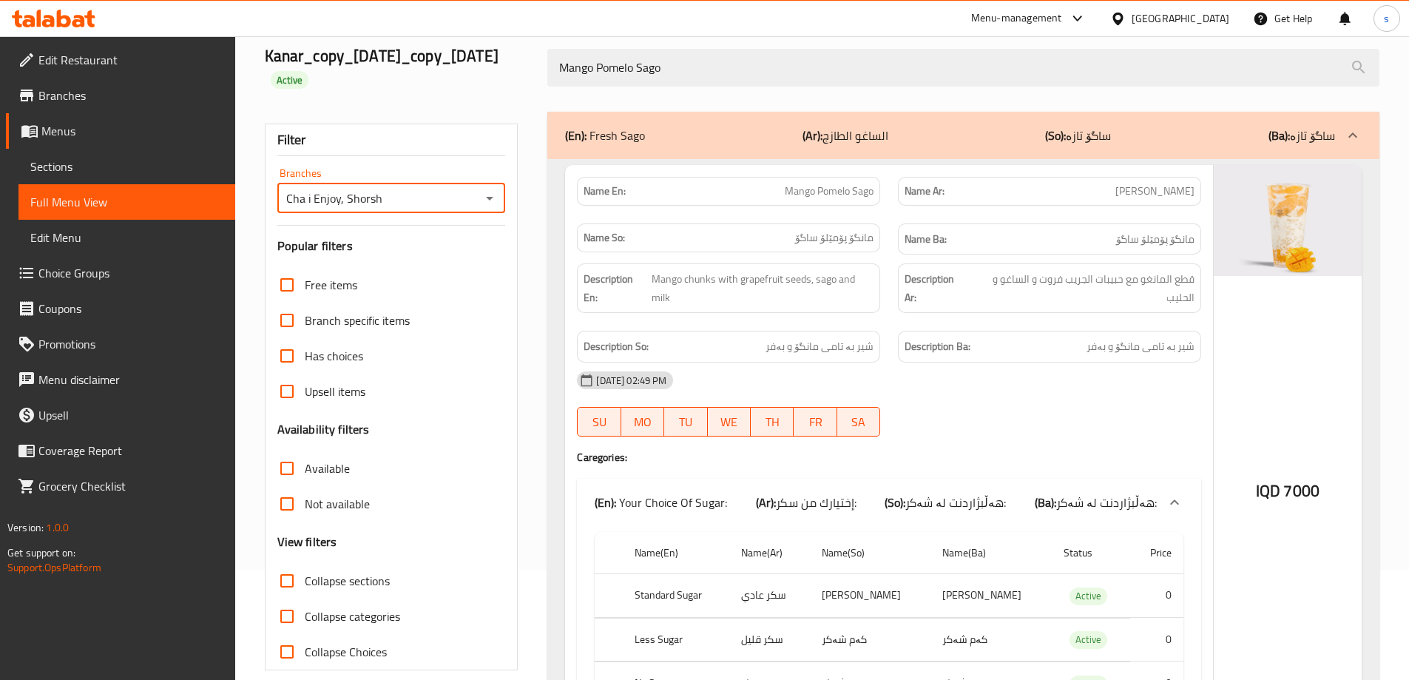
scroll to position [107, 0]
click at [63, 18] on icon at bounding box center [64, 19] width 14 height 18
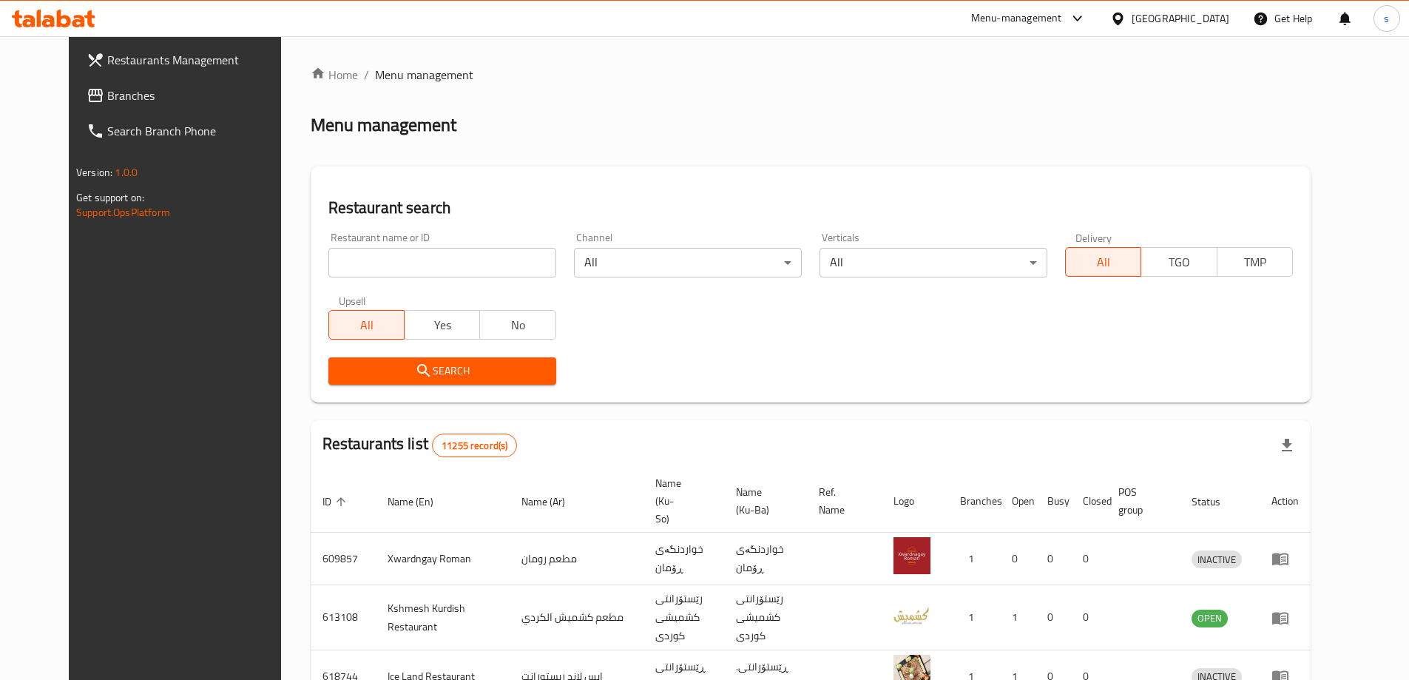
click at [138, 101] on span "Branches" at bounding box center [199, 96] width 185 height 18
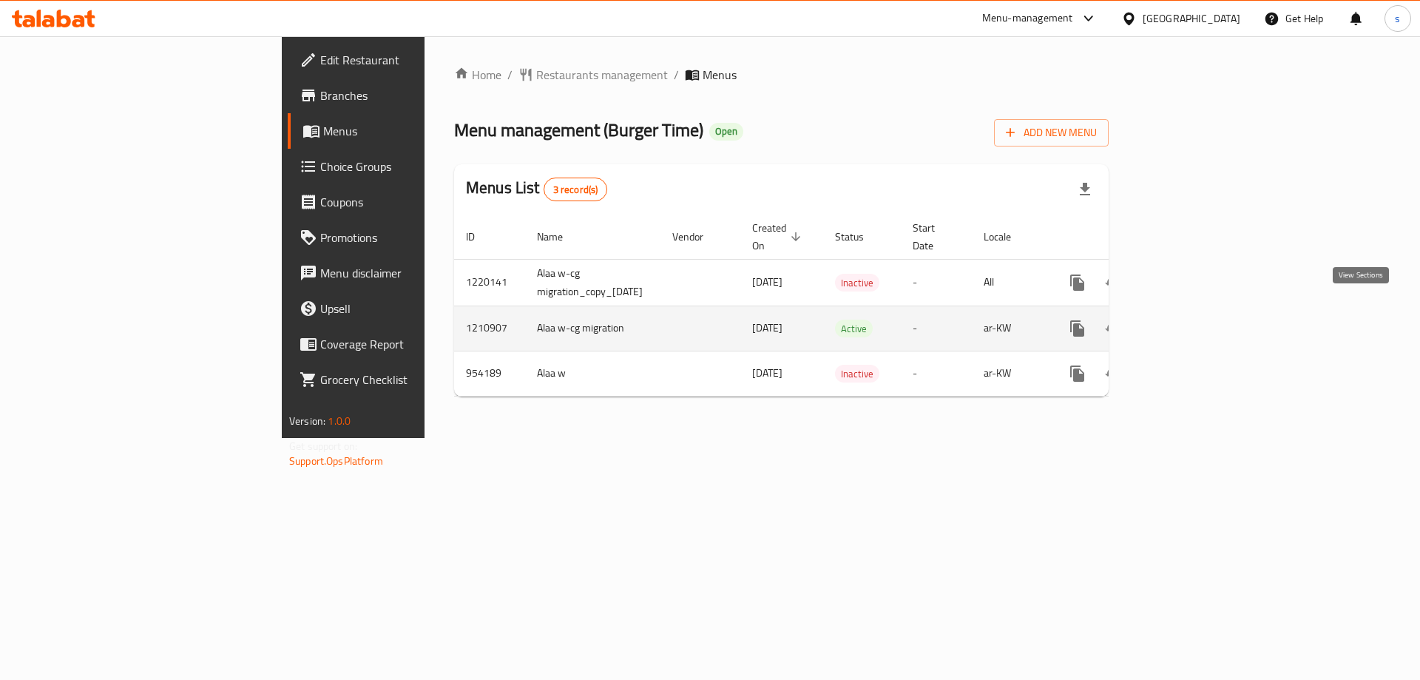
click at [1191, 322] on icon "enhanced table" at bounding box center [1183, 328] width 13 height 13
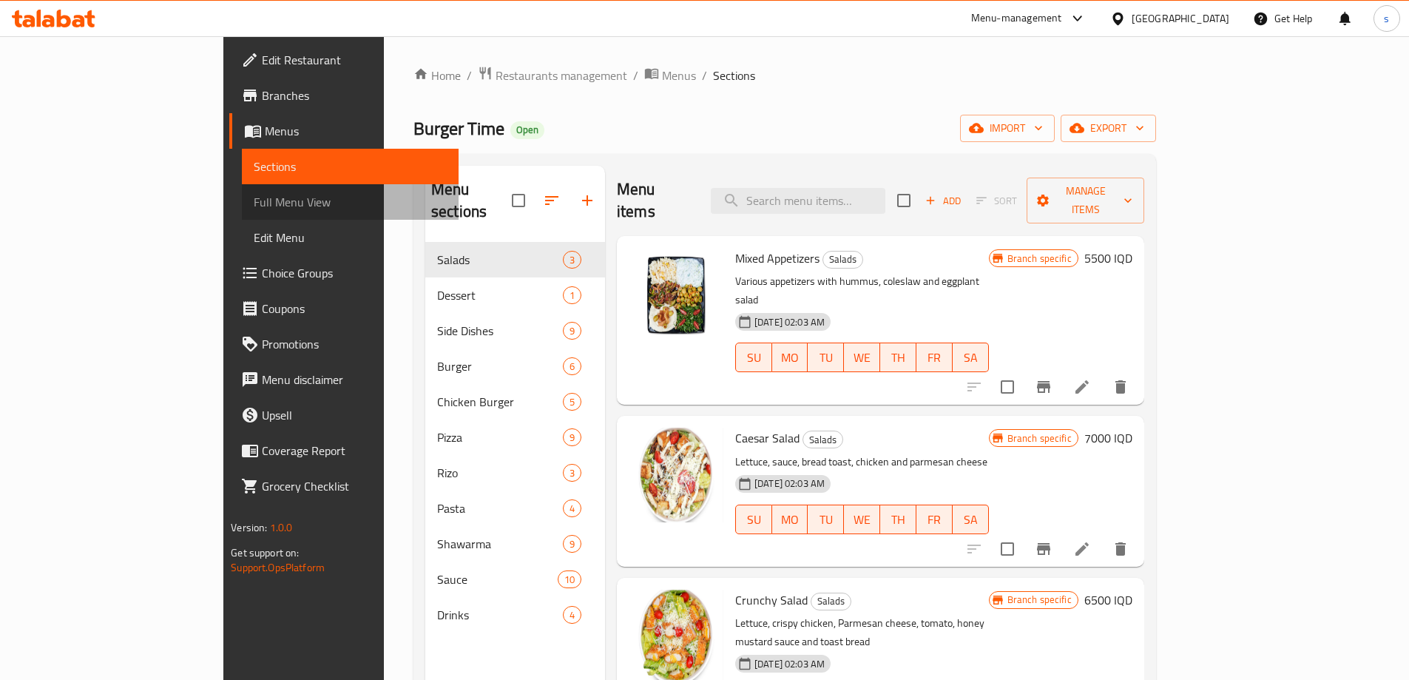
click at [254, 195] on span "Full Menu View" at bounding box center [350, 202] width 193 height 18
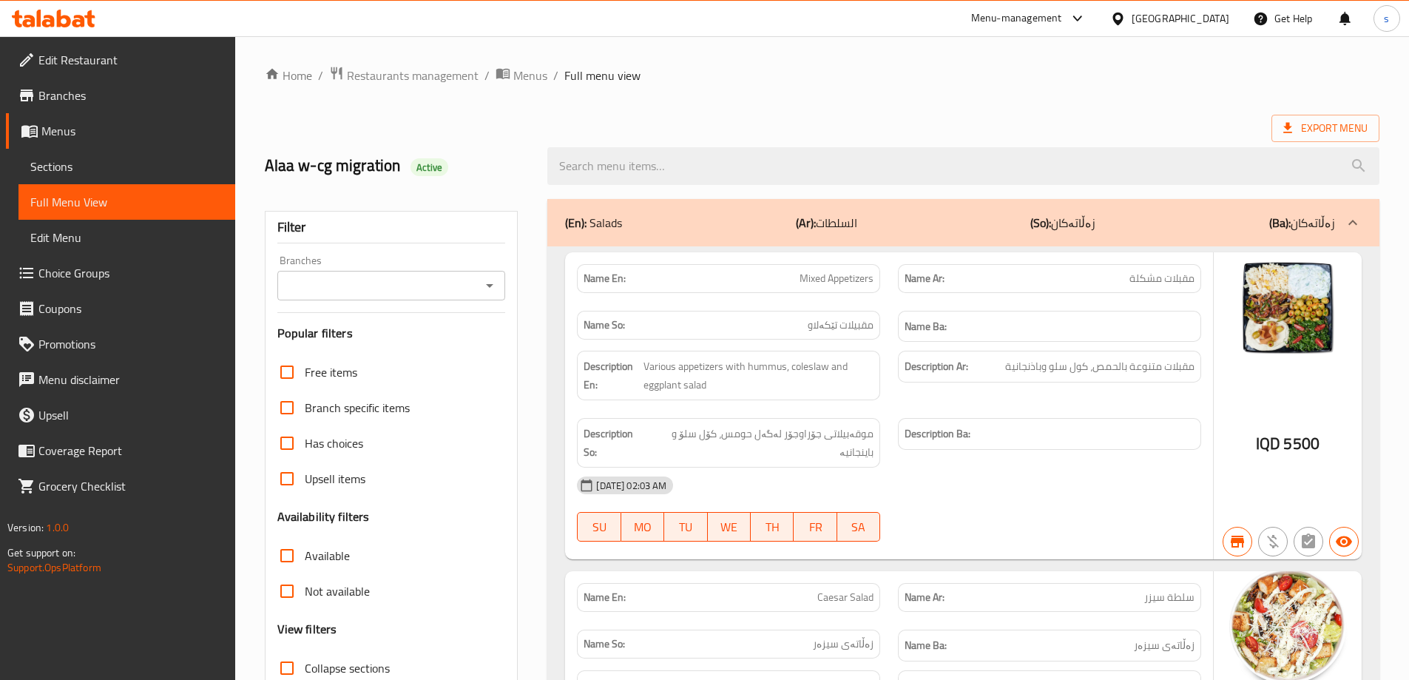
click at [489, 292] on icon "Open" at bounding box center [490, 286] width 18 height 18
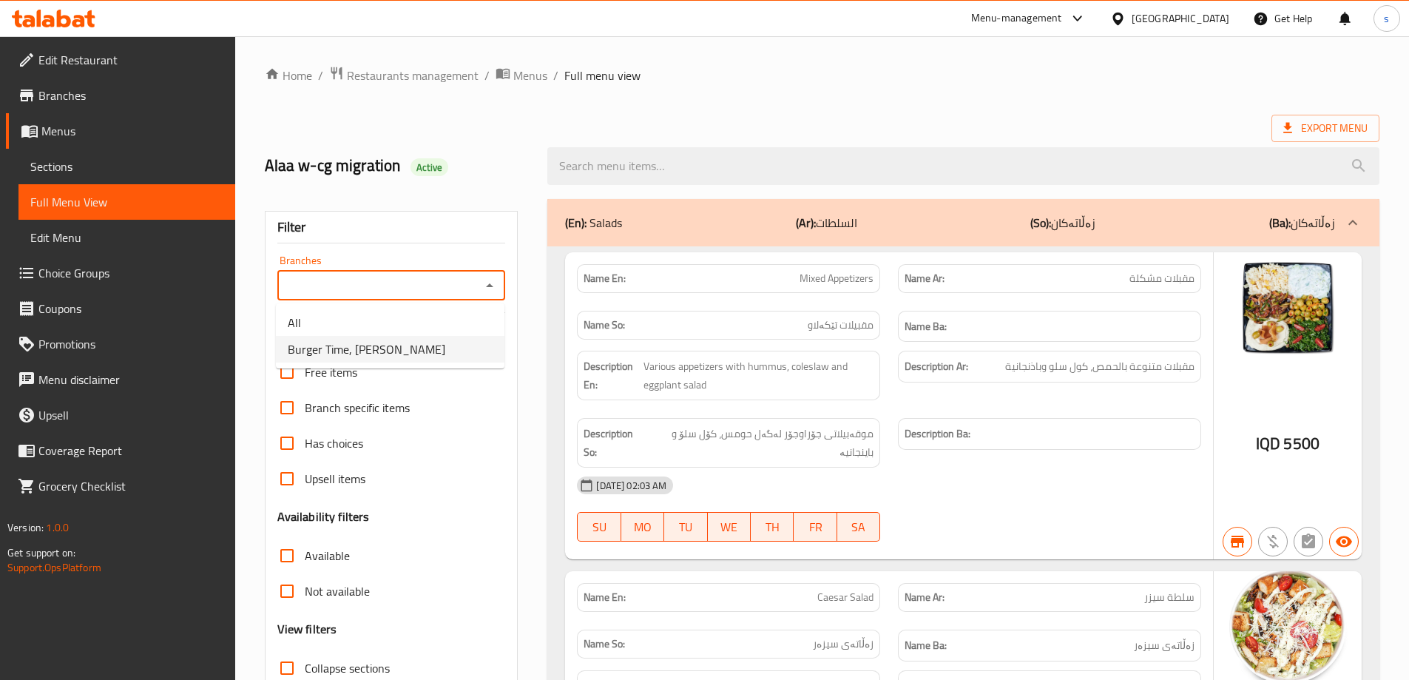
click at [470, 353] on li "Burger Time, [PERSON_NAME]" at bounding box center [390, 349] width 229 height 27
type input "Burger Time, [PERSON_NAME]"
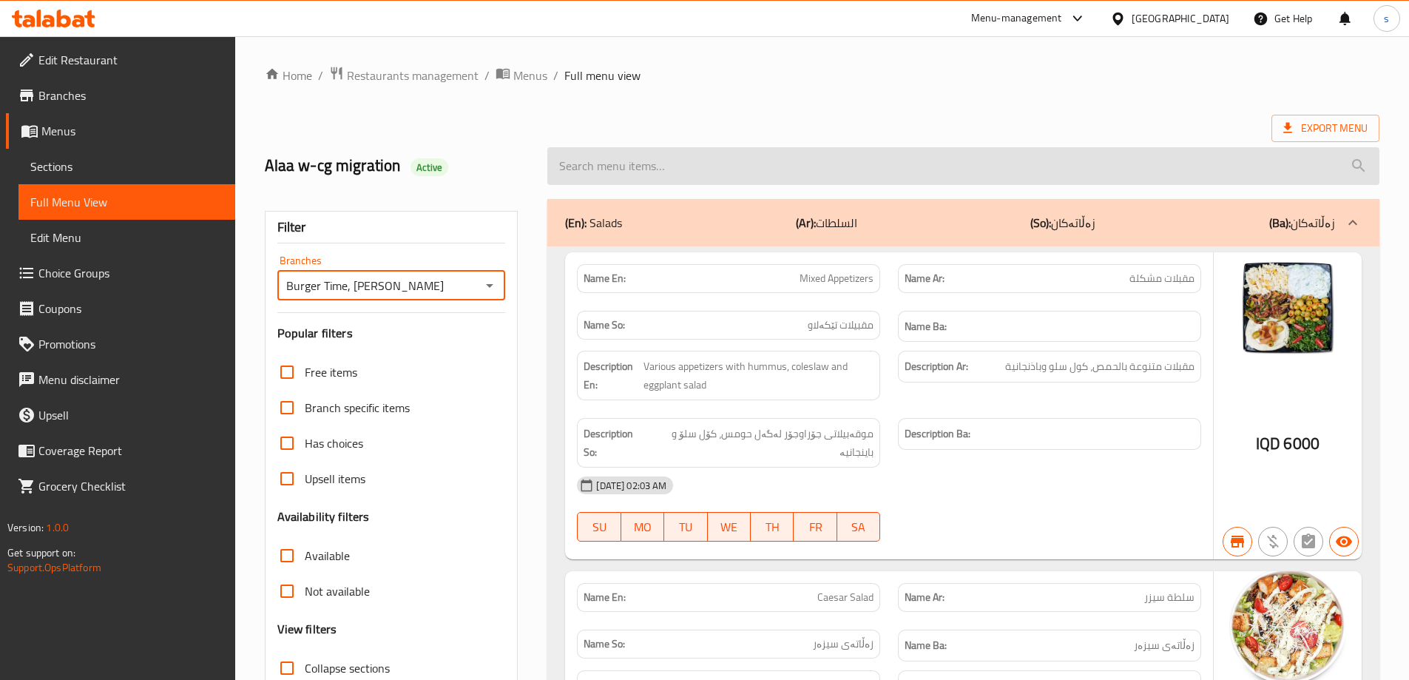
click at [612, 155] on input "search" at bounding box center [963, 166] width 832 height 38
paste input "Pepperoni Pizza"
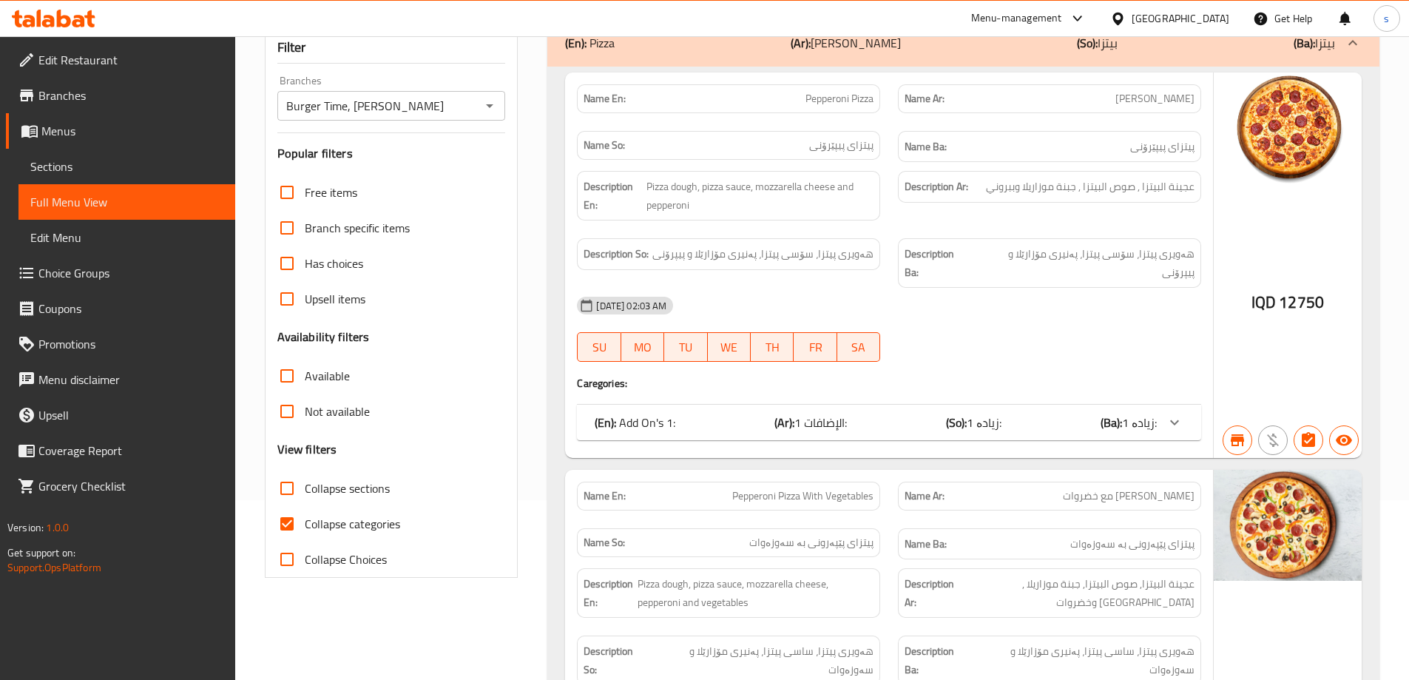
scroll to position [298, 0]
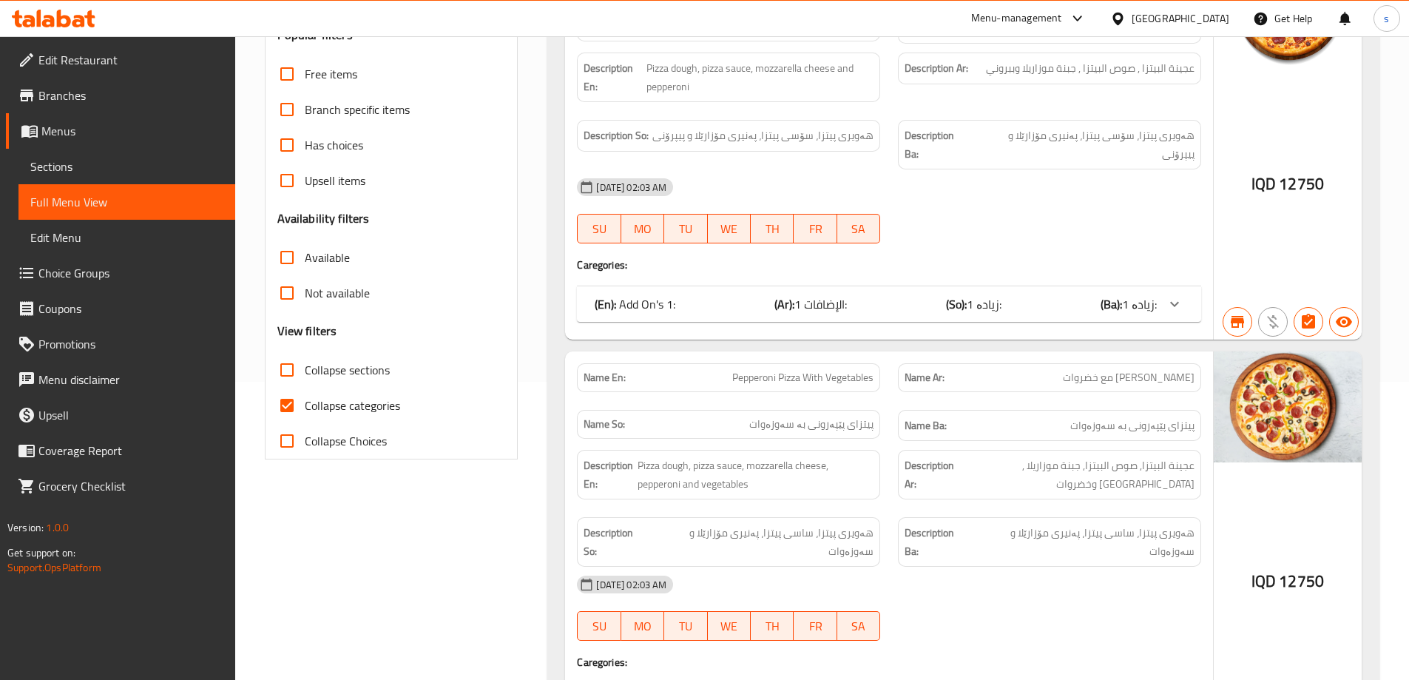
type input "Pepperoni Pizza"
click at [288, 415] on input "Collapse categories" at bounding box center [287, 406] width 36 height 36
checkbox input "false"
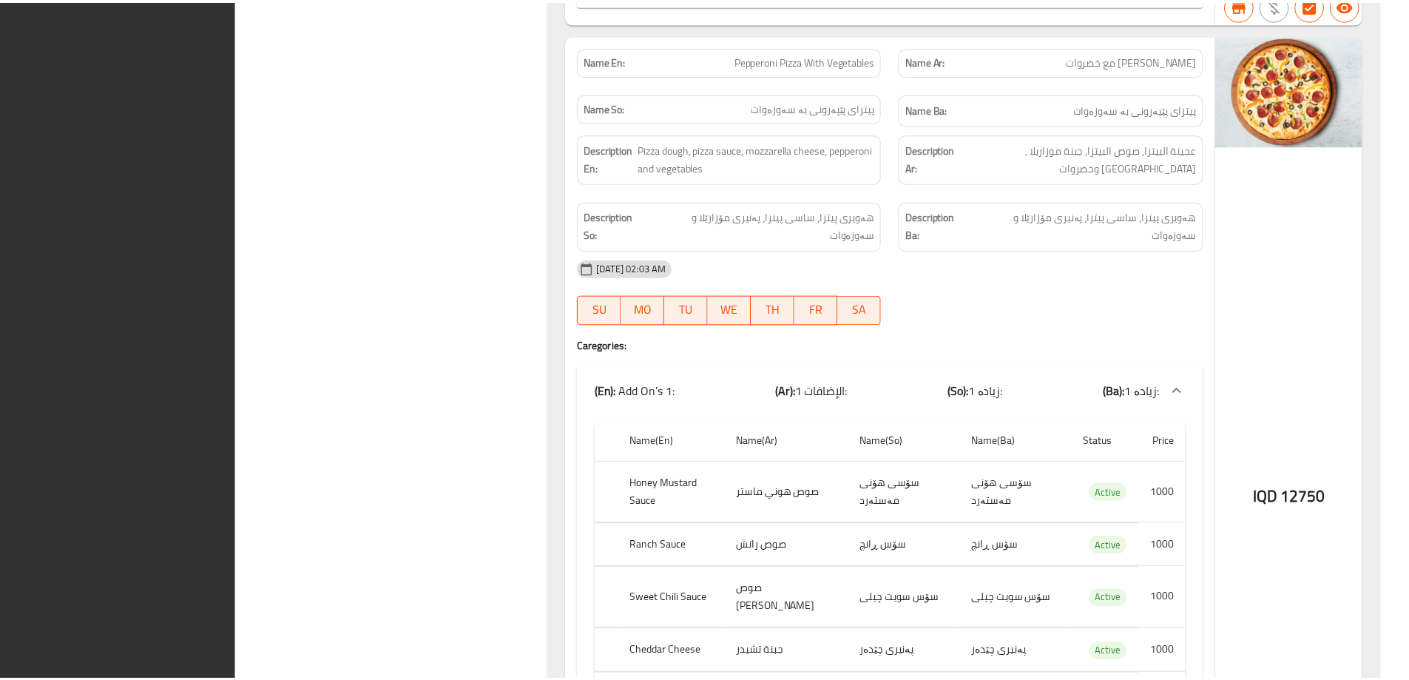
scroll to position [1309, 0]
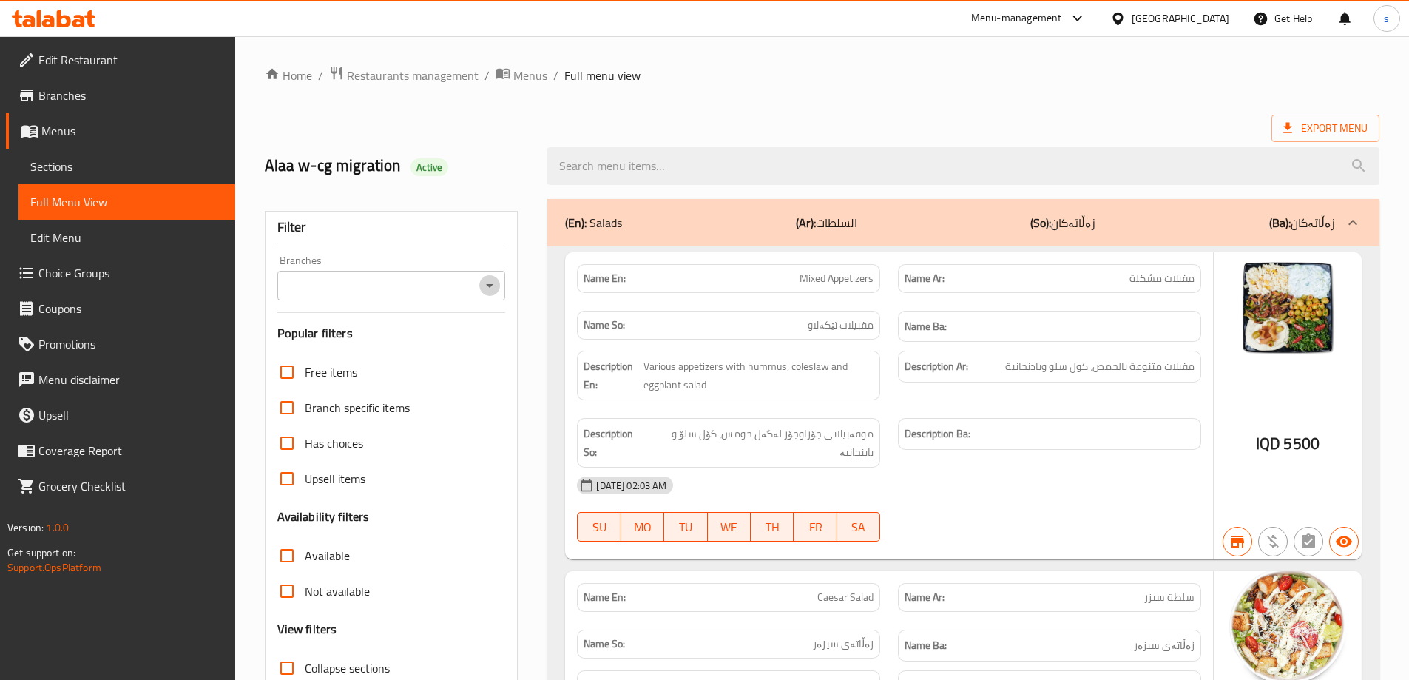
click at [486, 288] on icon "Open" at bounding box center [490, 286] width 18 height 18
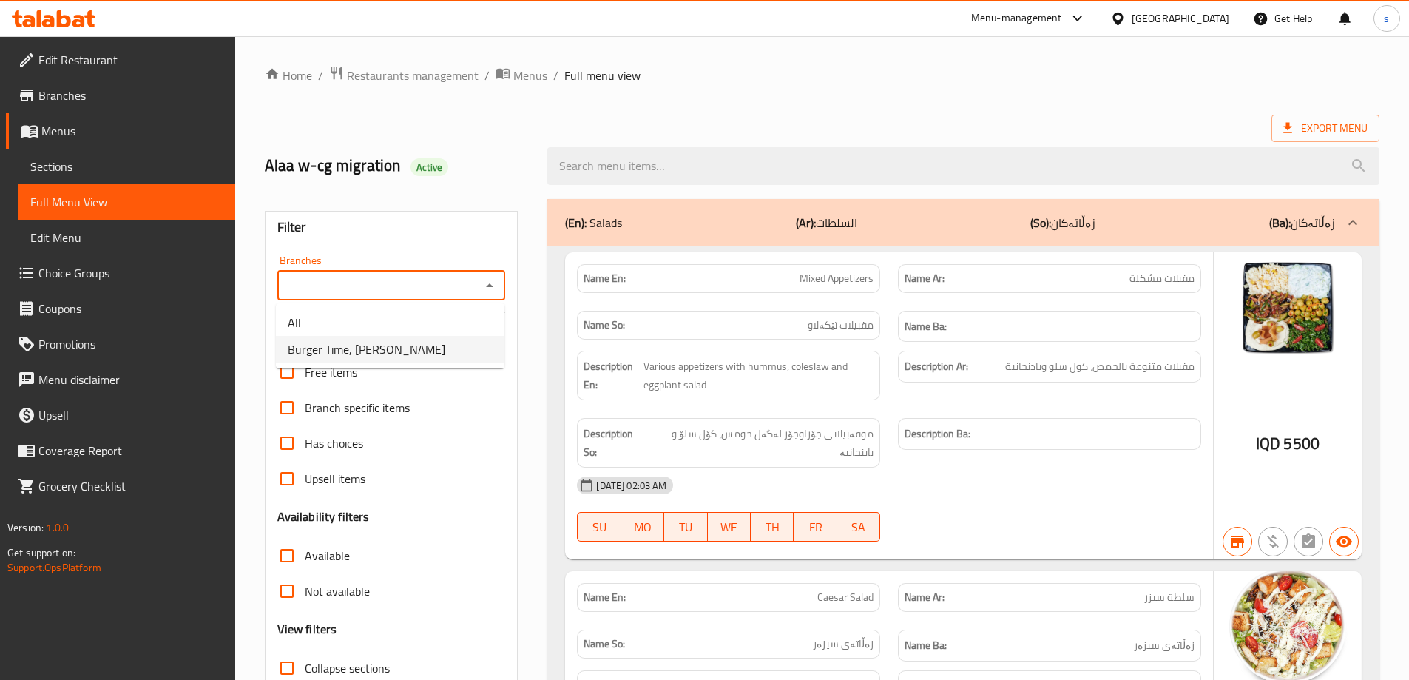
click at [416, 351] on li "Burger Time, [PERSON_NAME]" at bounding box center [390, 349] width 229 height 27
type input "Burger Time, [PERSON_NAME]"
click at [590, 172] on input "search" at bounding box center [963, 166] width 832 height 38
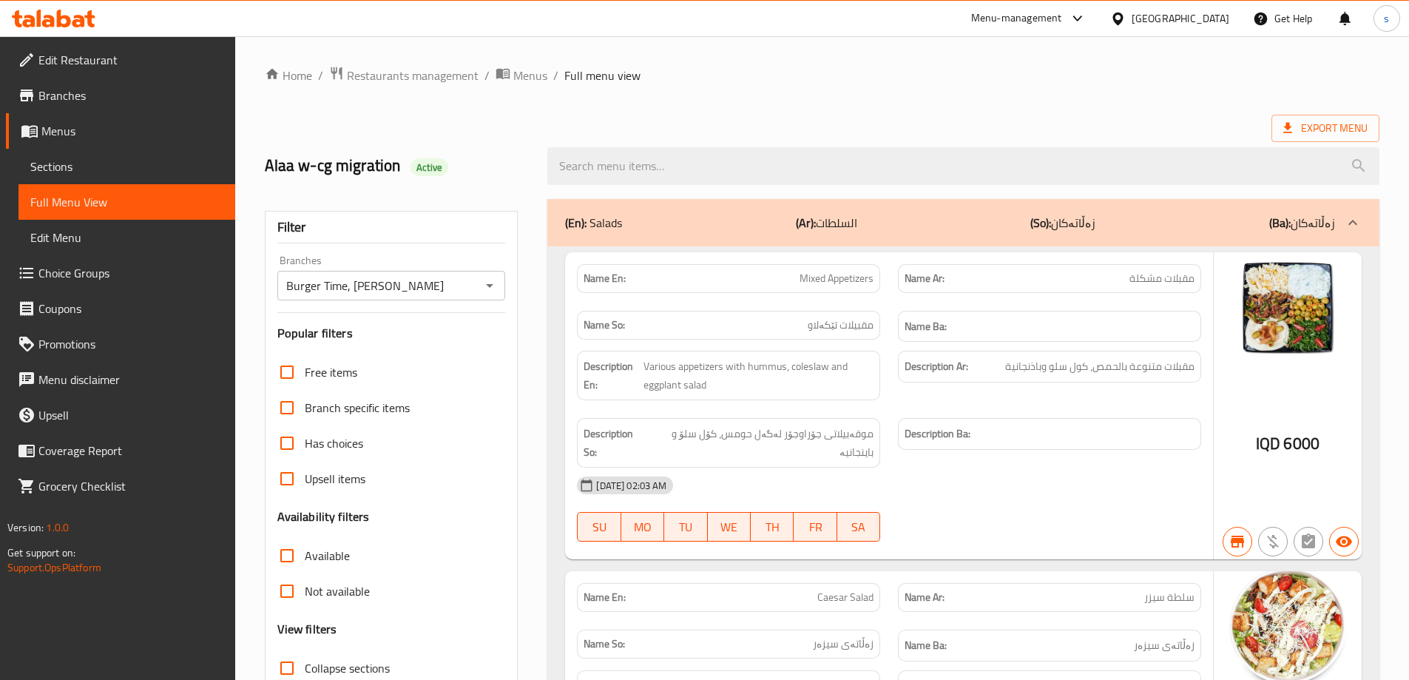
paste input "Mix Pizza"
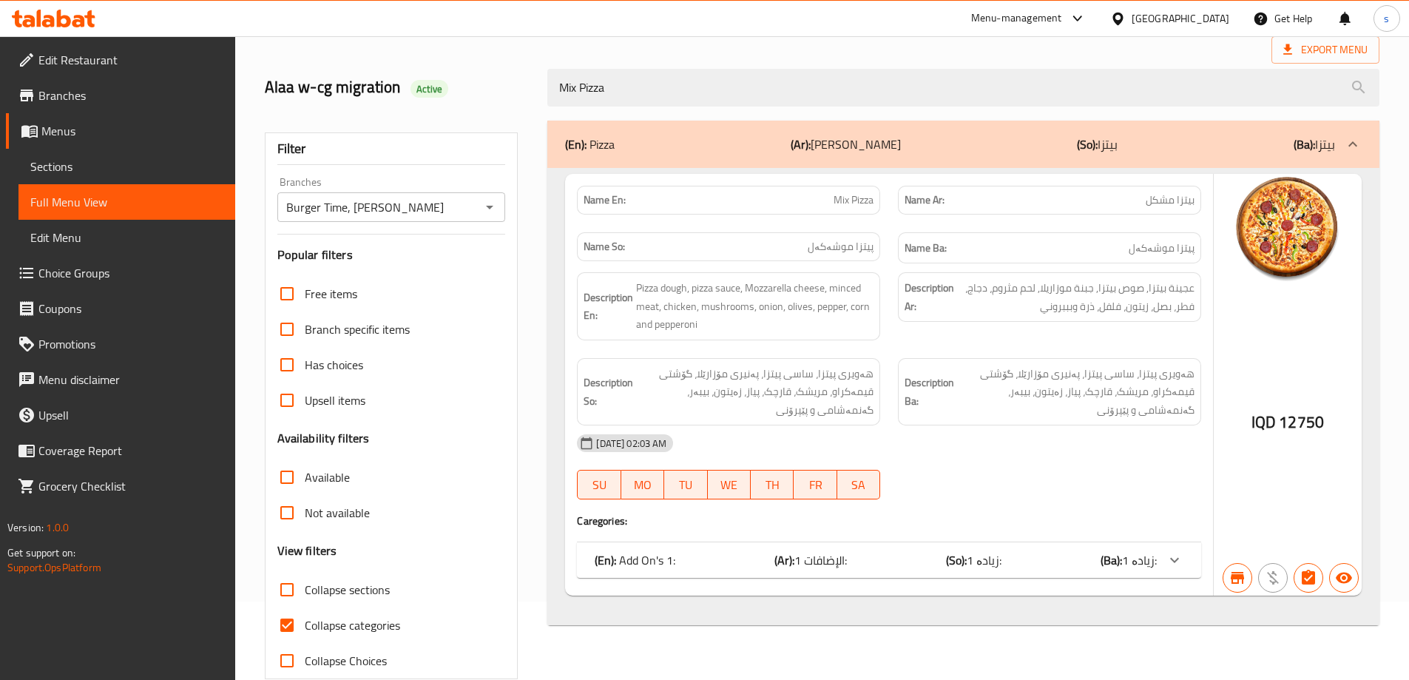
scroll to position [107, 0]
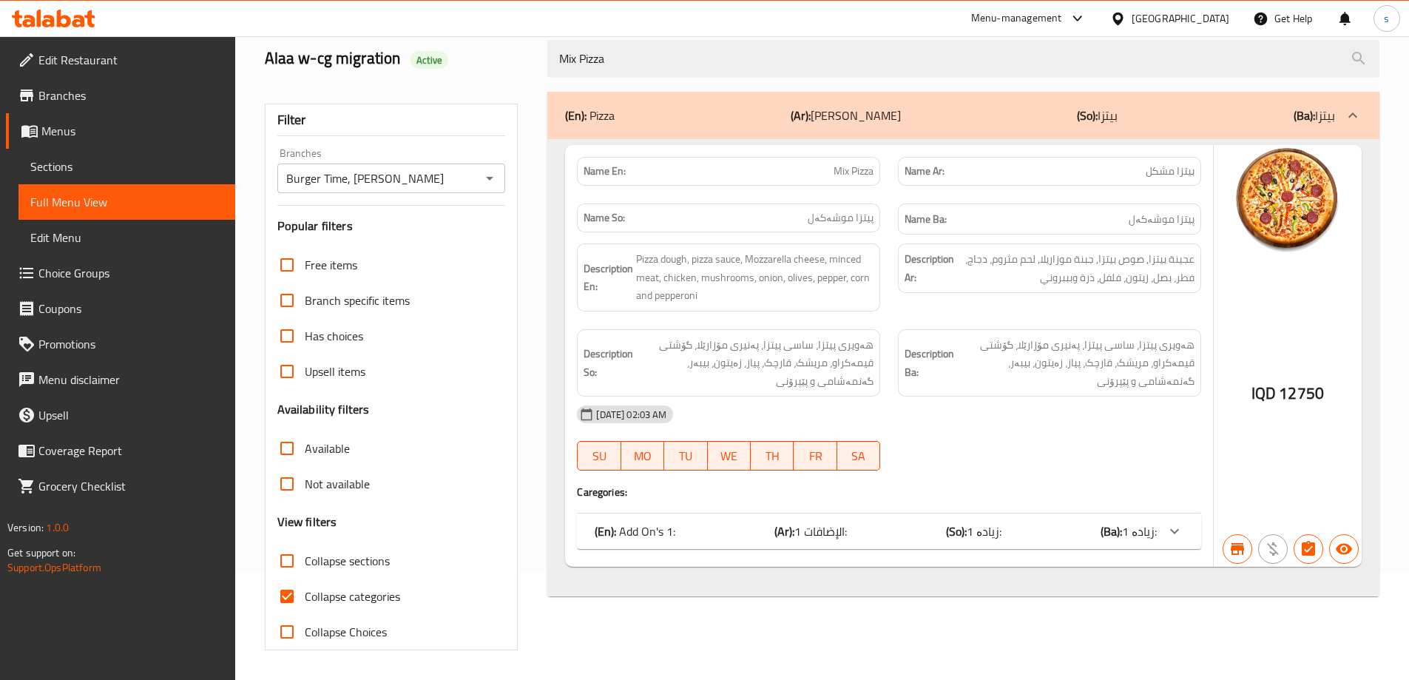
type input "Mix Pizza"
click at [294, 588] on input "Collapse categories" at bounding box center [287, 596] width 36 height 36
checkbox input "false"
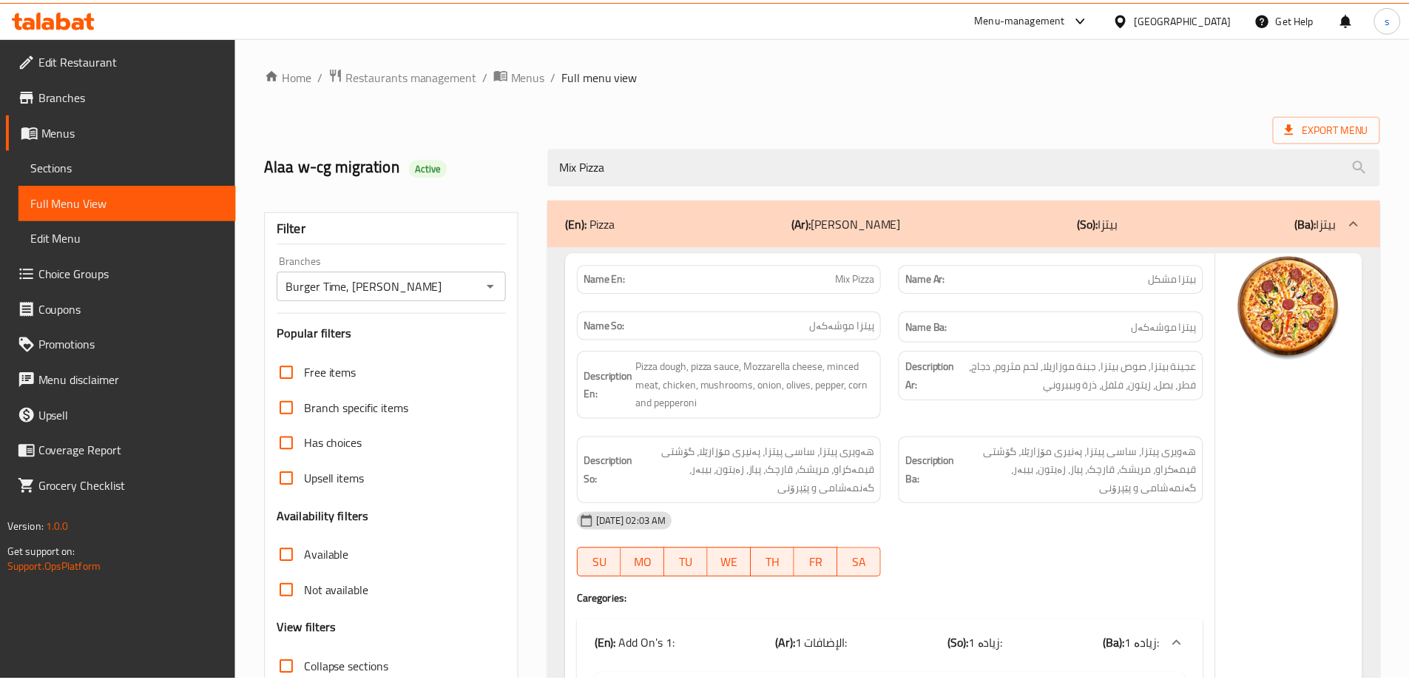
scroll to position [519, 0]
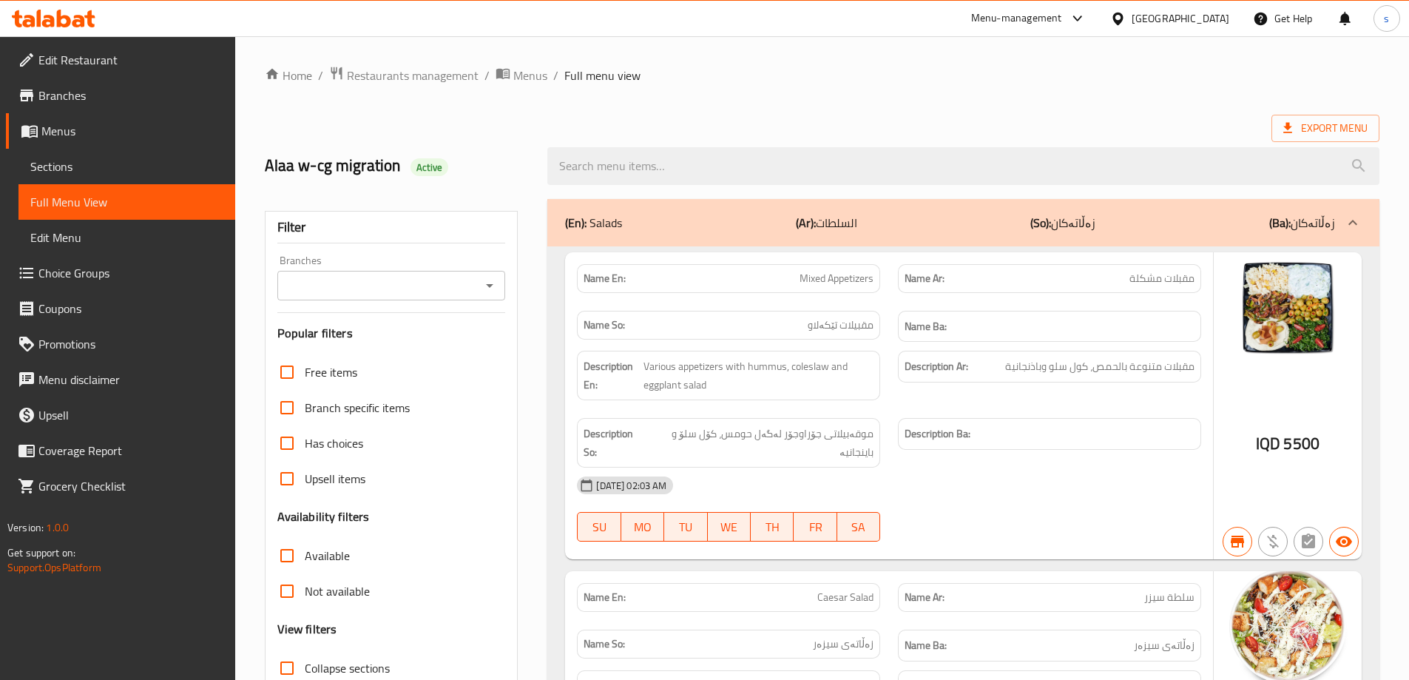
click at [495, 286] on icon "Open" at bounding box center [490, 286] width 18 height 18
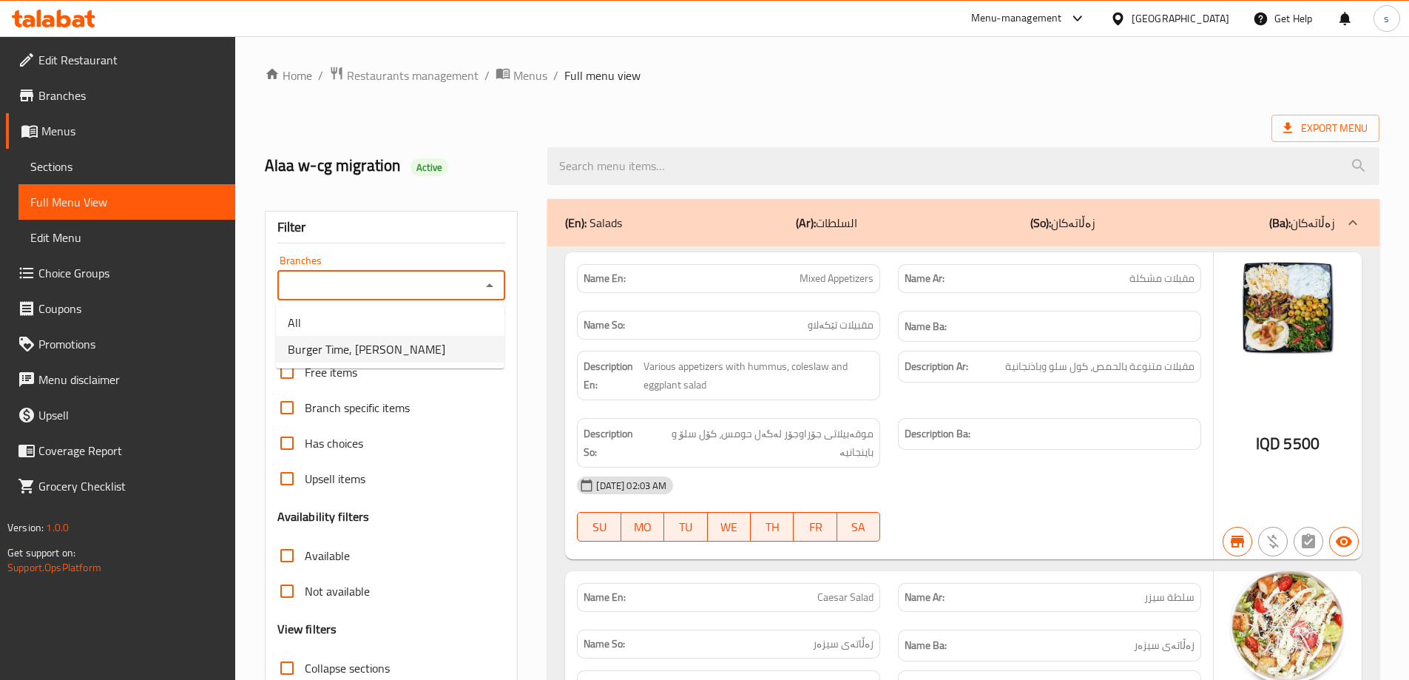
click at [464, 356] on li "Burger Time, [PERSON_NAME]" at bounding box center [390, 349] width 229 height 27
type input "Burger Time, [PERSON_NAME]"
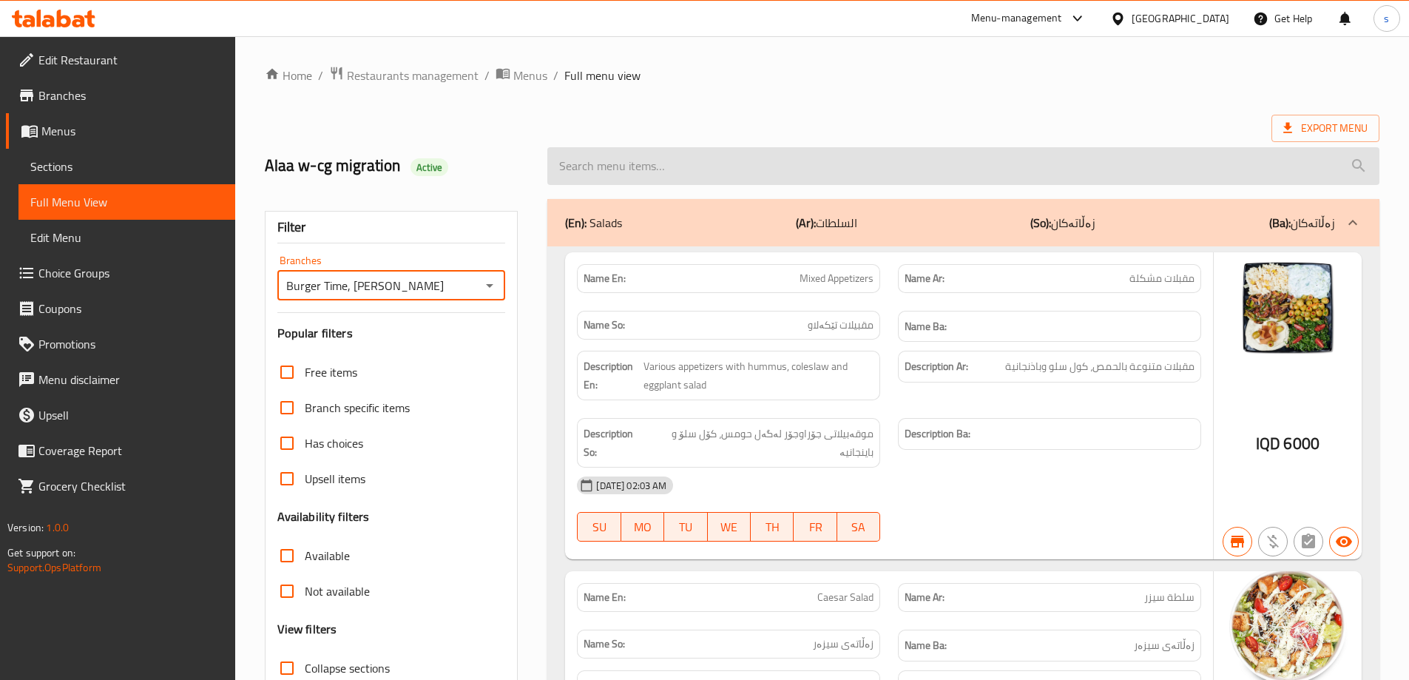
click at [587, 175] on input "search" at bounding box center [963, 166] width 832 height 38
paste input "Meat Pizza"
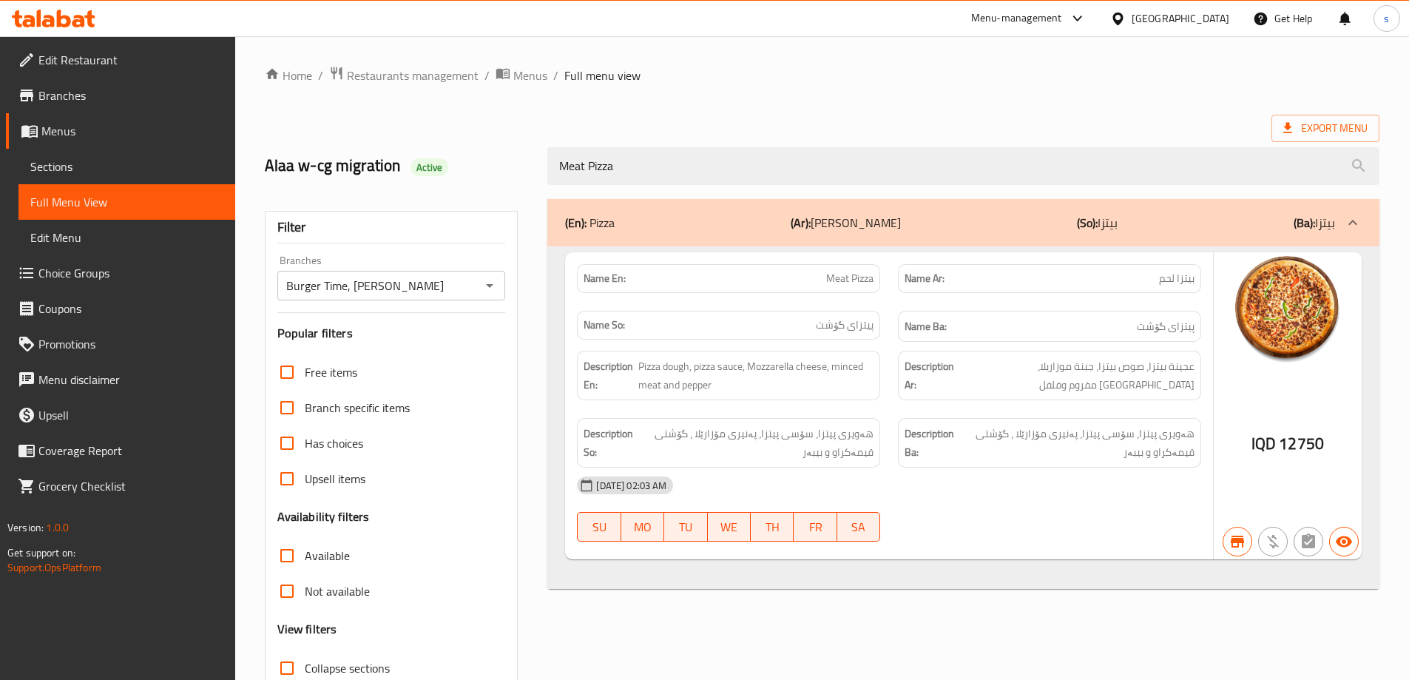
scroll to position [107, 0]
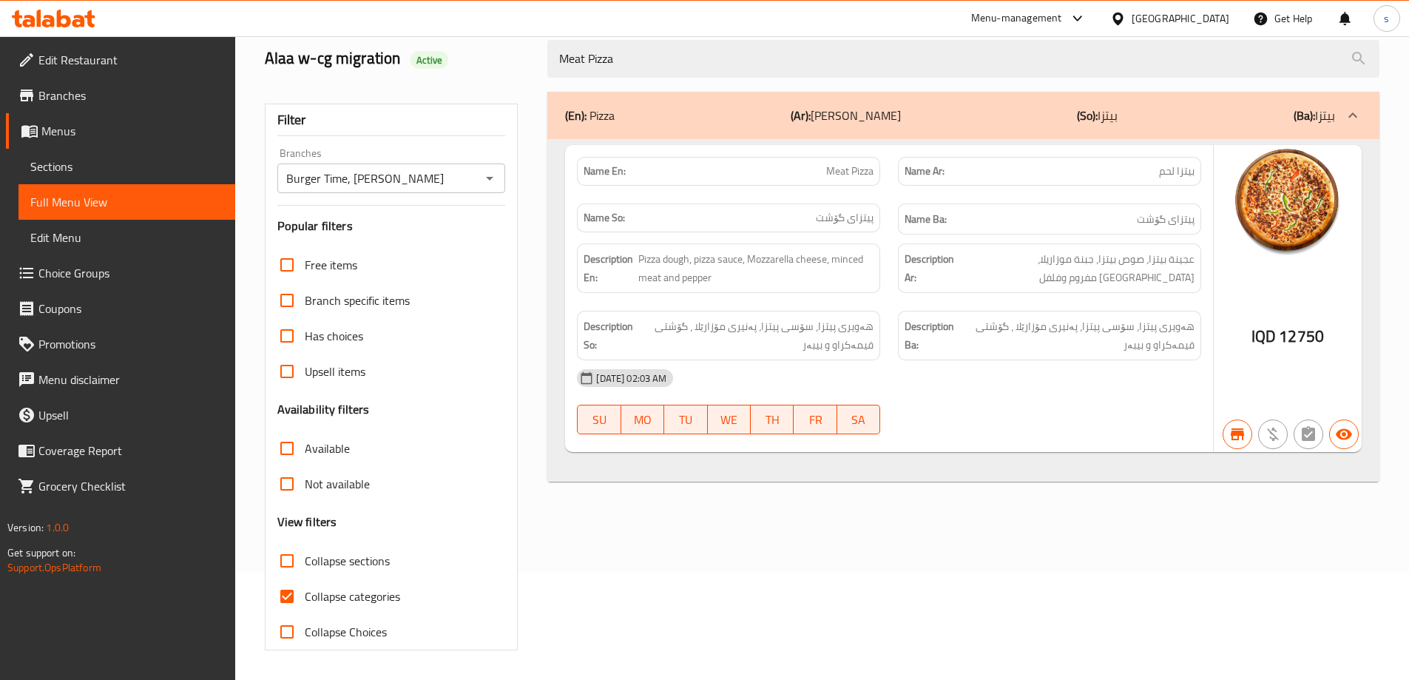
type input "Meat Pizza"
click at [288, 589] on input "Collapse categories" at bounding box center [287, 596] width 36 height 36
checkbox input "false"
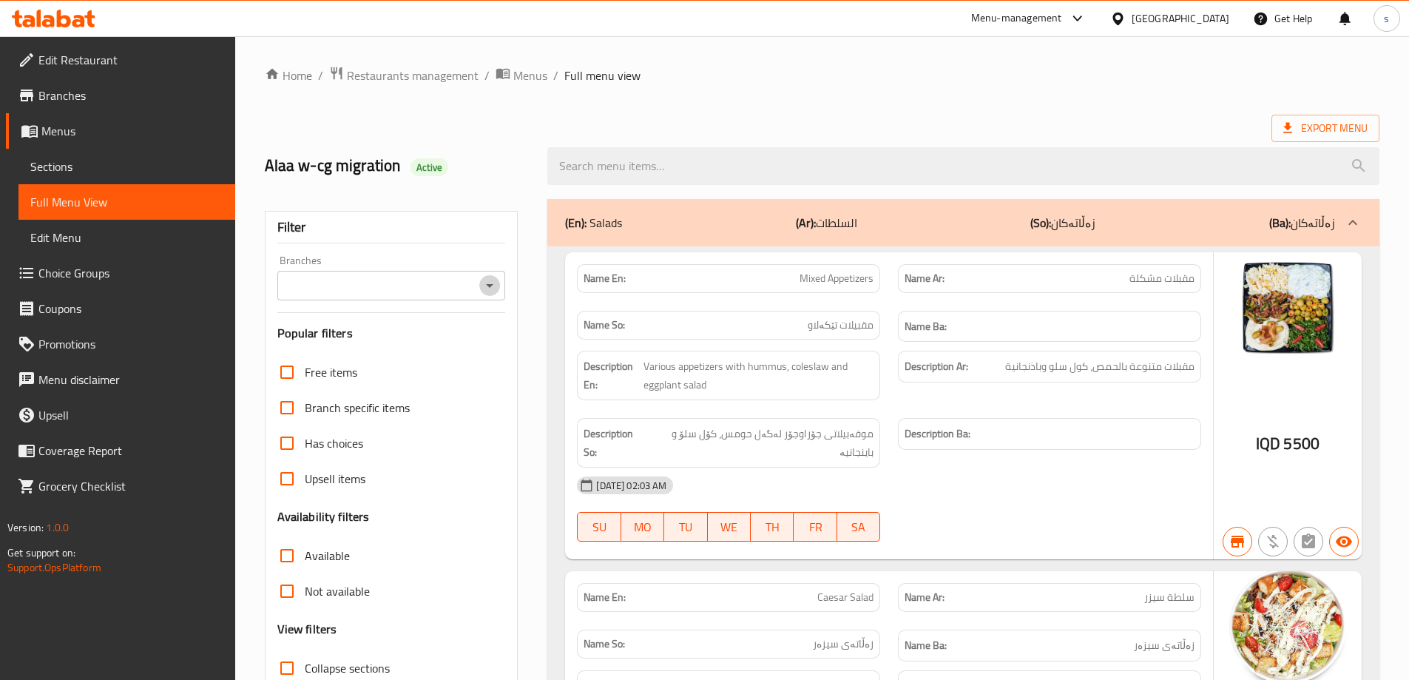
click at [485, 277] on icon "Open" at bounding box center [490, 286] width 18 height 18
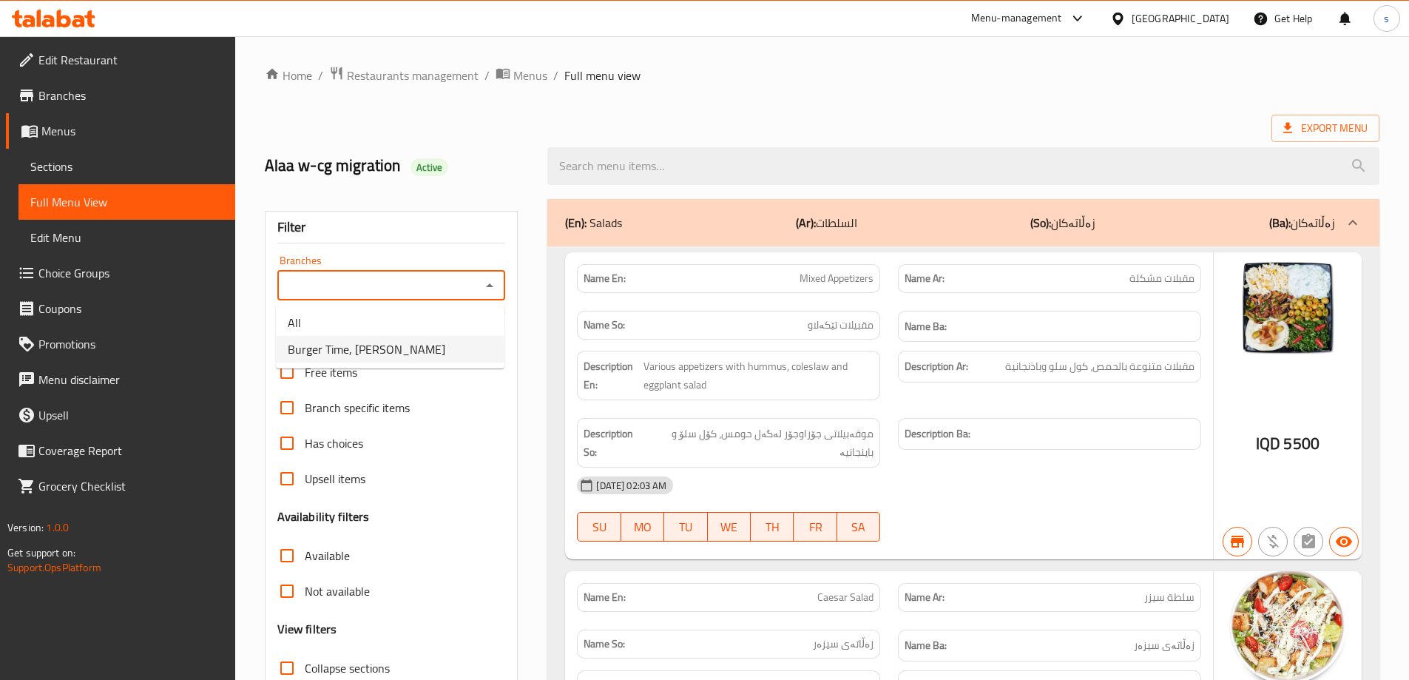
click at [460, 340] on li "Burger Time, [PERSON_NAME]" at bounding box center [390, 349] width 229 height 27
type input "Burger Time, [PERSON_NAME]"
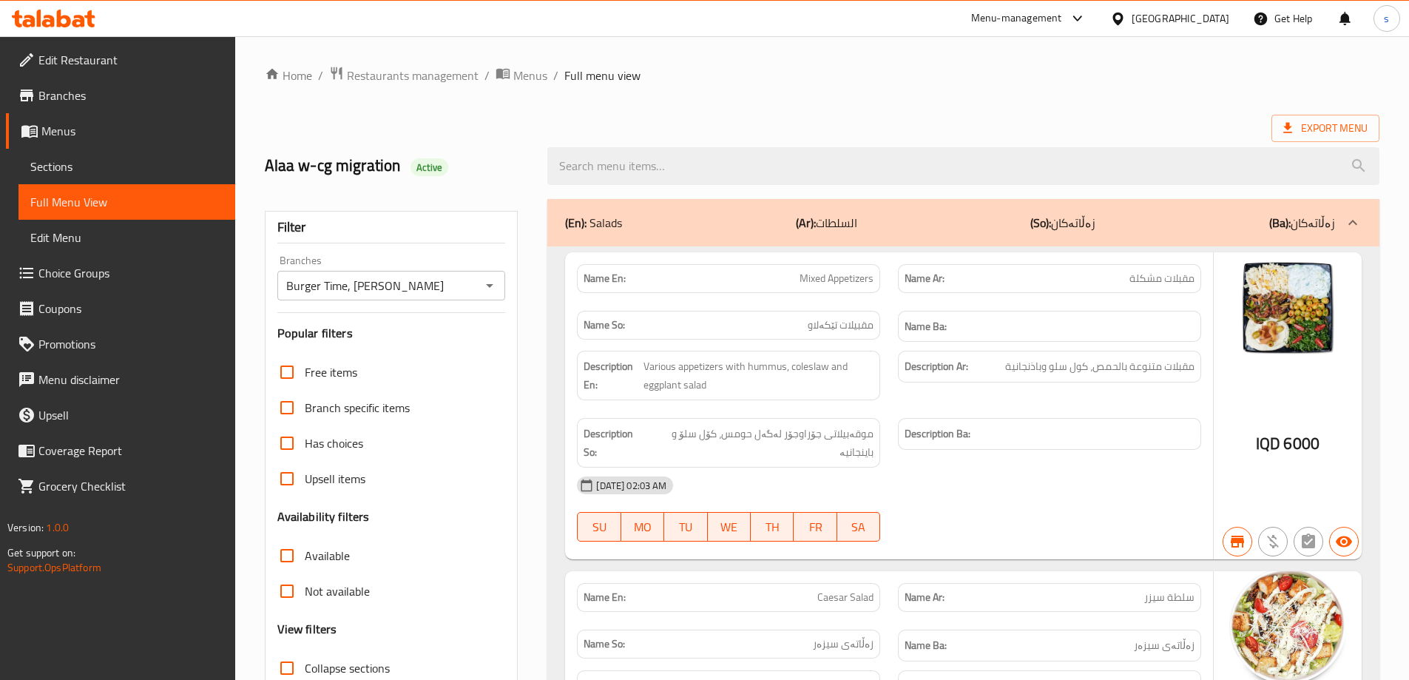
click at [628, 166] on input "search" at bounding box center [963, 166] width 832 height 38
paste input "Vegetable Pizza"
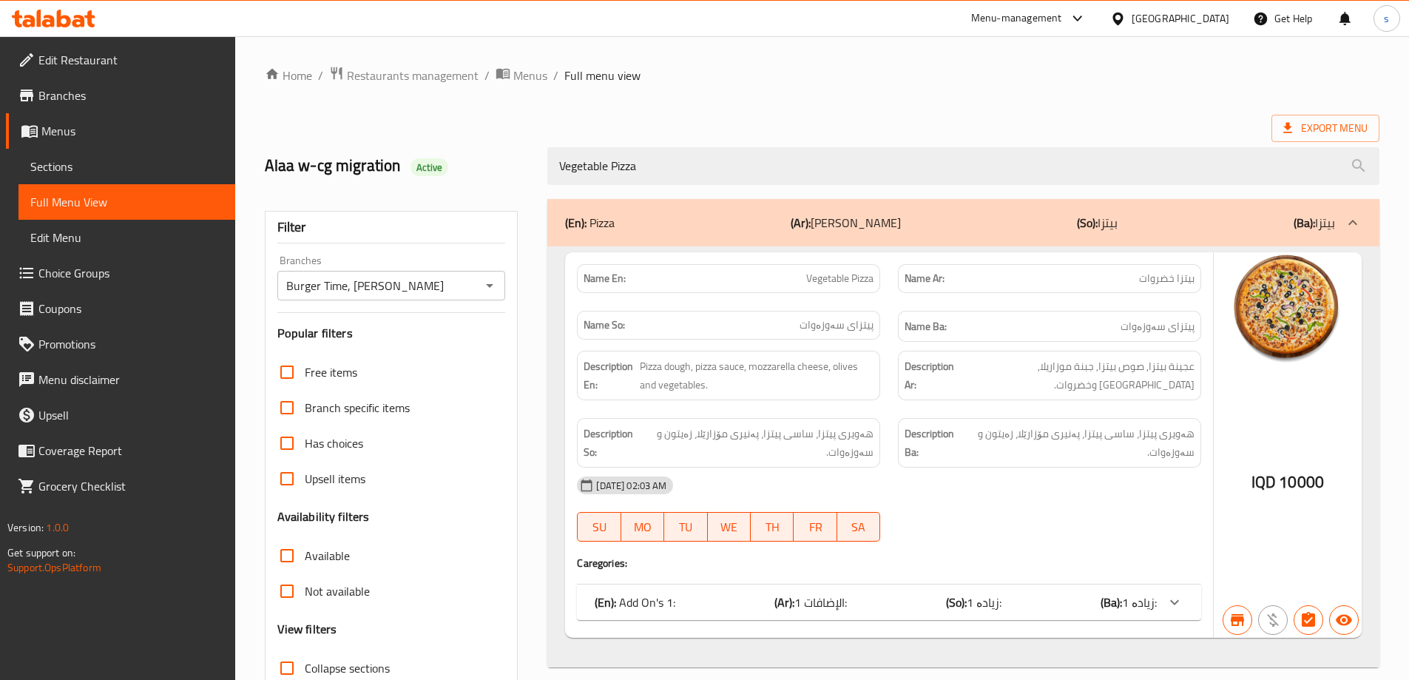
scroll to position [107, 0]
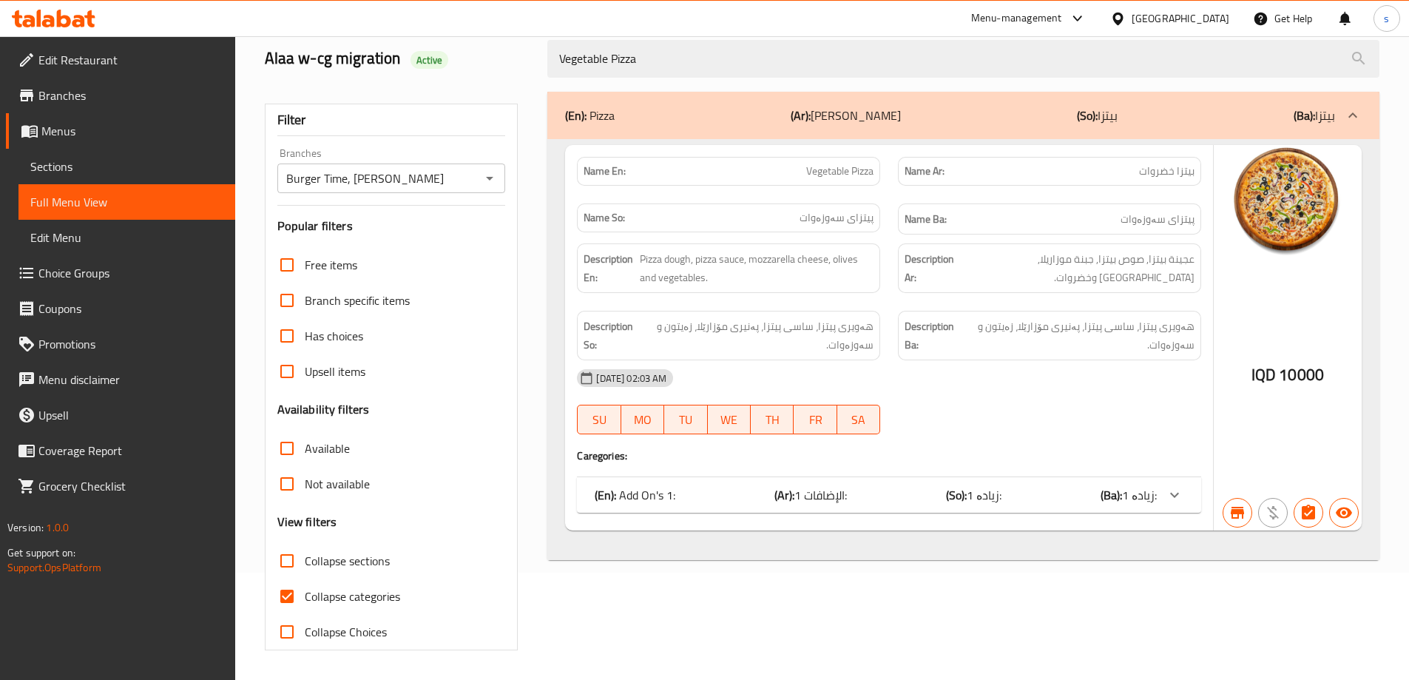
type input "Vegetable Pizza"
click at [289, 598] on input "Collapse categories" at bounding box center [287, 596] width 36 height 36
checkbox input "false"
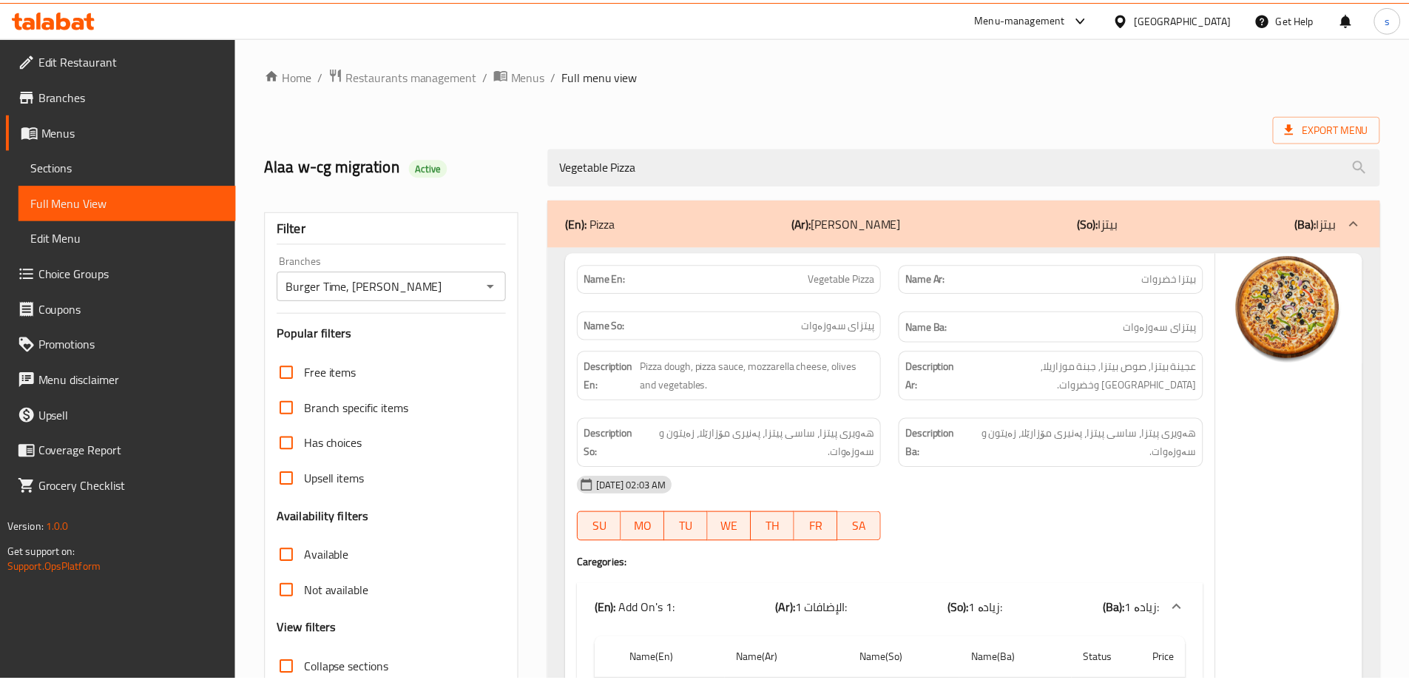
scroll to position [483, 0]
